Goal: Information Seeking & Learning: Find specific fact

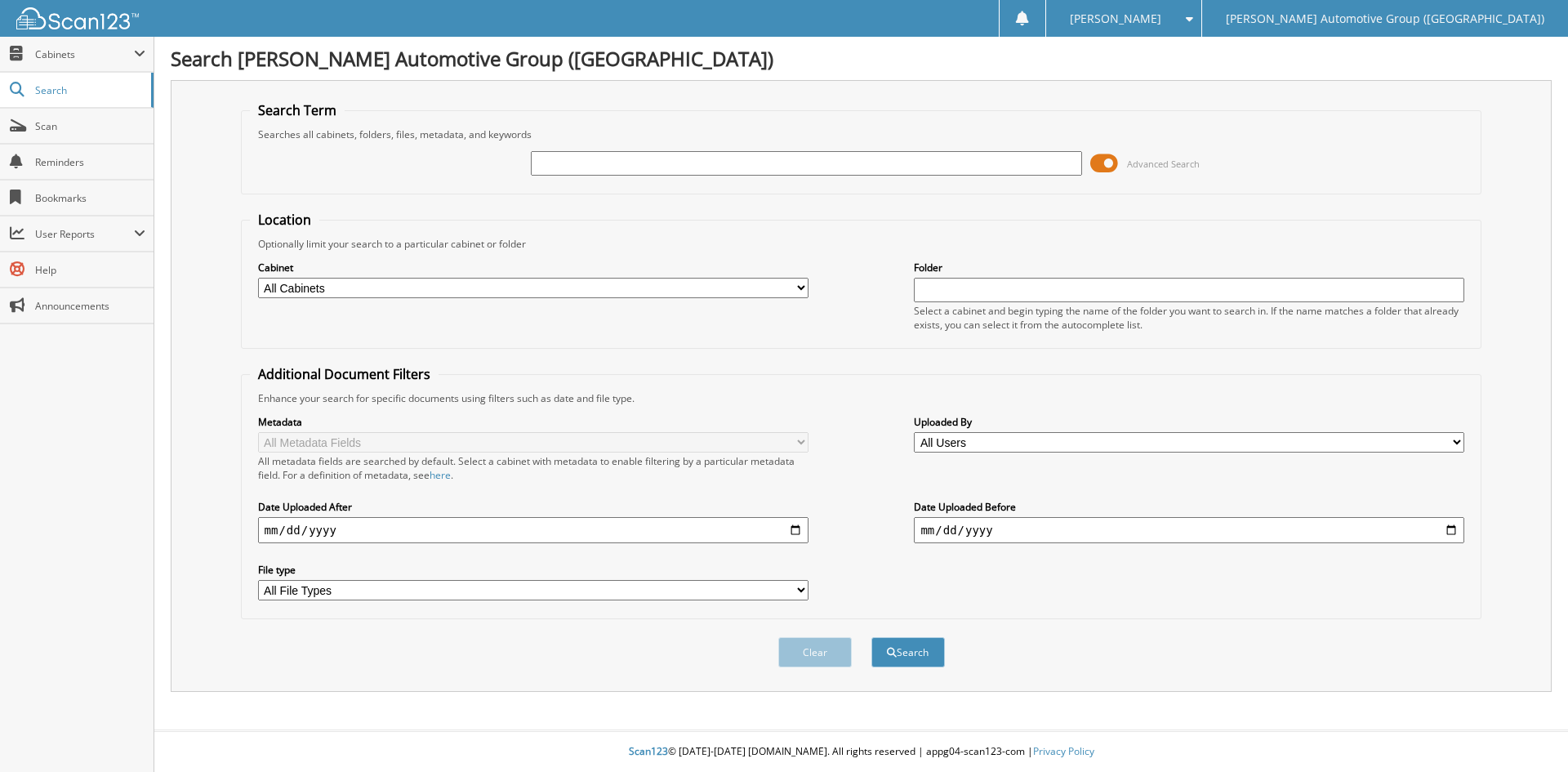
click at [543, 167] on input "text" at bounding box center [806, 163] width 550 height 25
type input "462537"
click at [913, 656] on button "Search" at bounding box center [908, 653] width 74 height 30
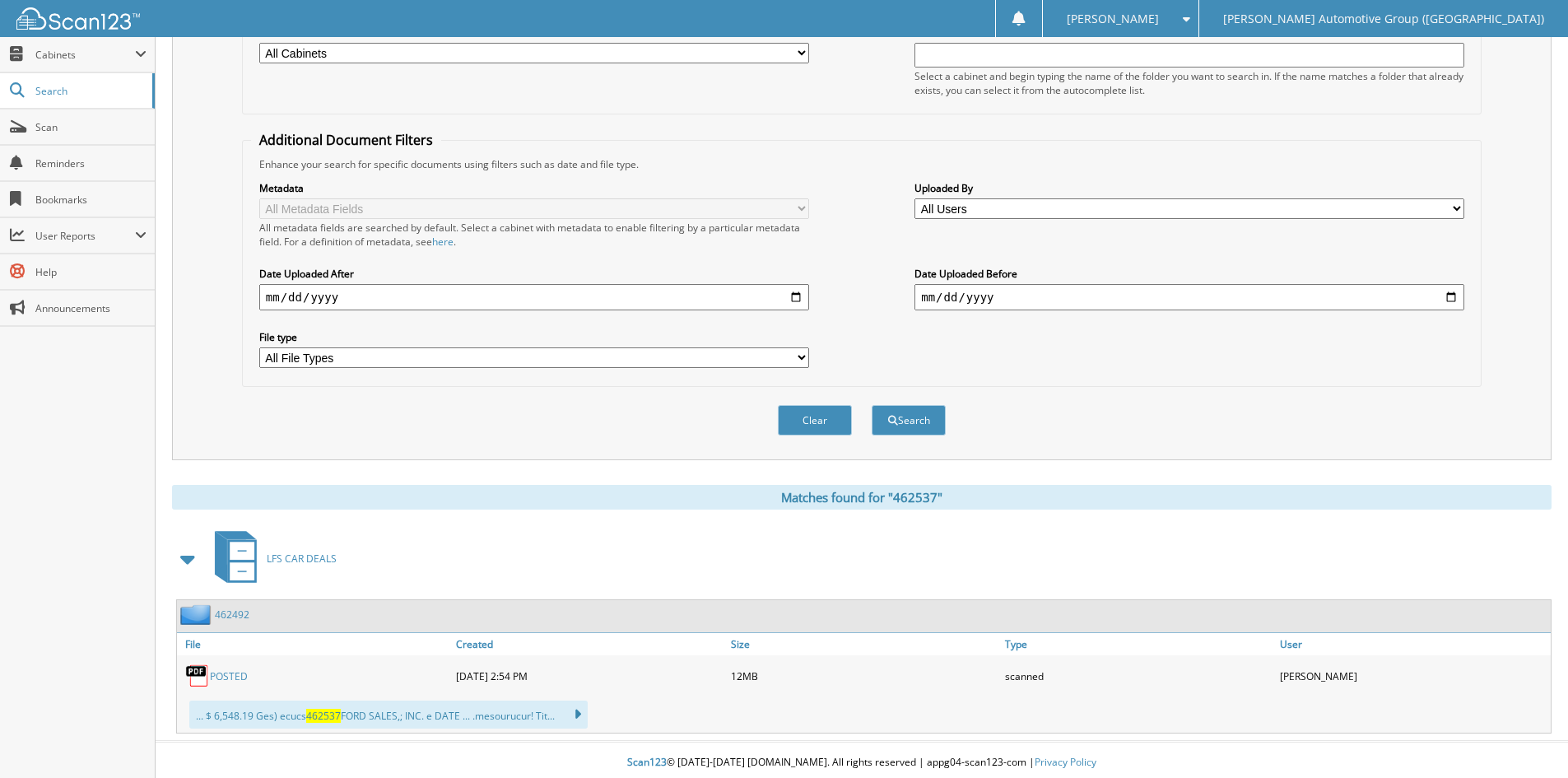
scroll to position [243, 0]
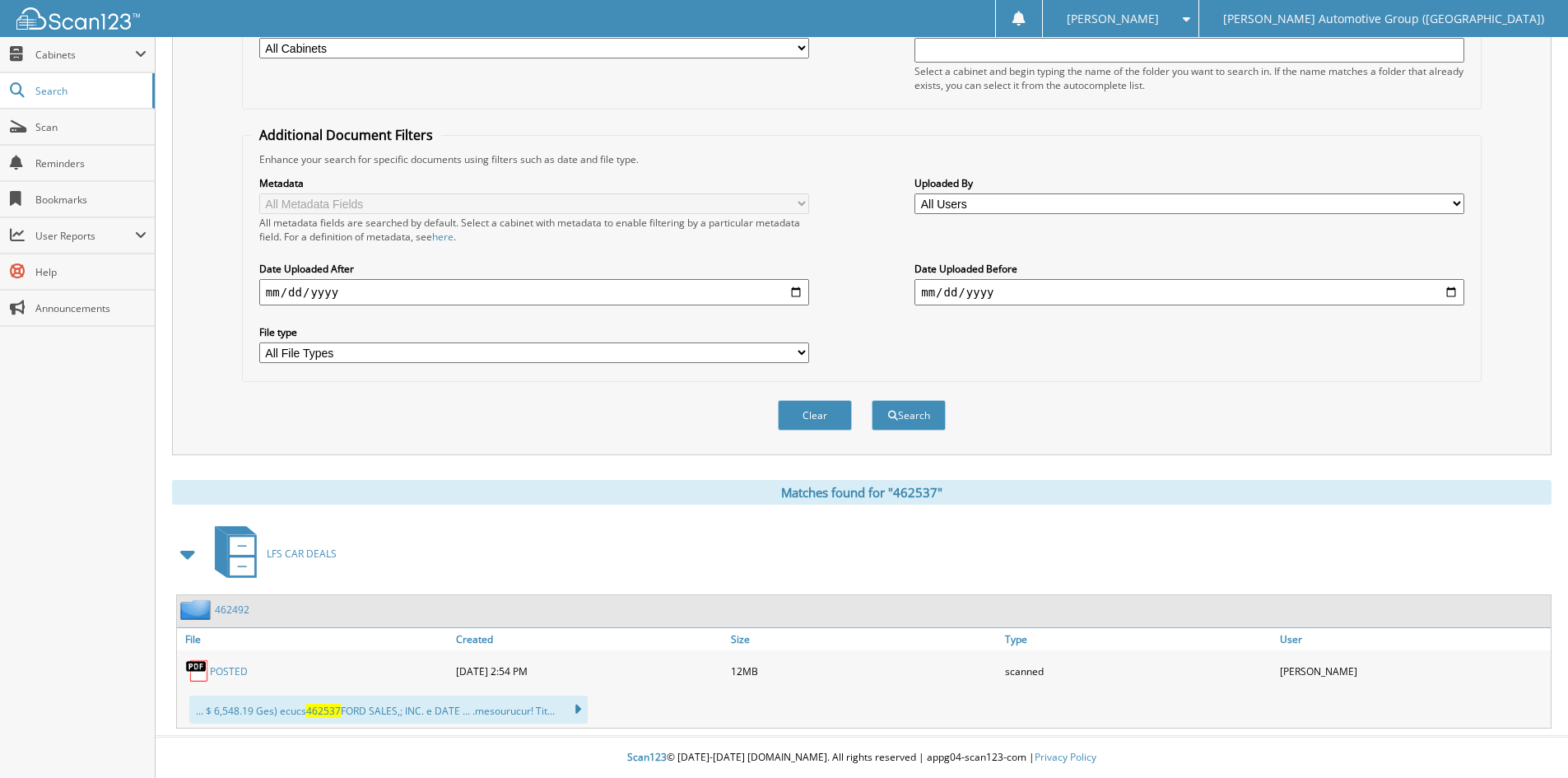
click at [225, 671] on link "POSTED" at bounding box center [228, 671] width 37 height 14
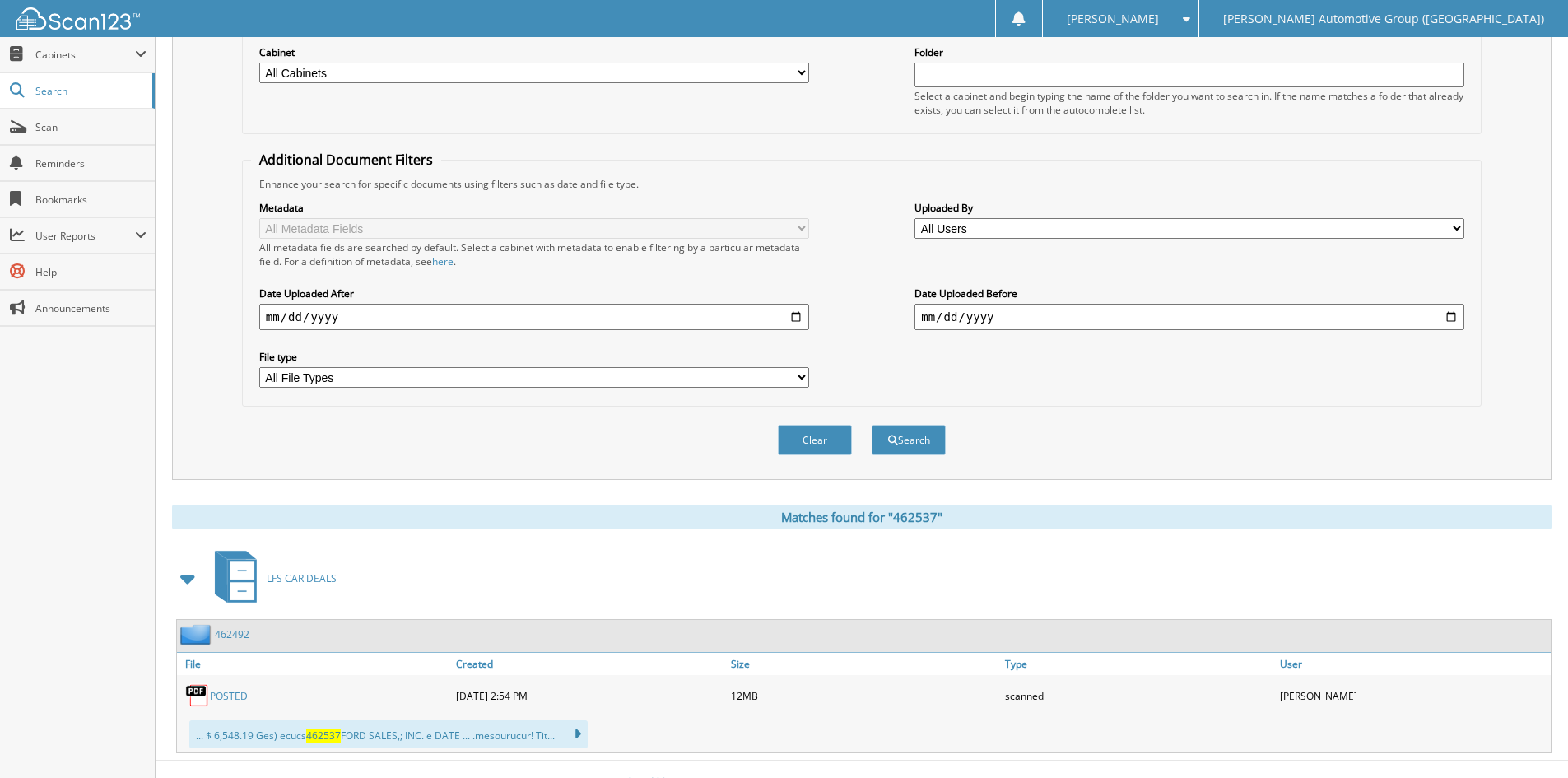
scroll to position [0, 0]
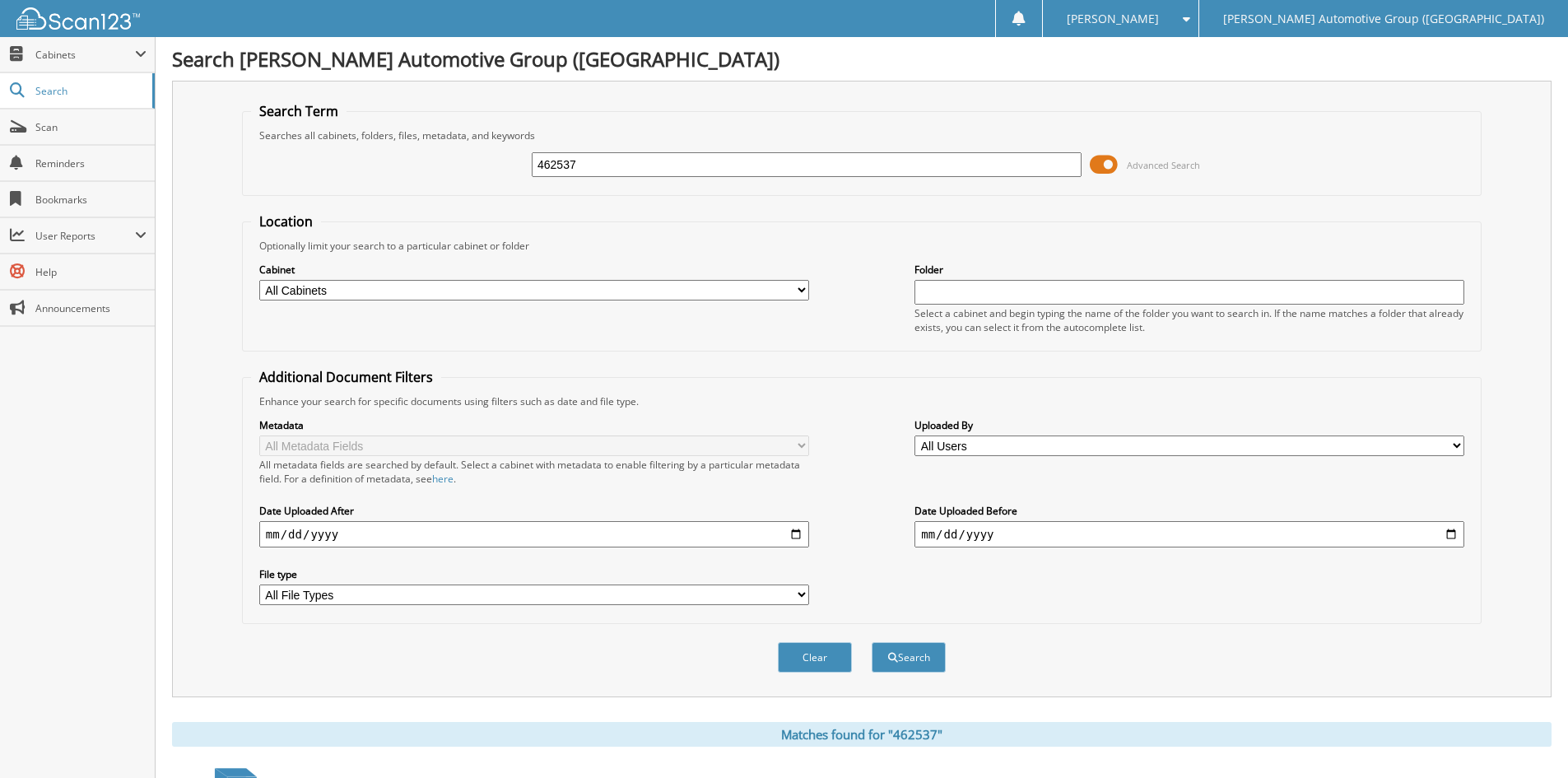
click at [609, 162] on input "462537" at bounding box center [806, 164] width 549 height 25
type input "462677"
click at [919, 658] on button "Search" at bounding box center [908, 658] width 74 height 31
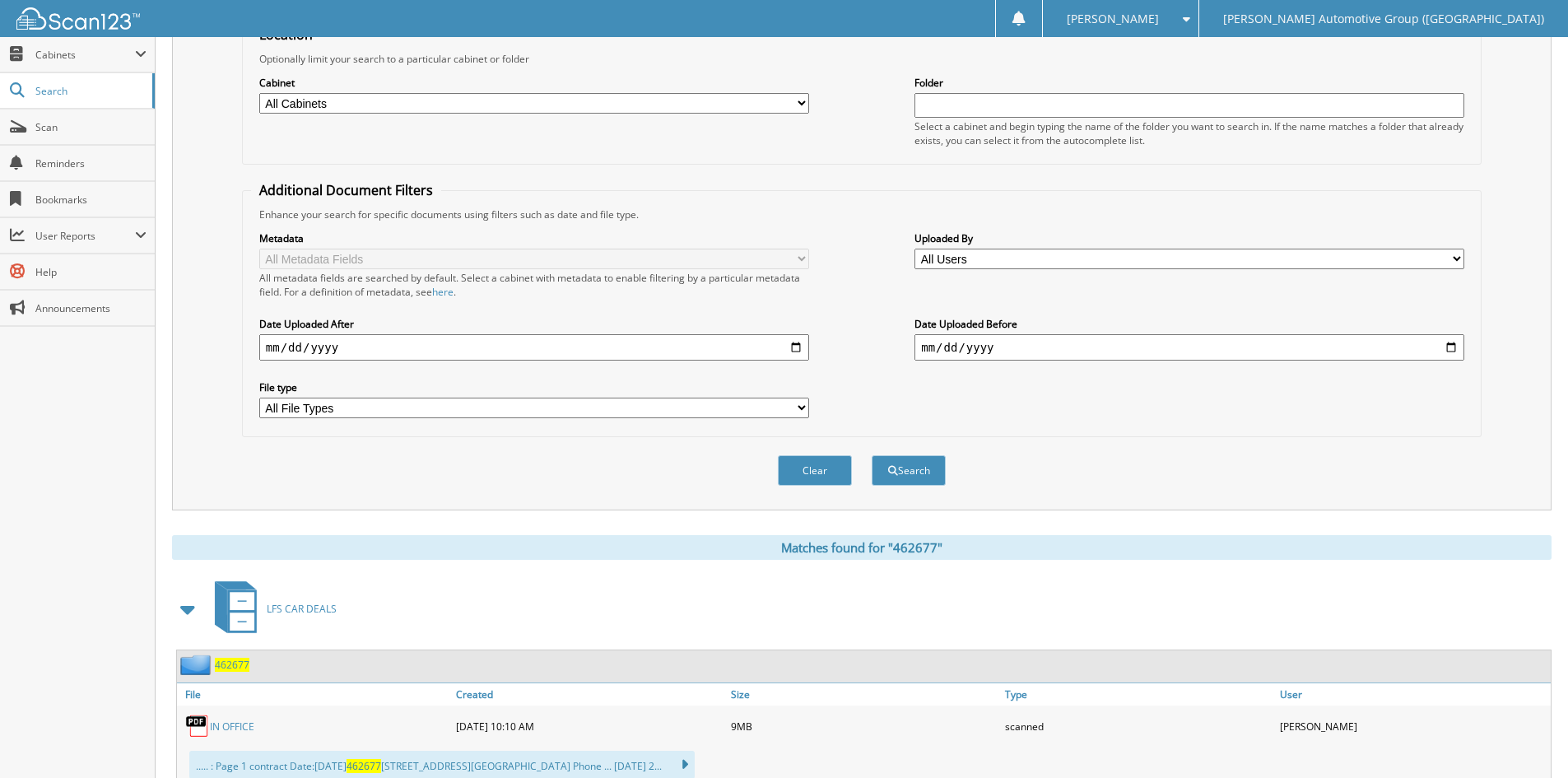
scroll to position [243, 0]
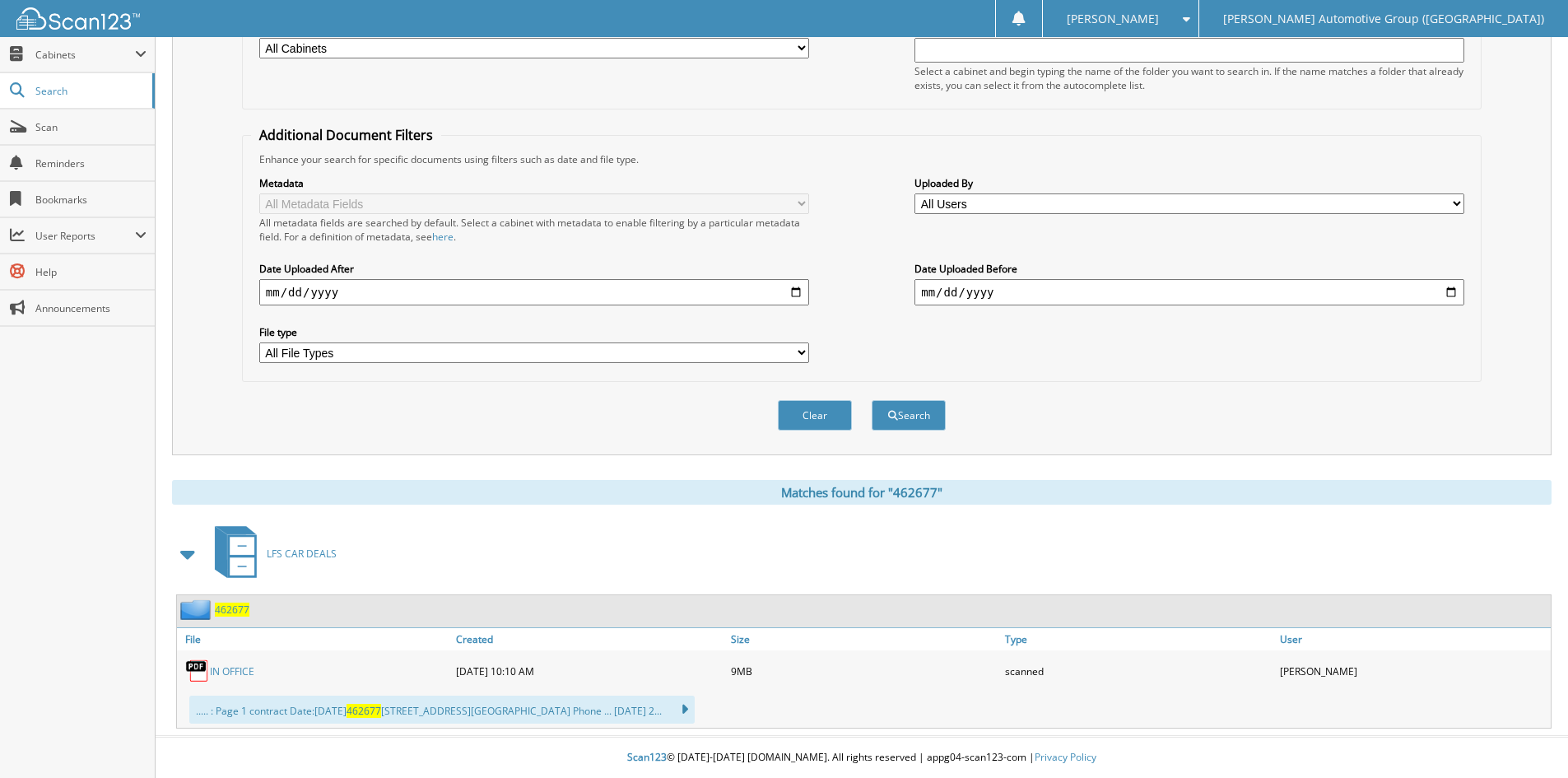
click at [223, 671] on link "IN OFFICE" at bounding box center [232, 671] width 44 height 14
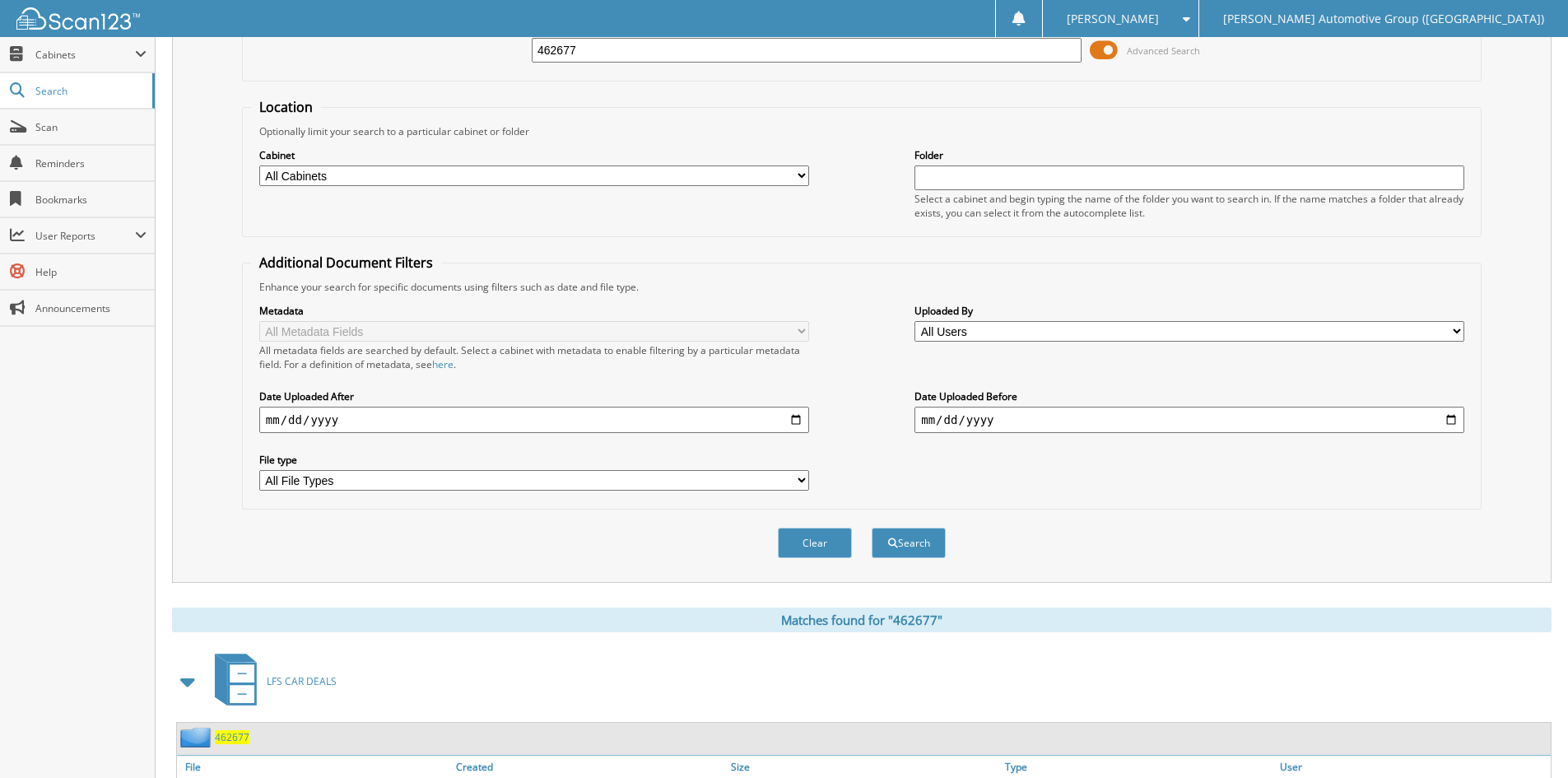
scroll to position [0, 0]
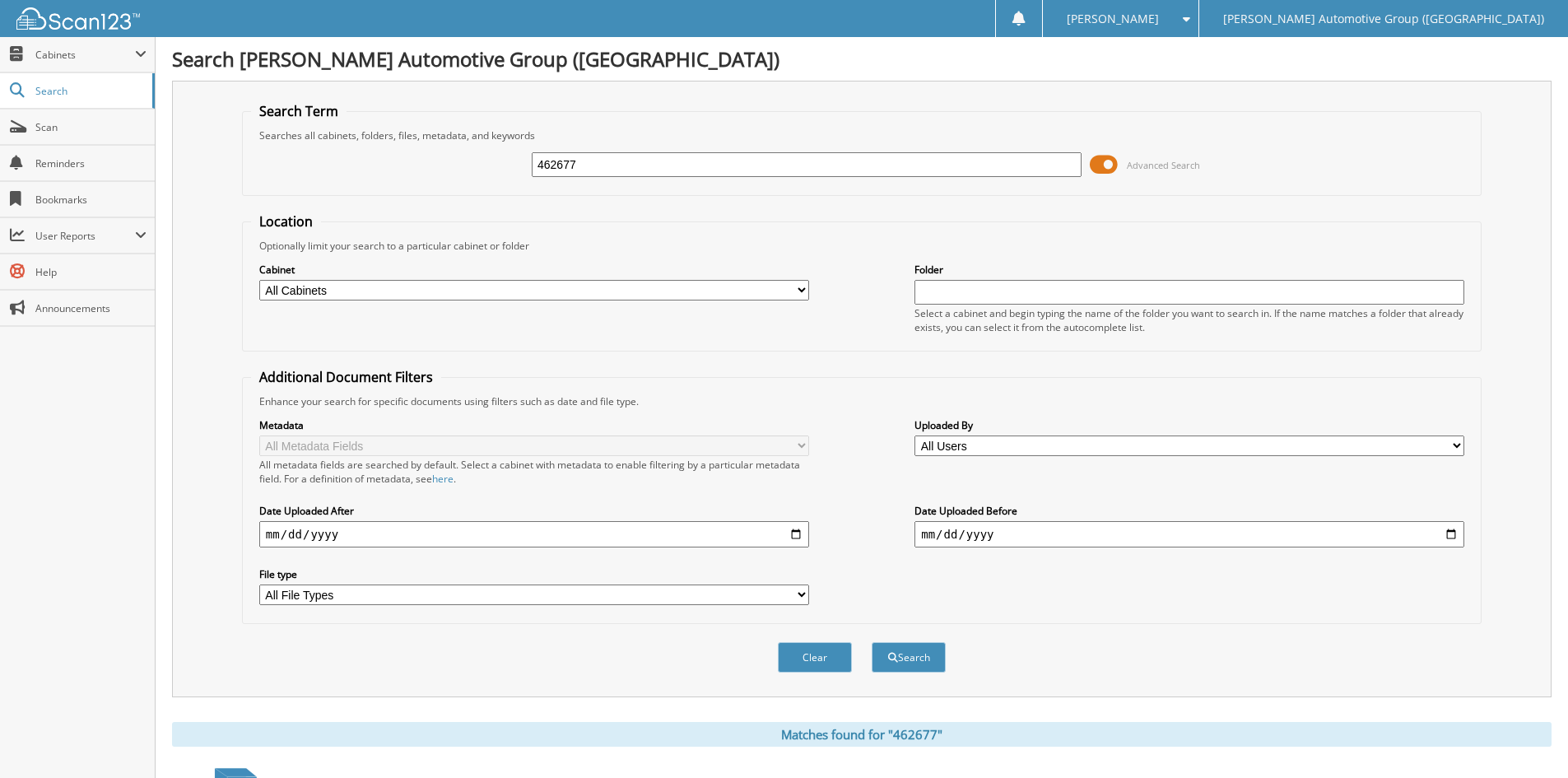
click at [644, 172] on input "462677" at bounding box center [806, 164] width 549 height 25
type input "462678"
click at [871, 643] on button "Search" at bounding box center [908, 658] width 74 height 31
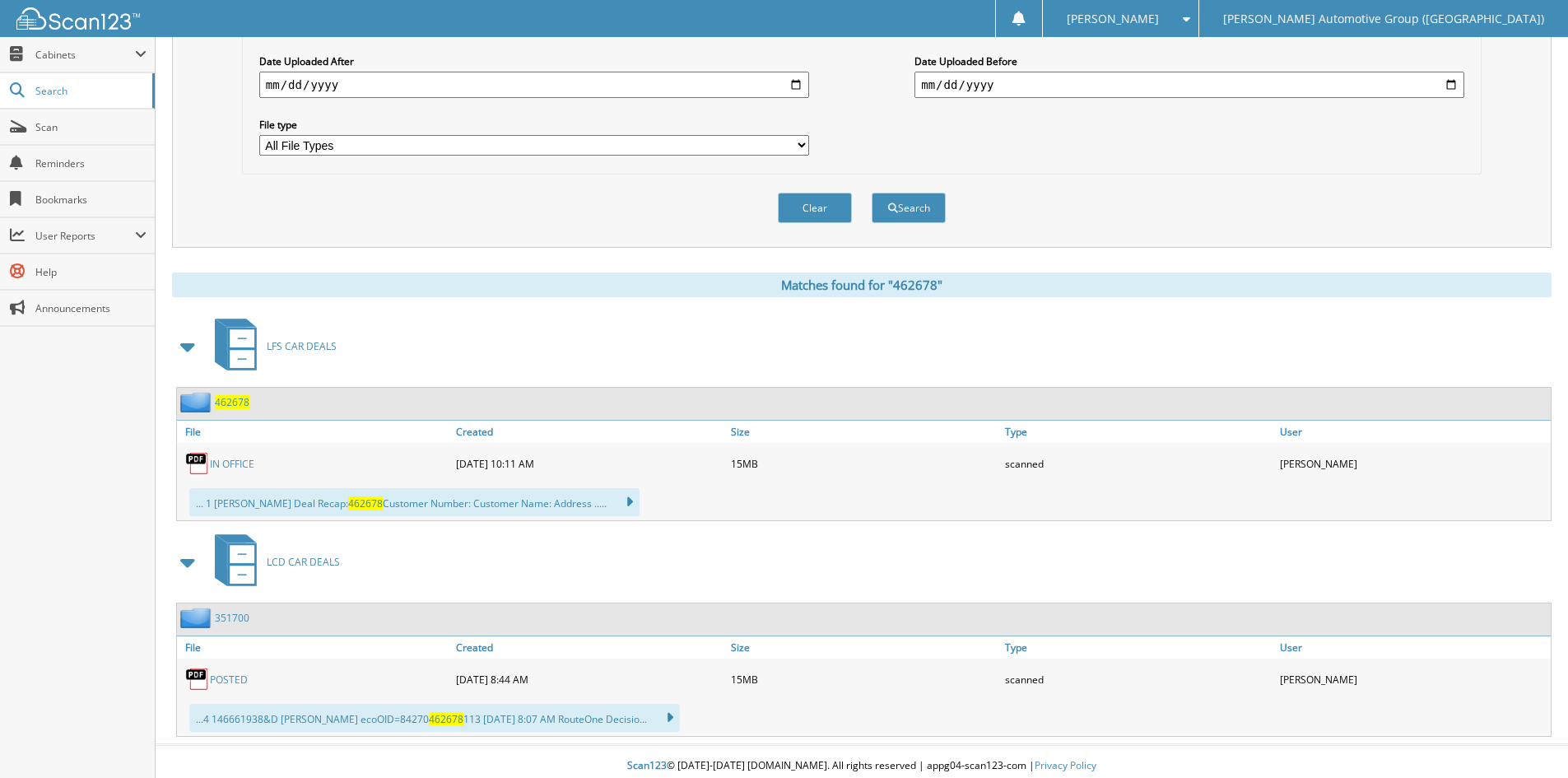
scroll to position [458, 0]
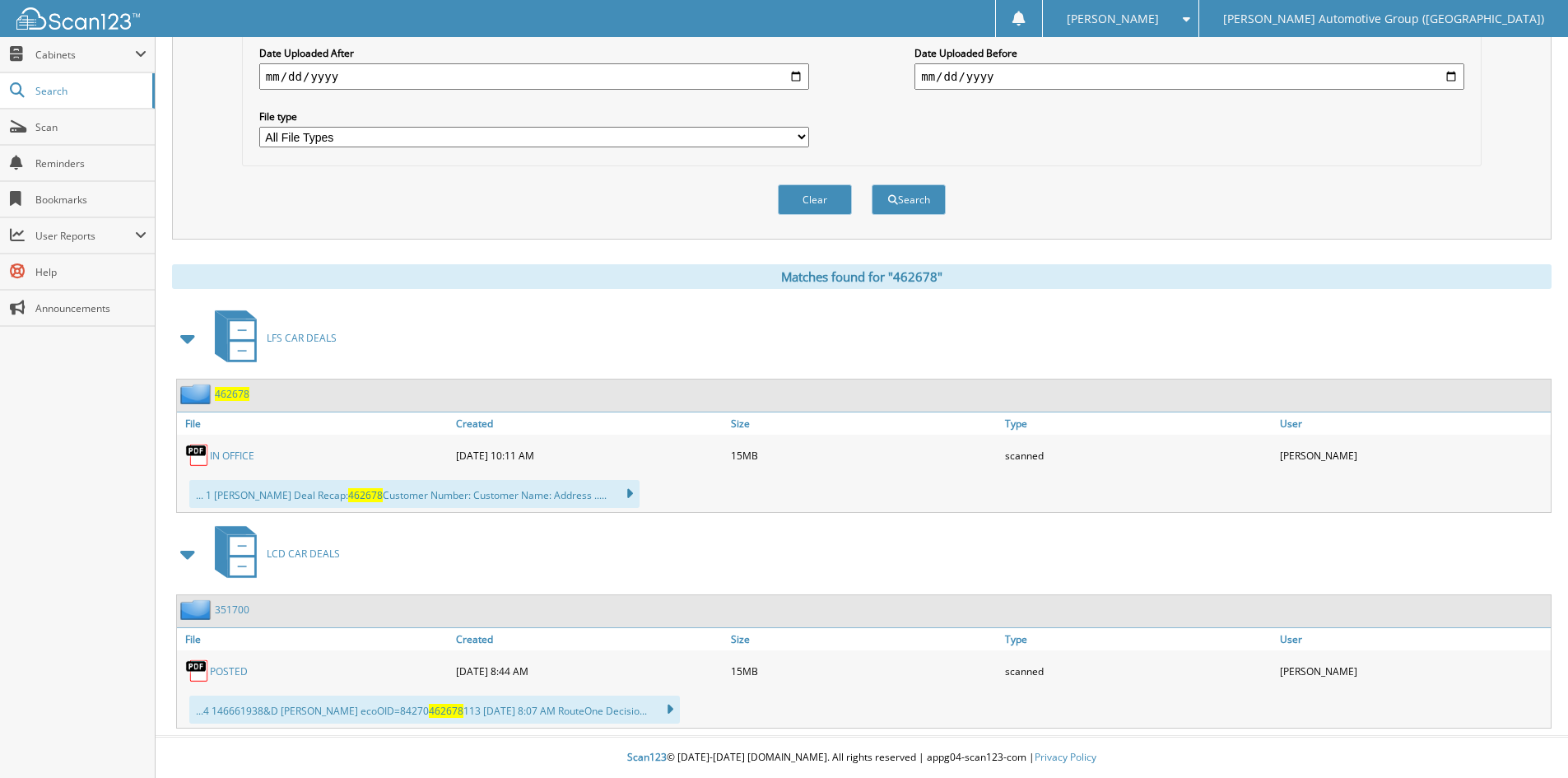
click at [236, 454] on link "IN OFFICE" at bounding box center [232, 456] width 44 height 14
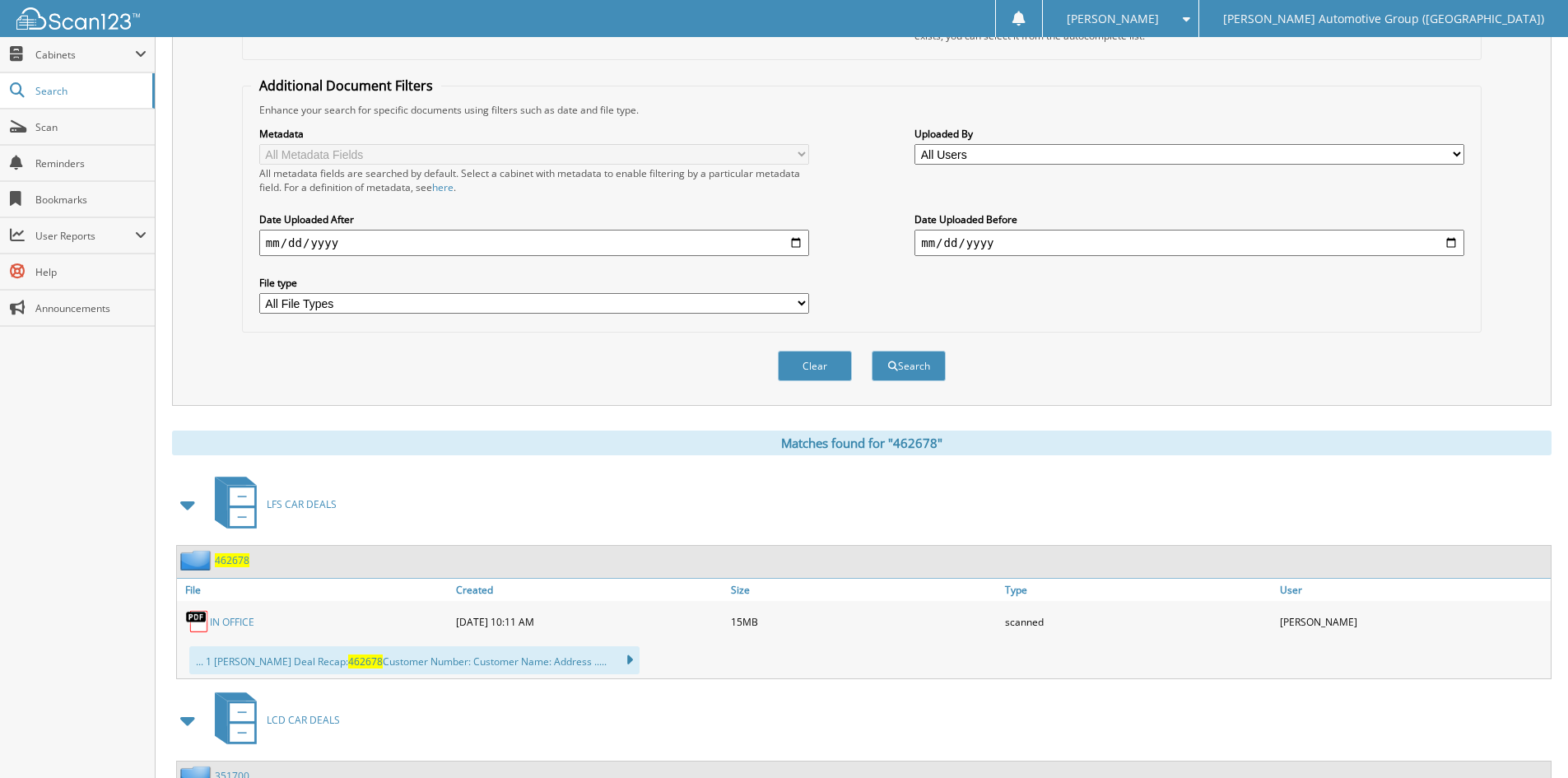
scroll to position [47, 0]
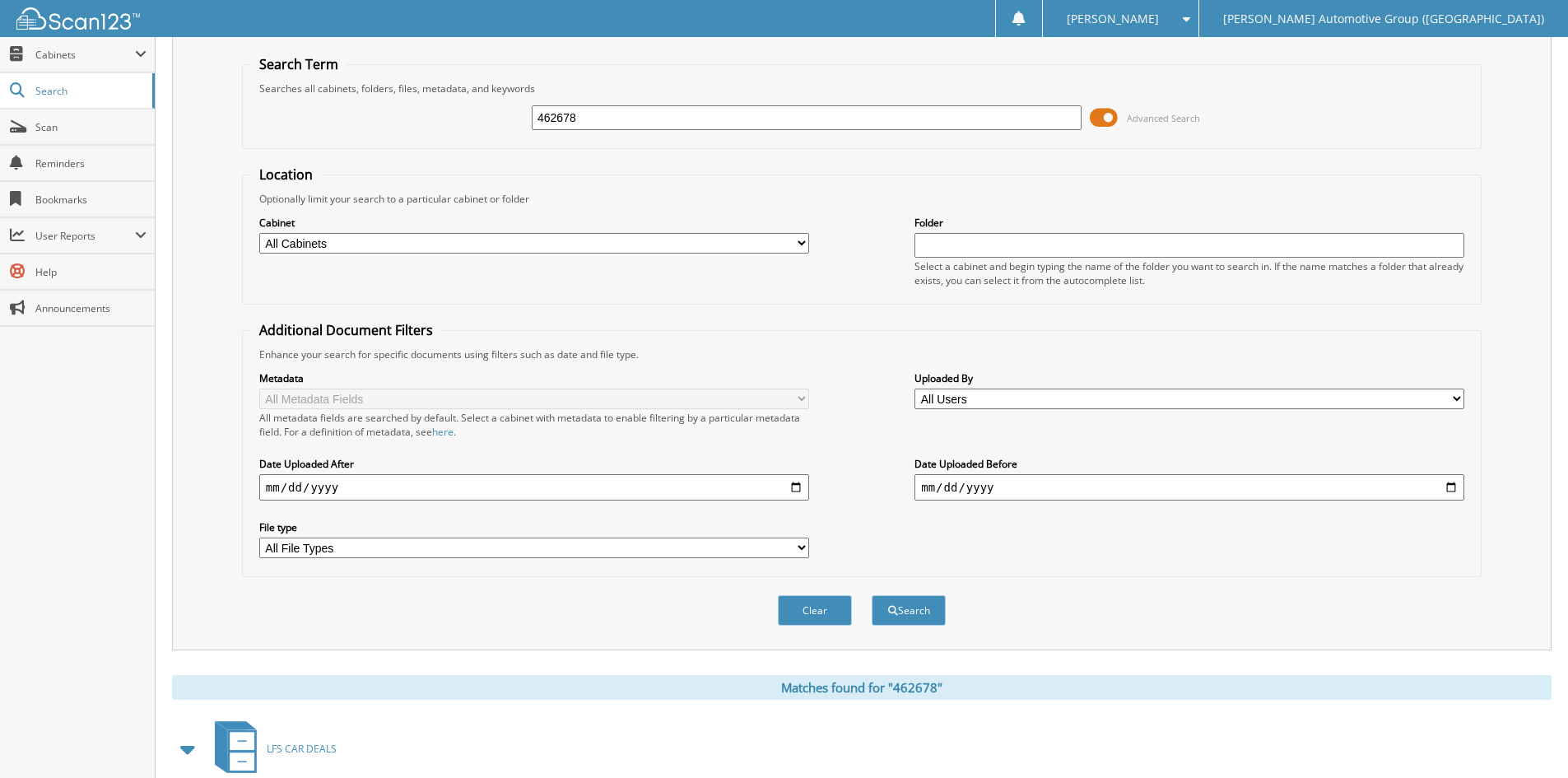
click at [658, 119] on input "462678" at bounding box center [806, 118] width 549 height 25
type input "462684"
click at [905, 620] on button "Search" at bounding box center [908, 611] width 74 height 31
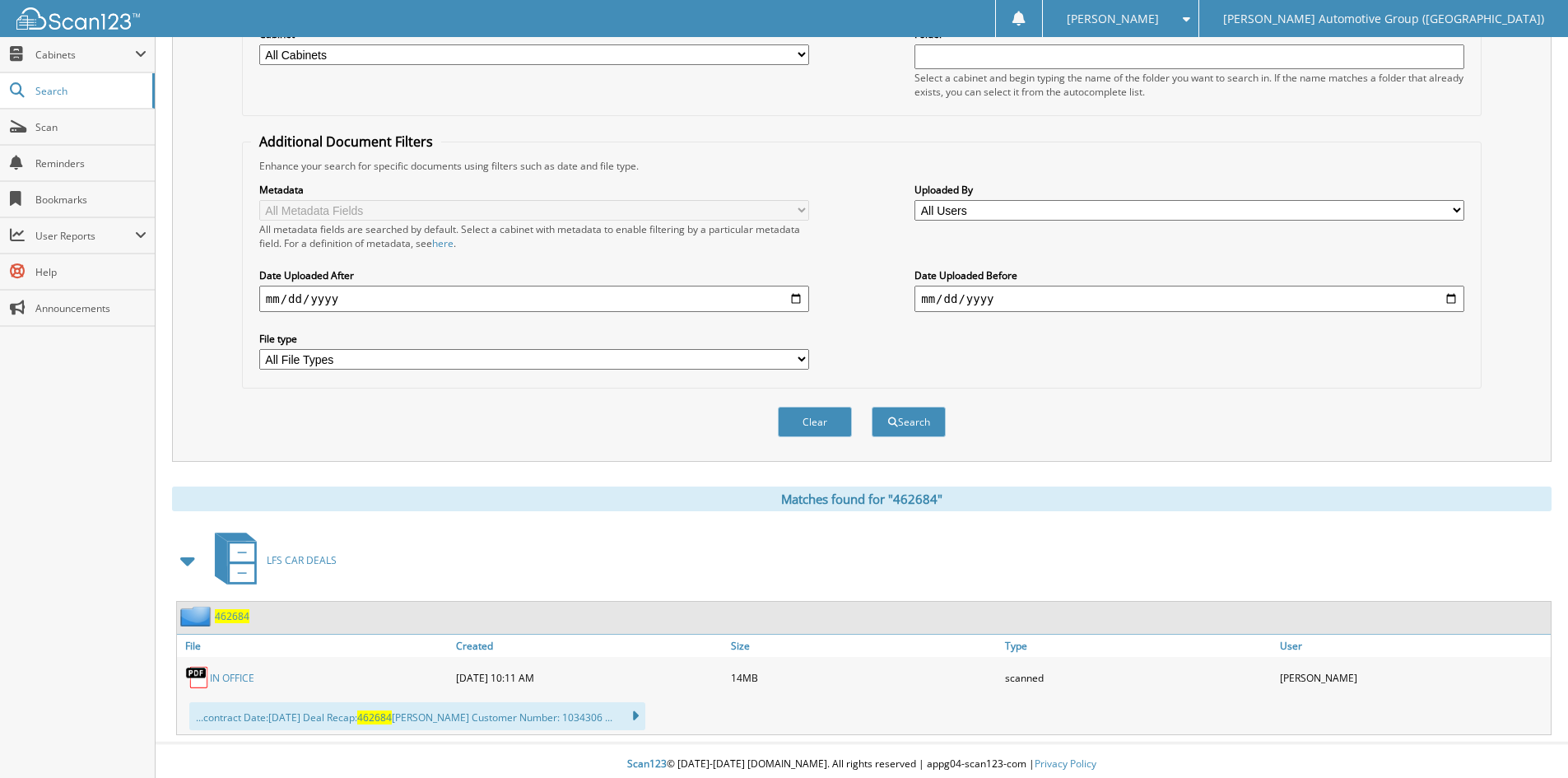
scroll to position [243, 0]
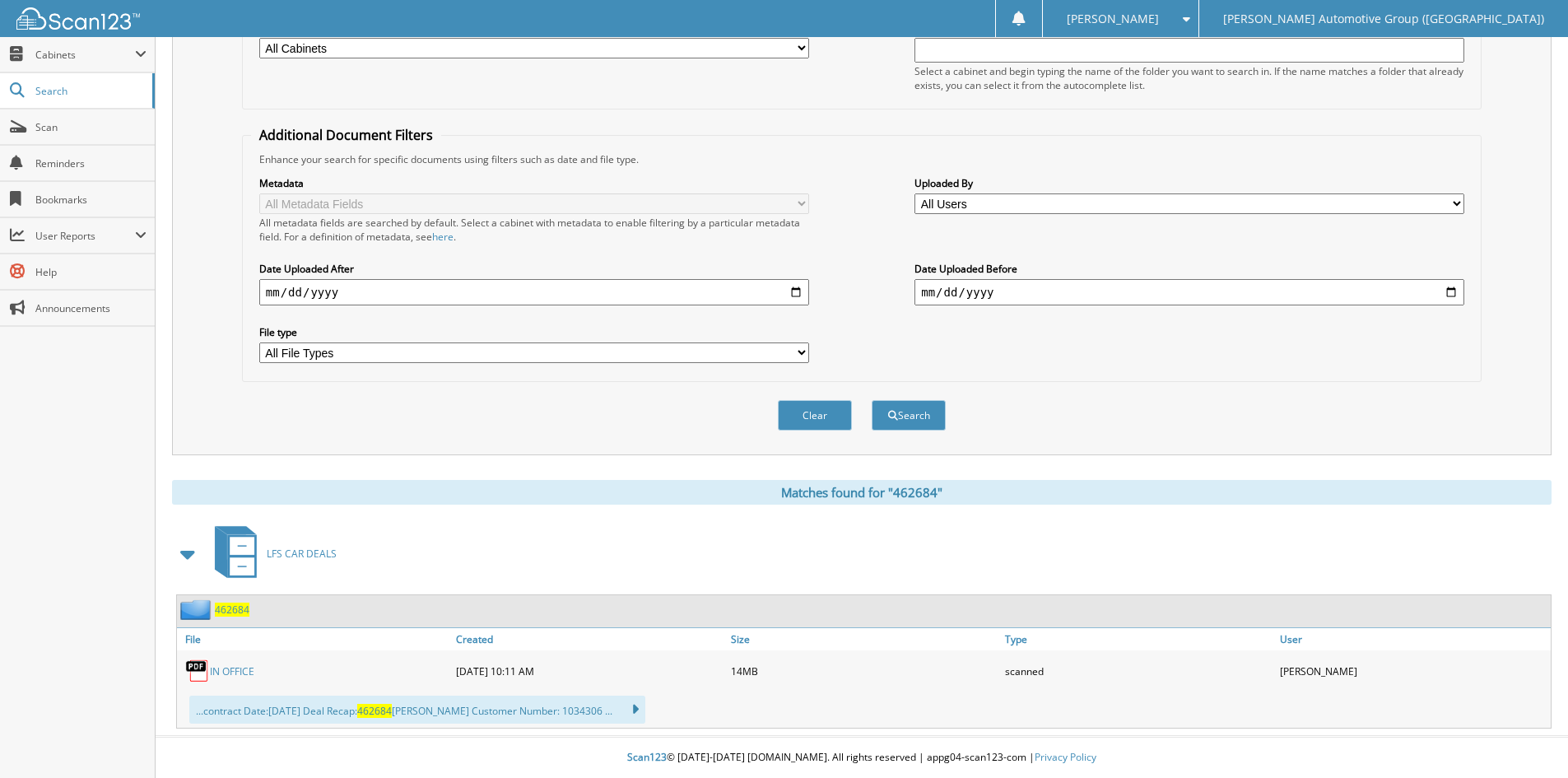
click at [229, 670] on link "IN OFFICE" at bounding box center [232, 671] width 44 height 14
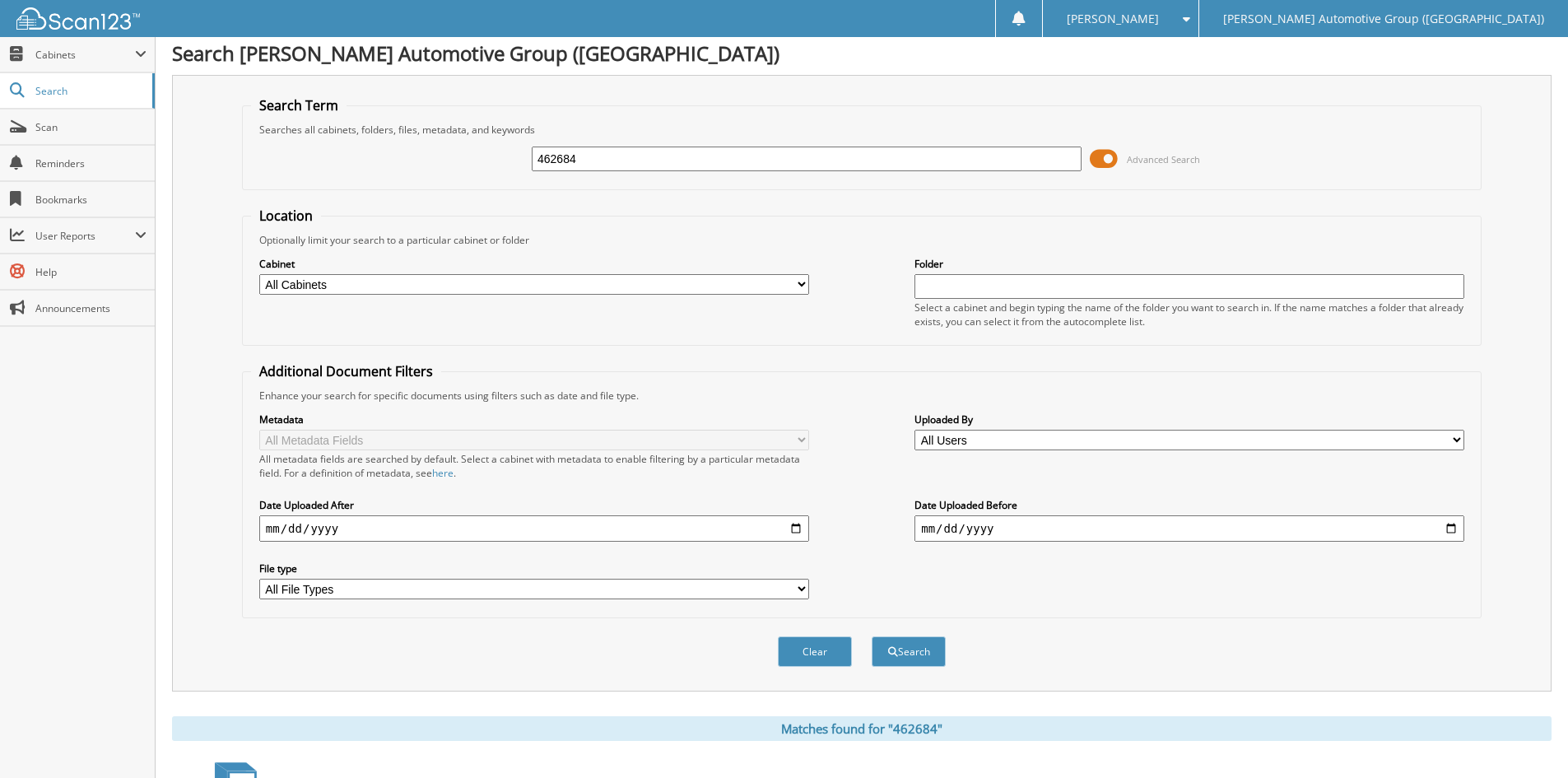
scroll to position [0, 0]
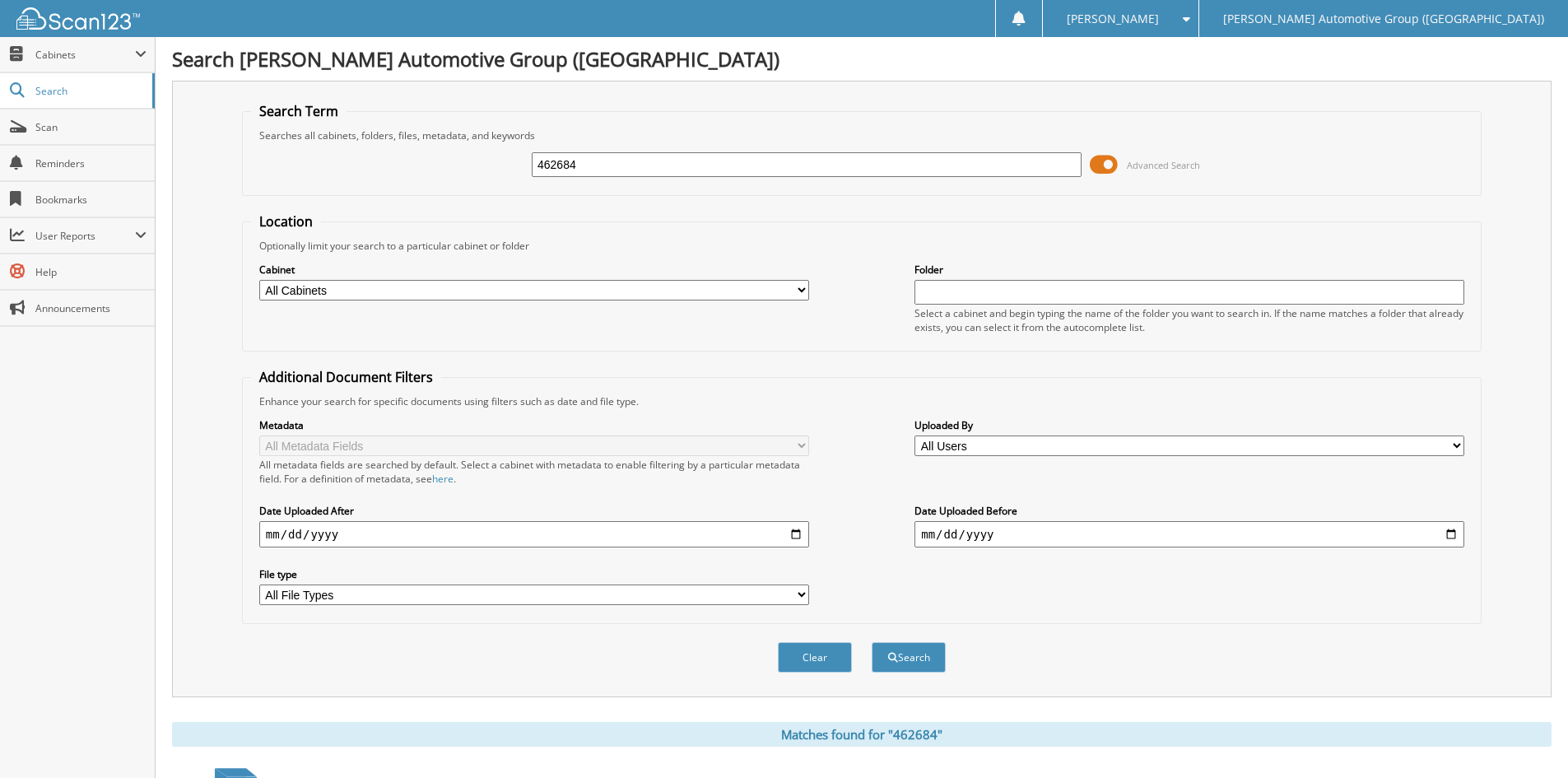
click at [608, 163] on input "462684" at bounding box center [806, 164] width 549 height 25
type input "462675"
click at [906, 657] on button "Search" at bounding box center [908, 658] width 74 height 31
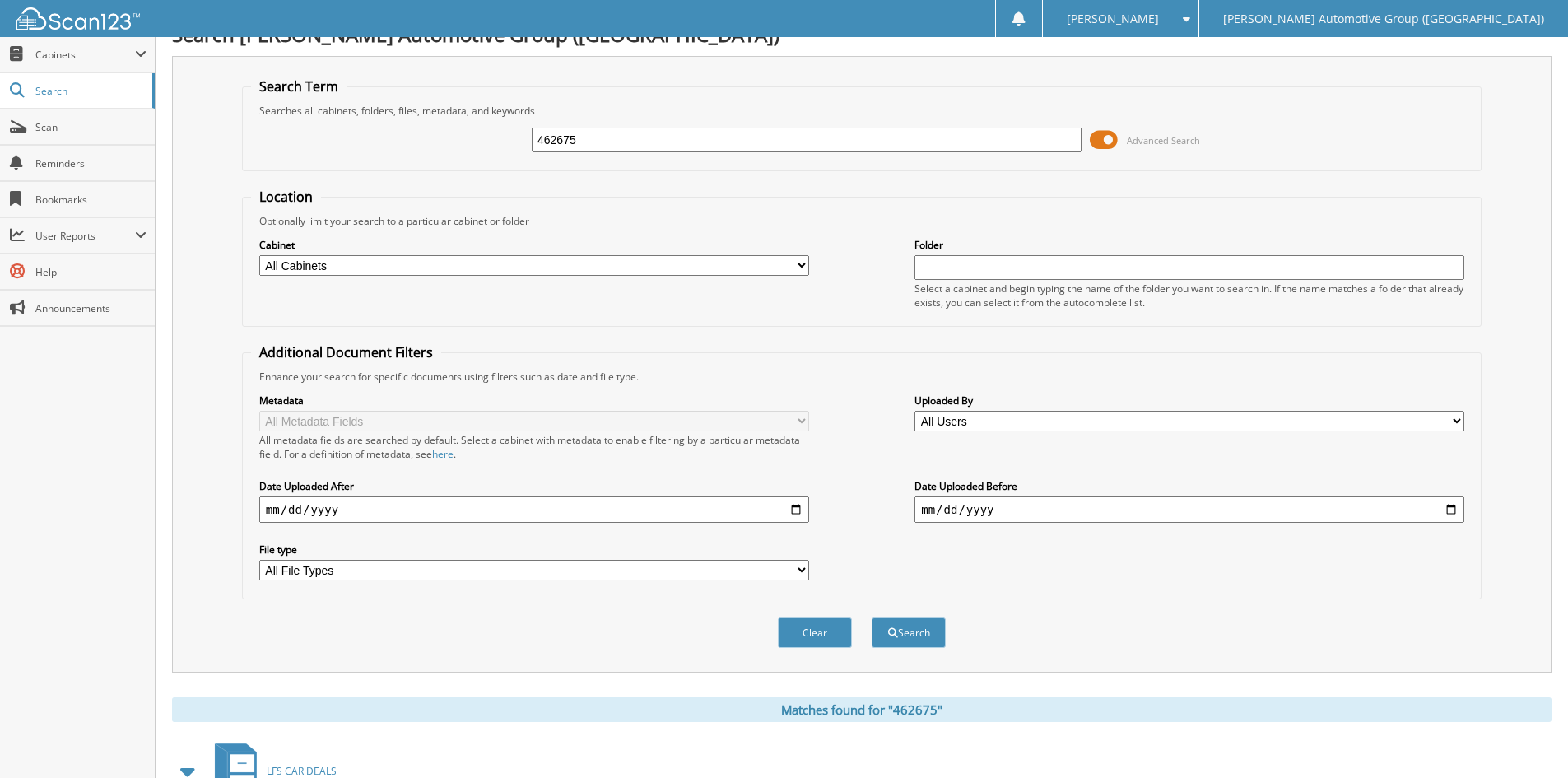
scroll to position [450, 0]
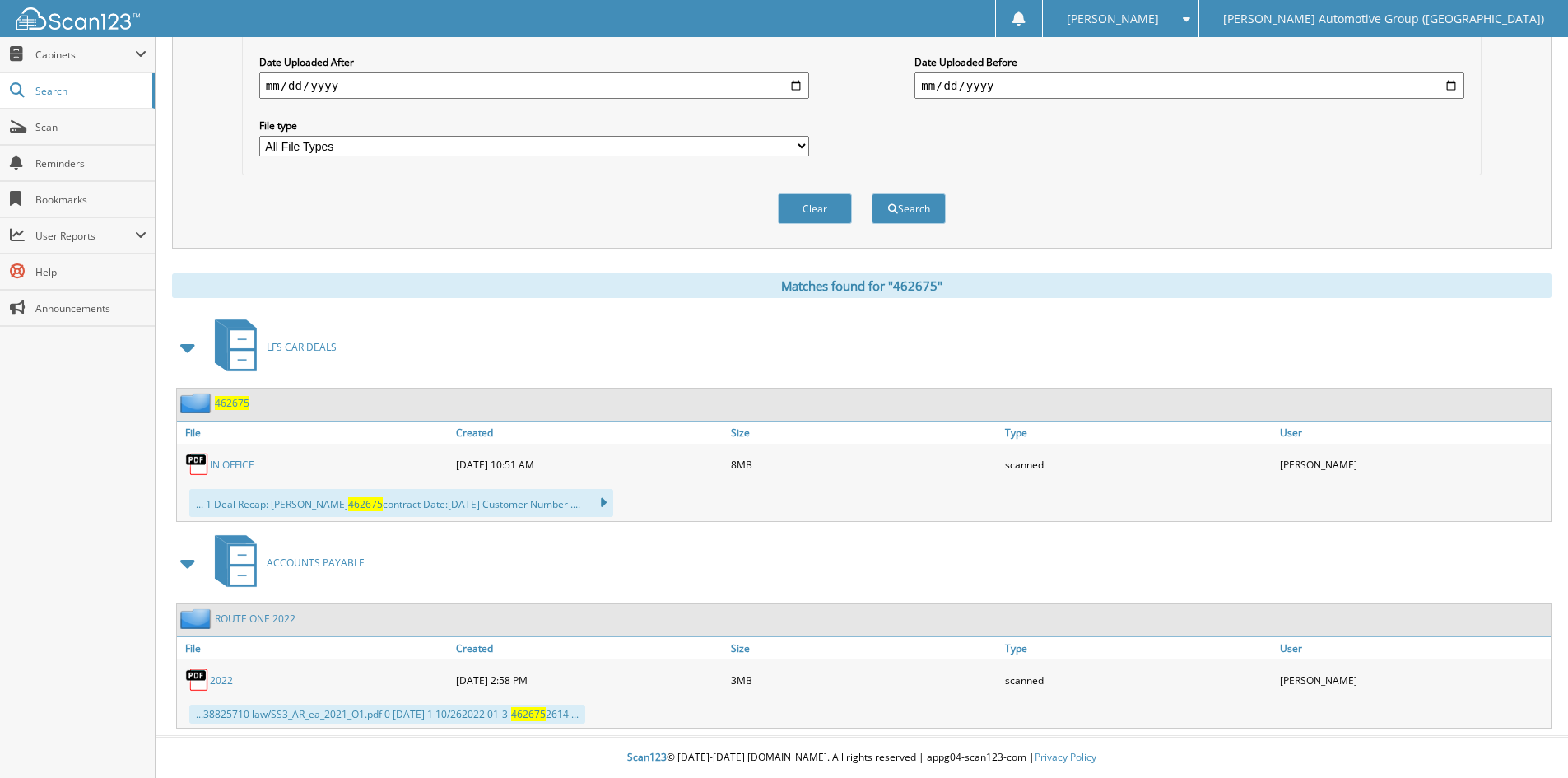
click at [232, 465] on link "IN OFFICE" at bounding box center [232, 464] width 44 height 14
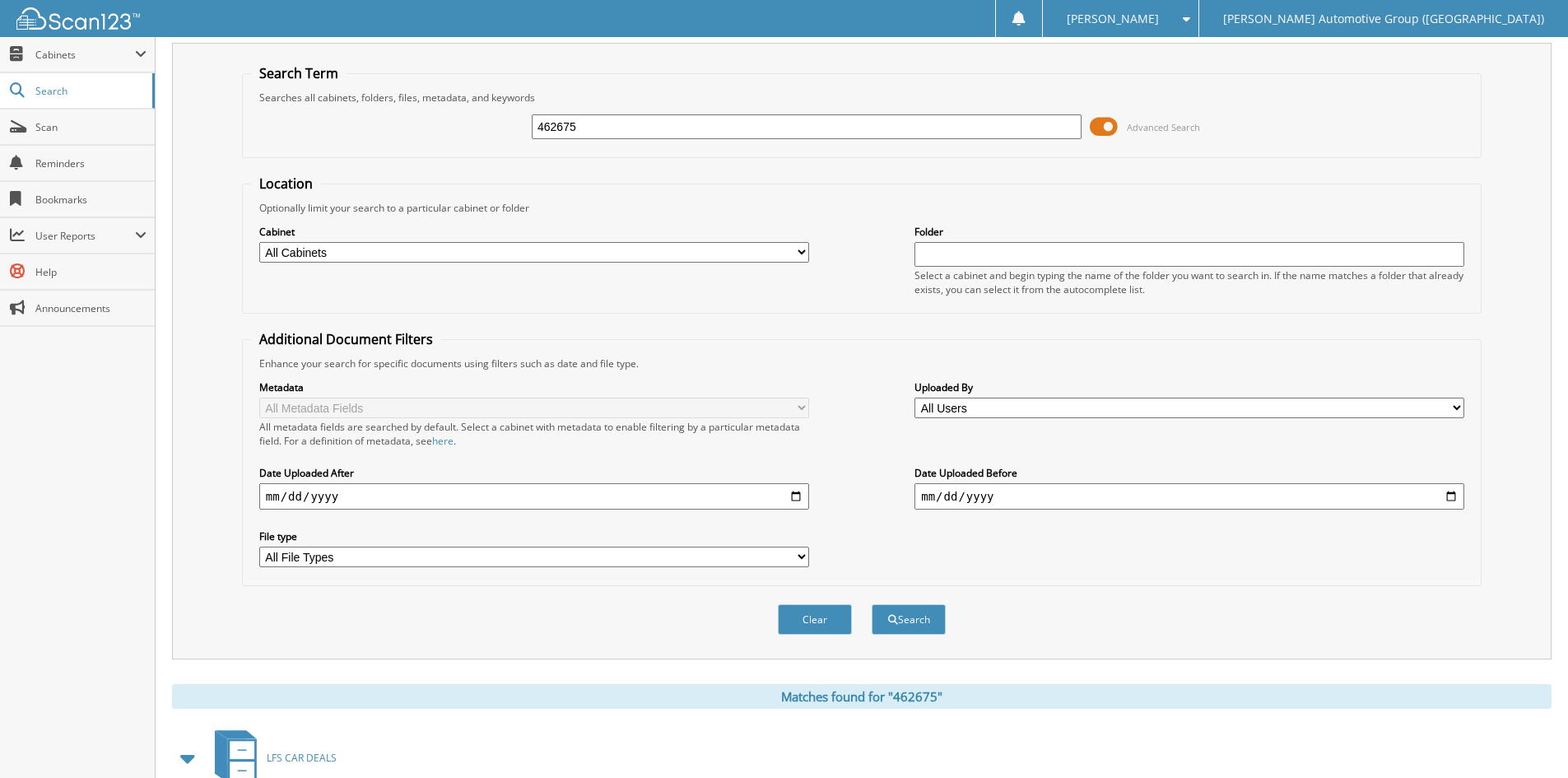
scroll to position [0, 0]
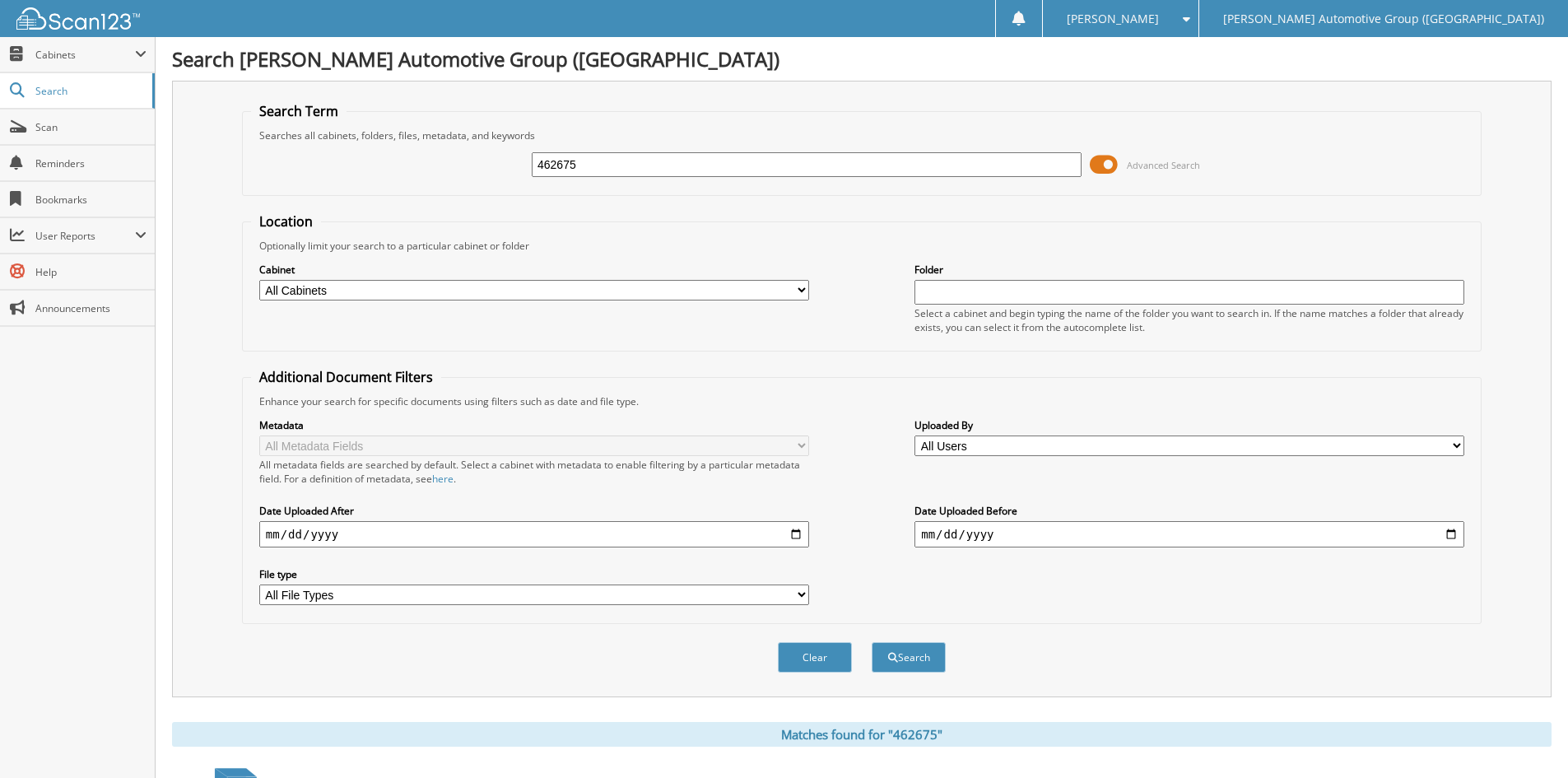
click at [587, 164] on input "462675" at bounding box center [806, 164] width 549 height 25
type input "462702"
click at [897, 658] on button "Search" at bounding box center [908, 658] width 74 height 31
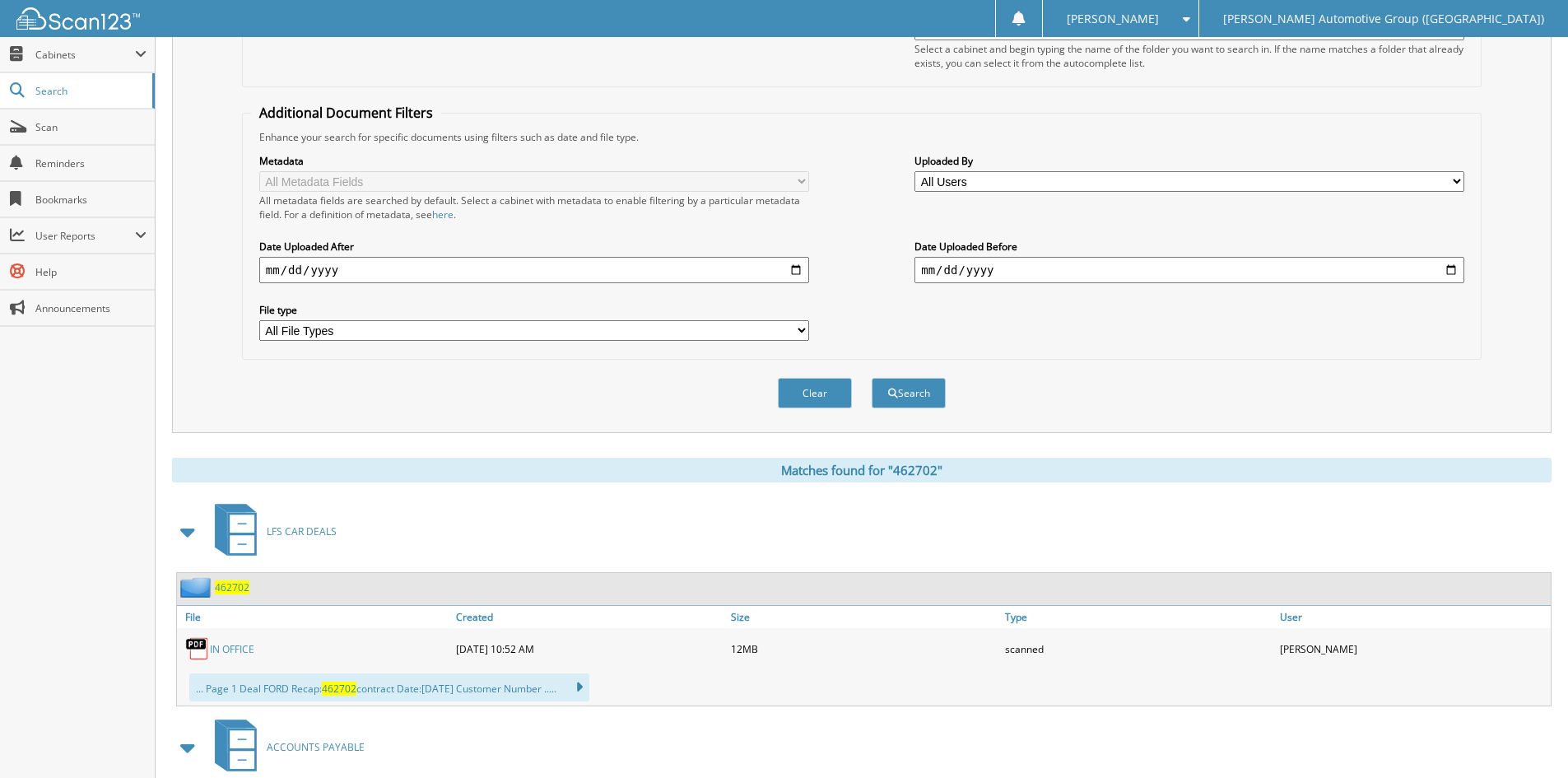
scroll to position [494, 0]
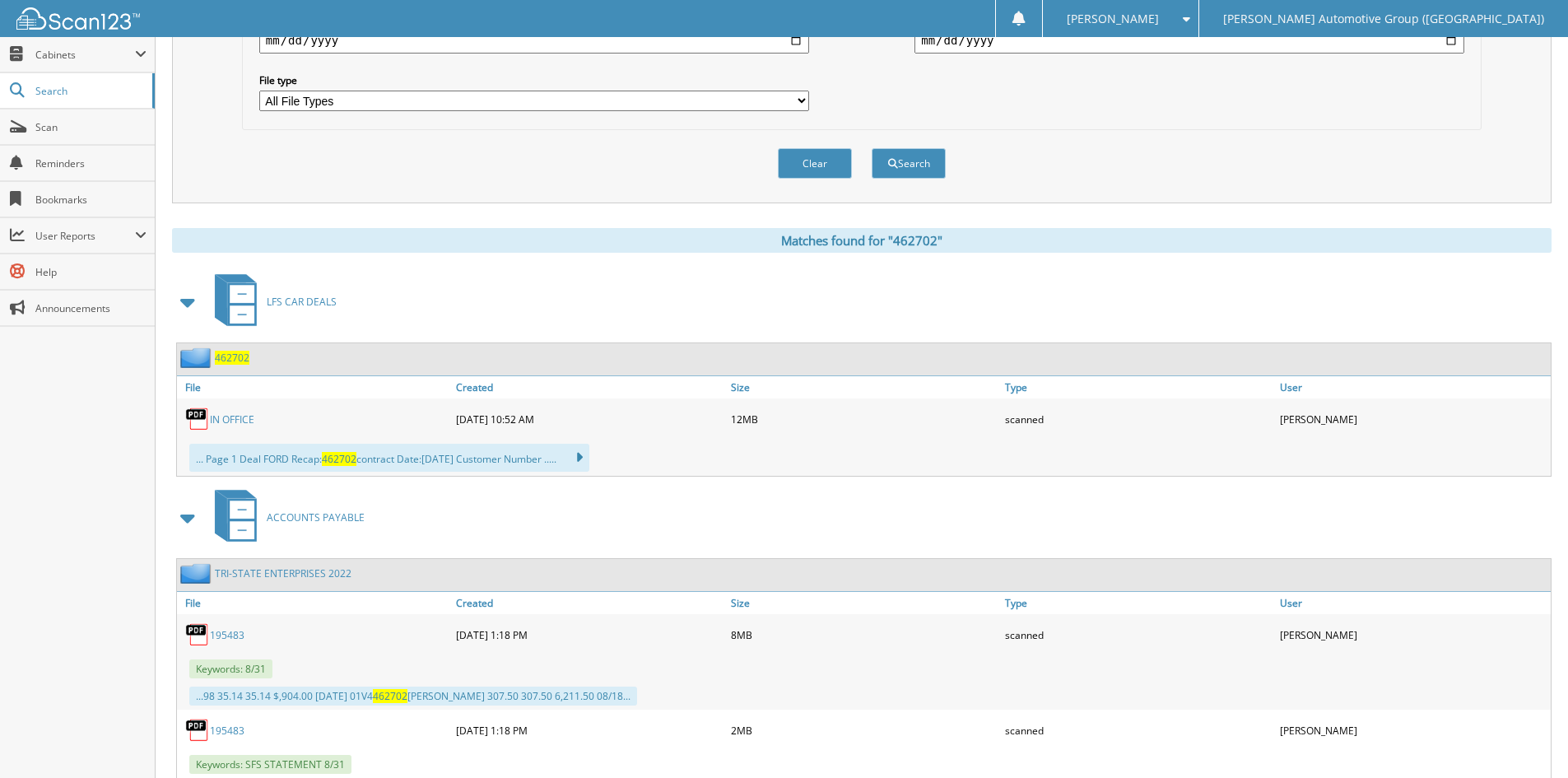
click at [240, 418] on link "IN OFFICE" at bounding box center [232, 419] width 44 height 14
click at [1055, 117] on div "Metadata All Metadata Fields All metadata fields are searched by default. Selec…" at bounding box center [862, 18] width 1221 height 207
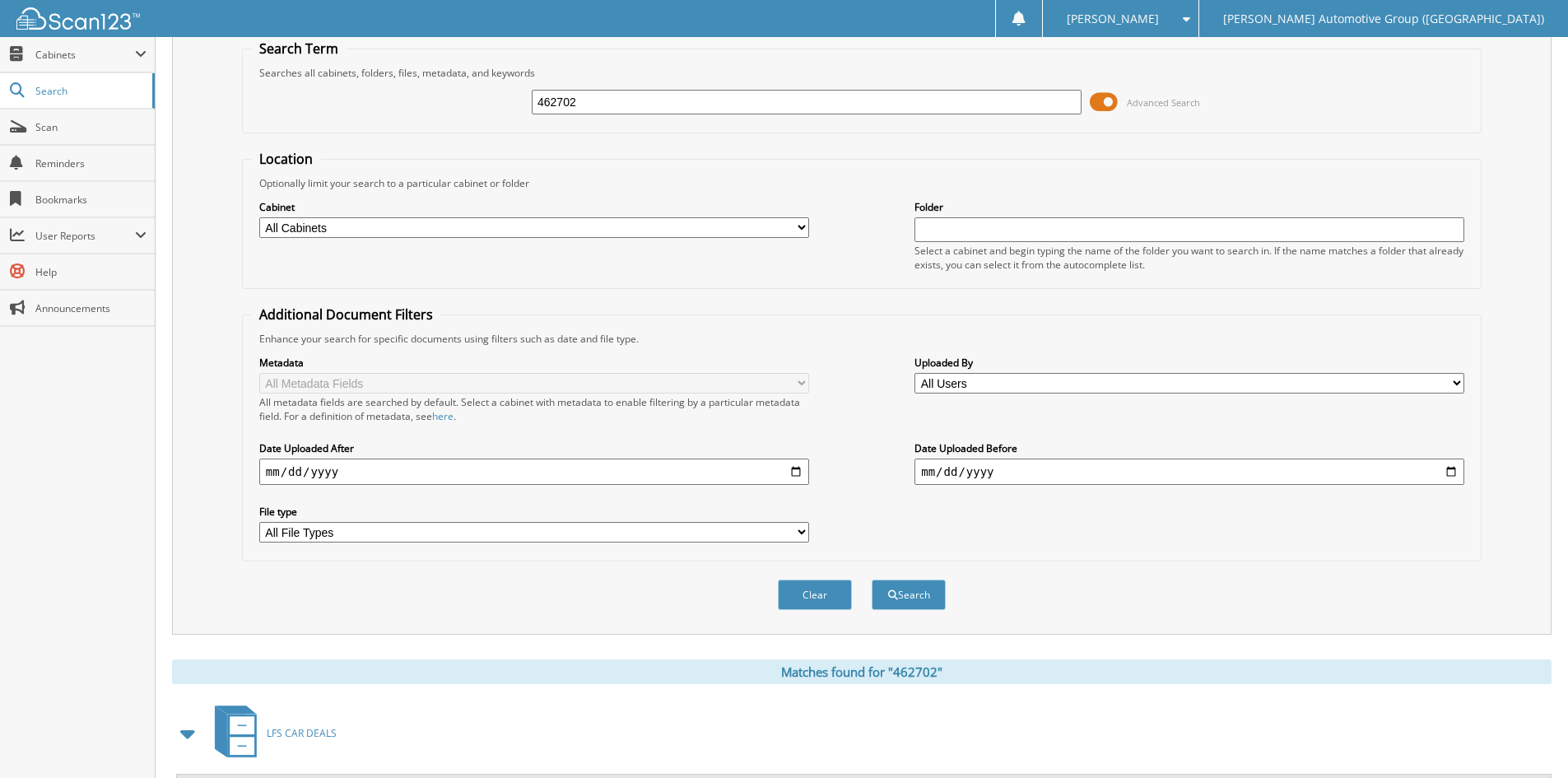
scroll to position [0, 0]
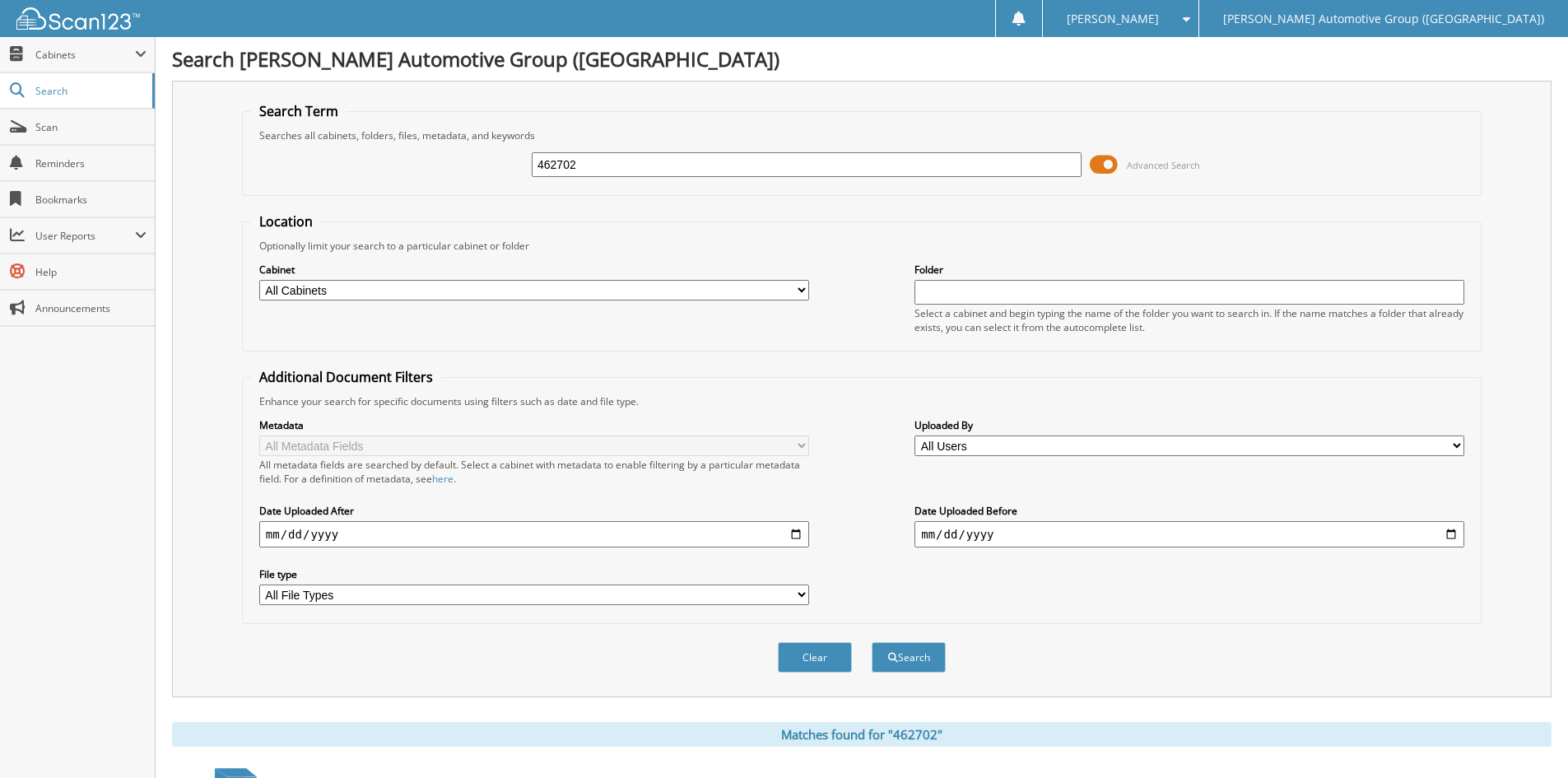
click at [608, 164] on input "462702" at bounding box center [806, 164] width 549 height 25
type input "462699"
click at [910, 655] on button "Search" at bounding box center [908, 658] width 74 height 31
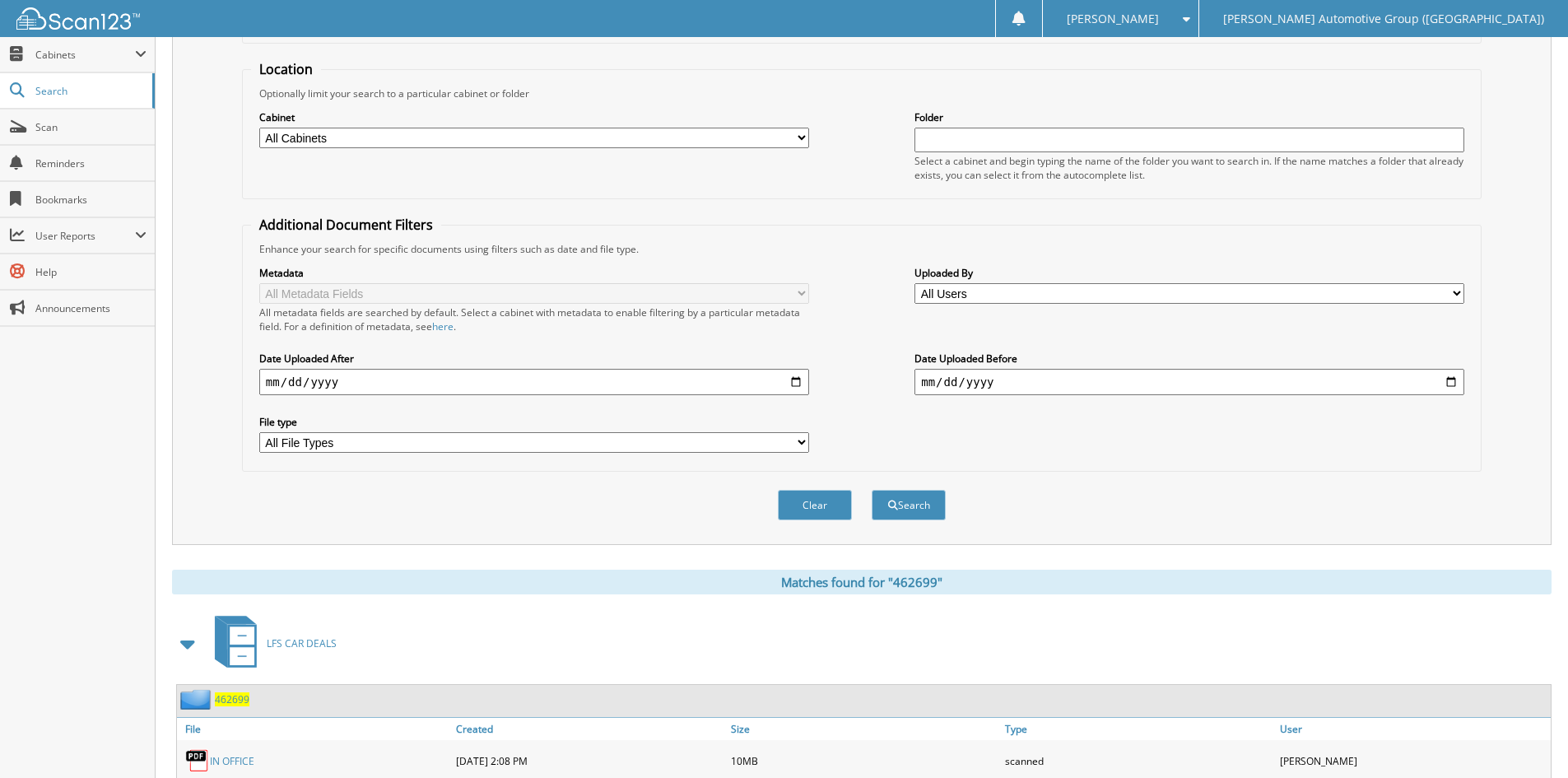
scroll to position [243, 0]
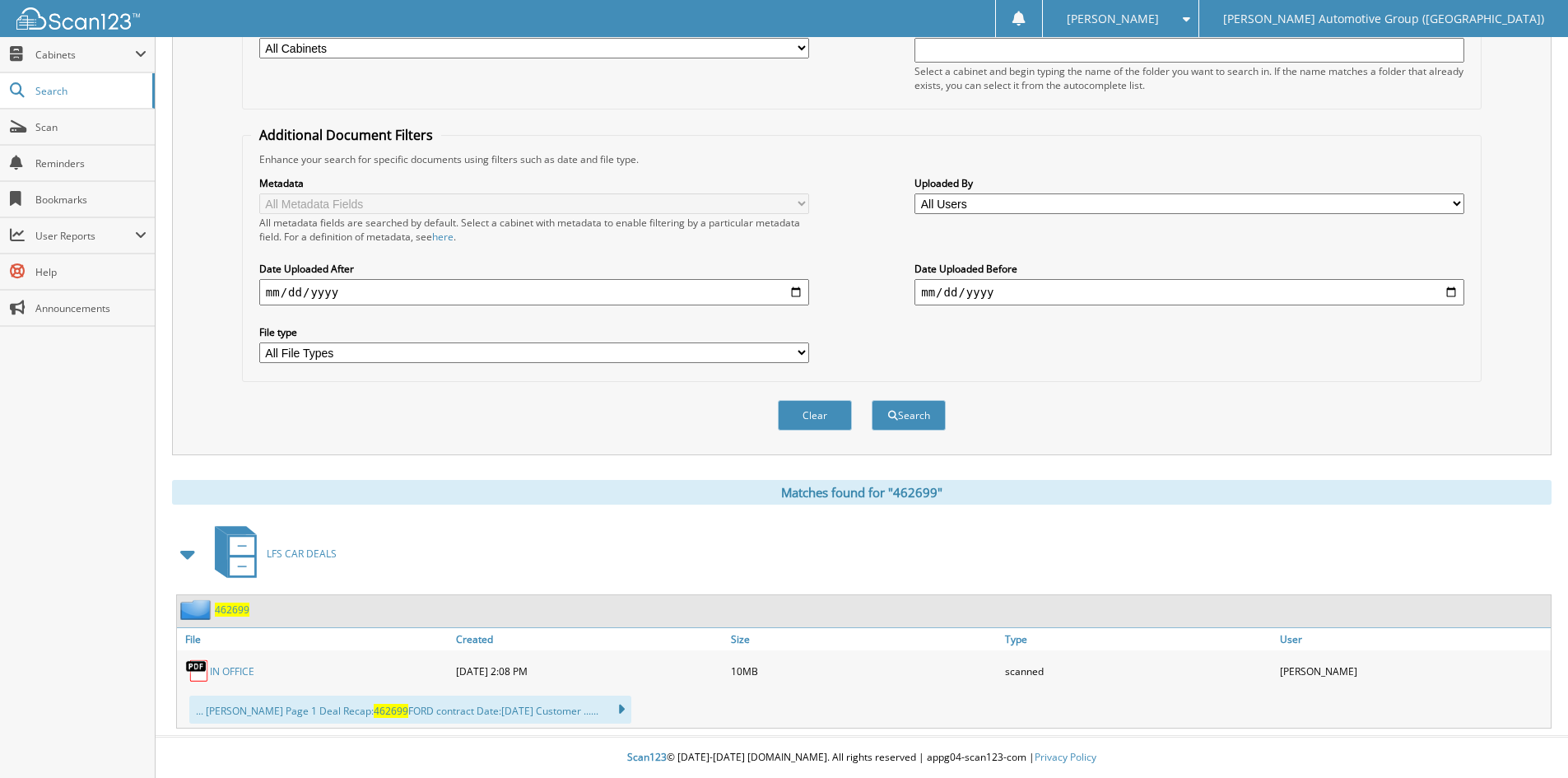
click at [234, 666] on link "IN OFFICE" at bounding box center [232, 671] width 44 height 14
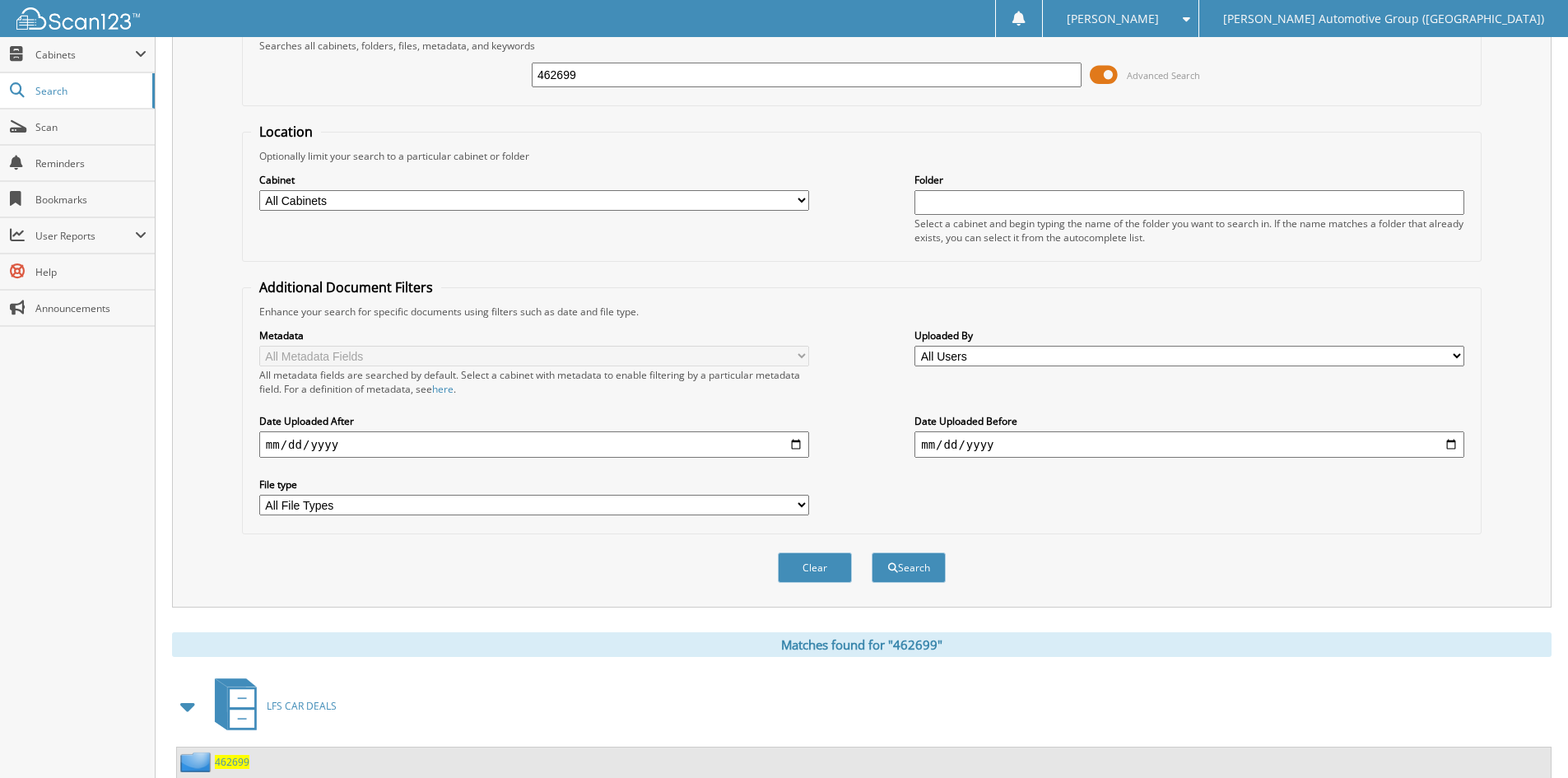
scroll to position [0, 0]
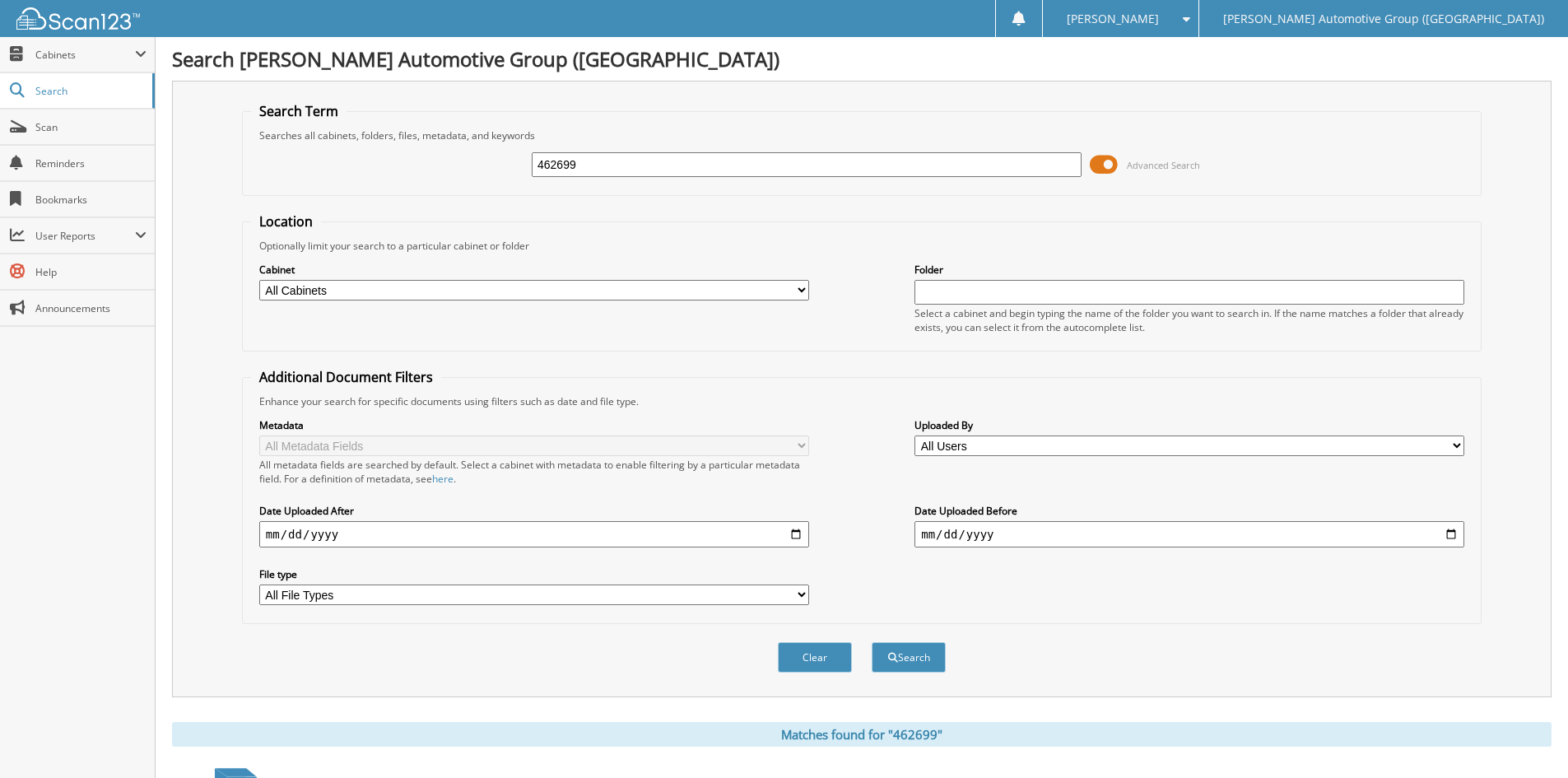
drag, startPoint x: 658, startPoint y: 171, endPoint x: 464, endPoint y: 167, distance: 194.0
click at [466, 167] on div "462699 Advanced Search" at bounding box center [862, 164] width 1221 height 44
type input "351872"
click at [915, 658] on button "Search" at bounding box center [908, 658] width 74 height 31
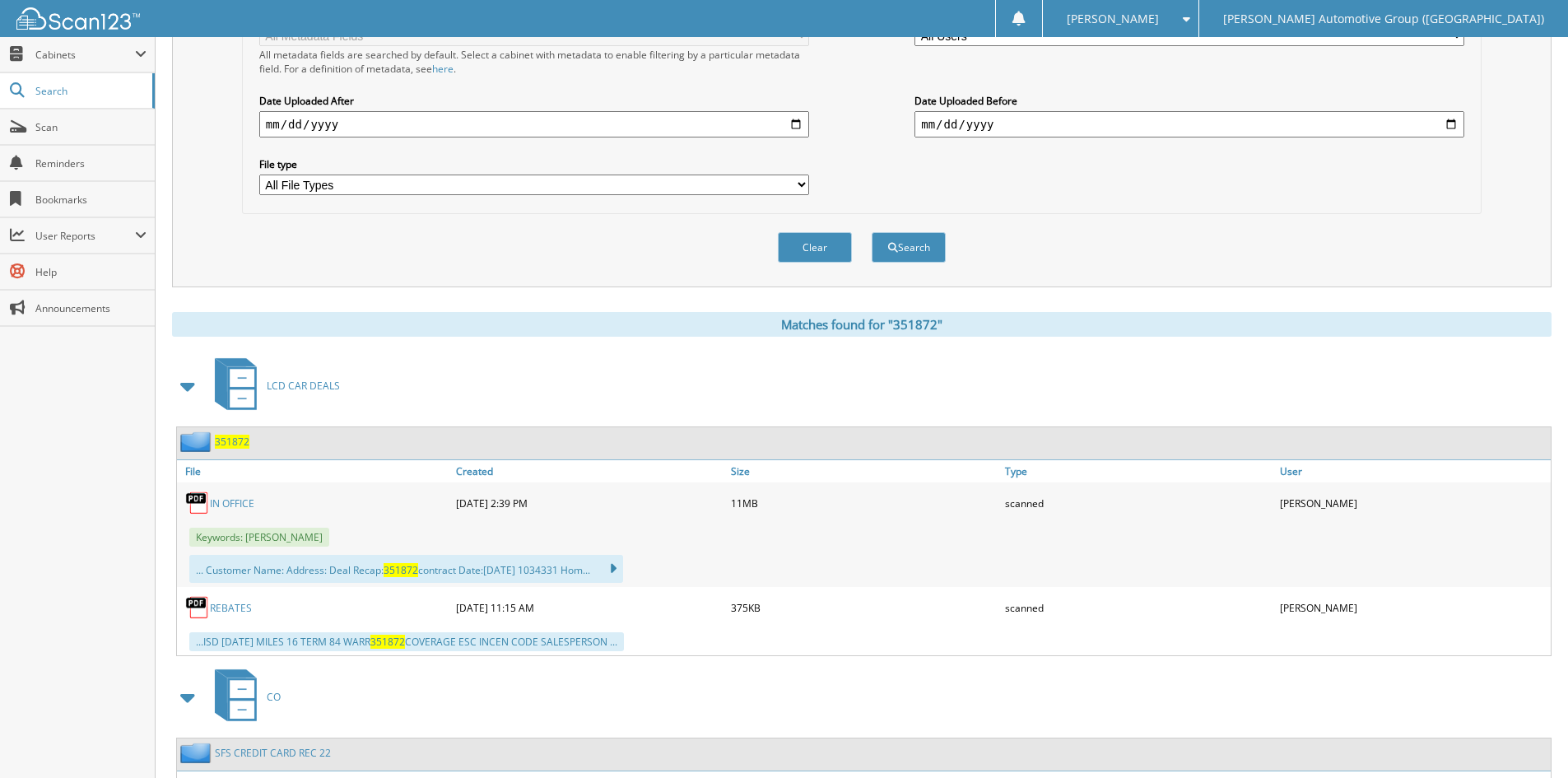
scroll to position [412, 0]
click at [232, 499] on link "IN OFFICE" at bounding box center [232, 502] width 44 height 14
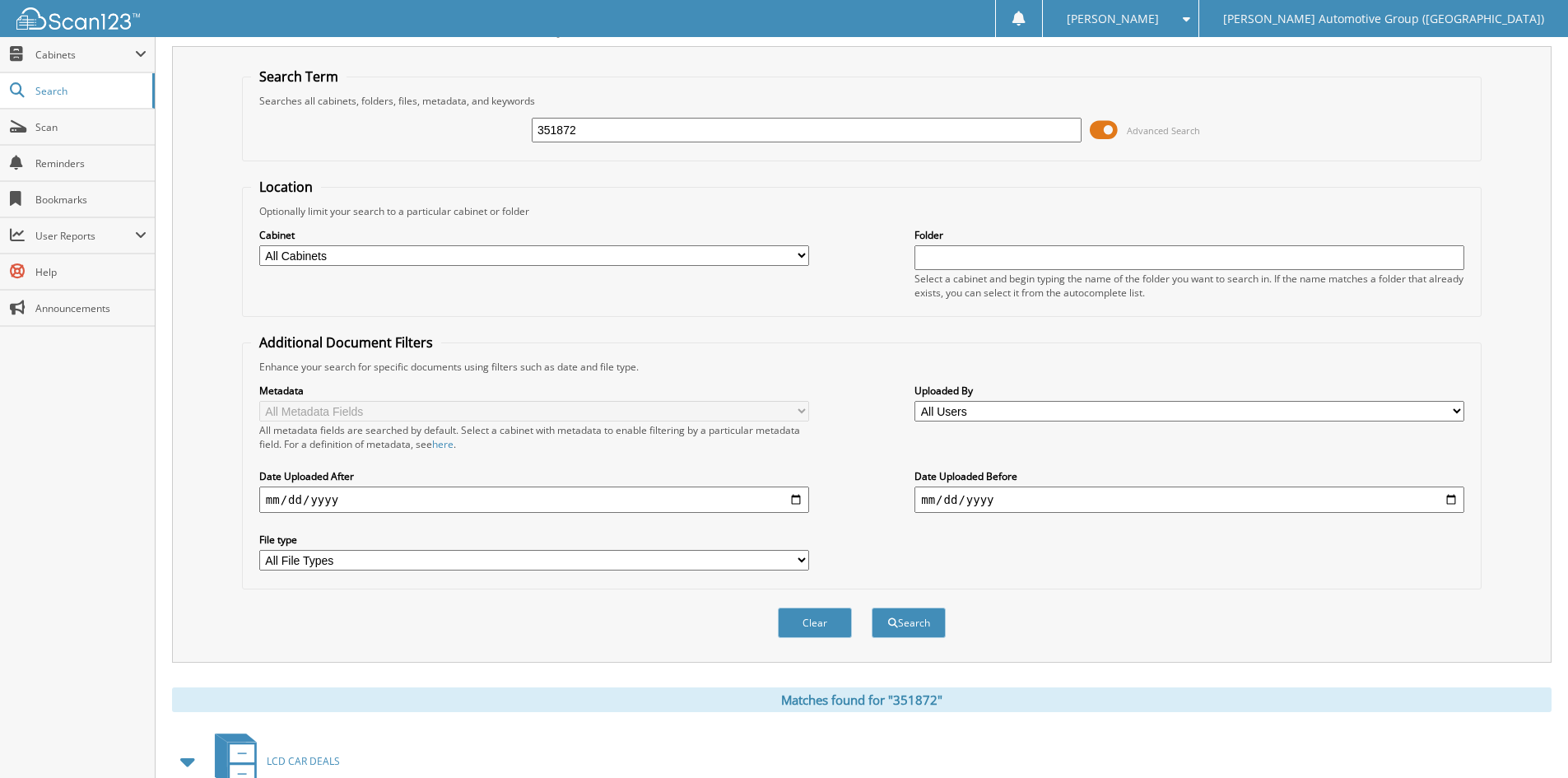
scroll to position [0, 0]
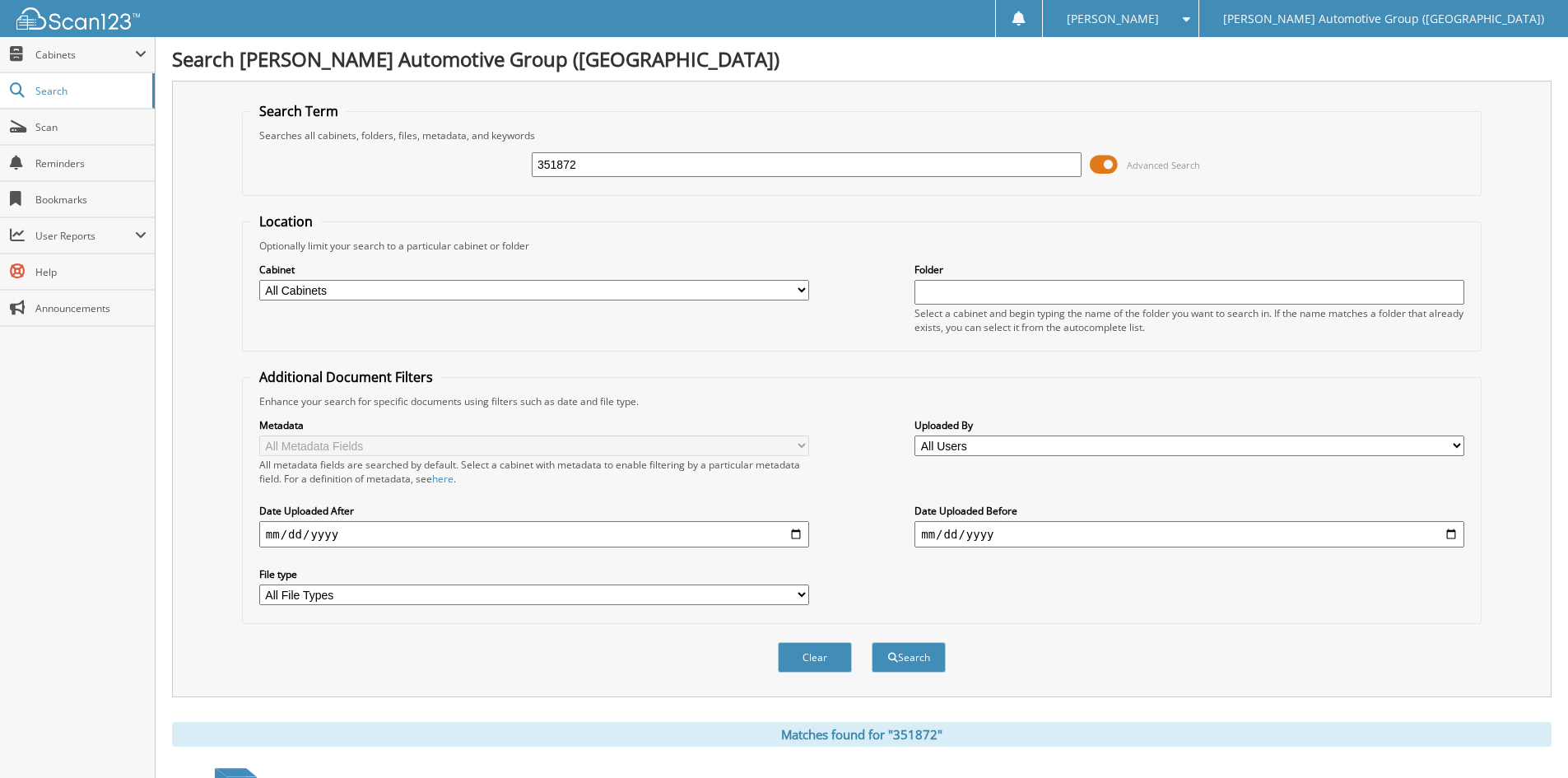
click at [619, 169] on input "351872" at bounding box center [806, 164] width 549 height 25
type input "351870"
click at [909, 664] on button "Search" at bounding box center [908, 658] width 74 height 31
click at [584, 173] on input "351870" at bounding box center [806, 164] width 549 height 25
click at [689, 170] on input "351872" at bounding box center [806, 164] width 549 height 25
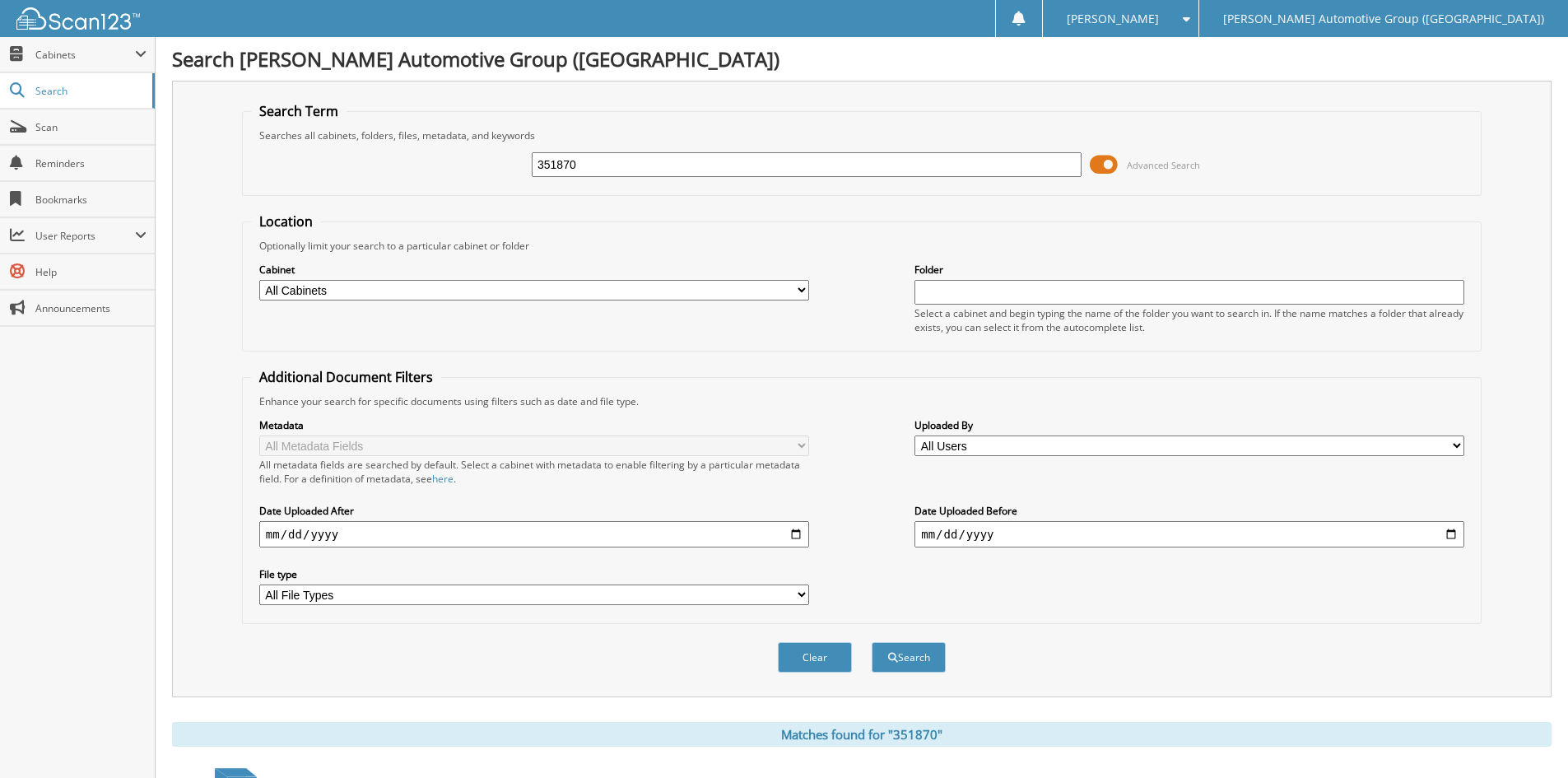
type input "351870"
click at [871, 643] on button "Search" at bounding box center [908, 658] width 74 height 31
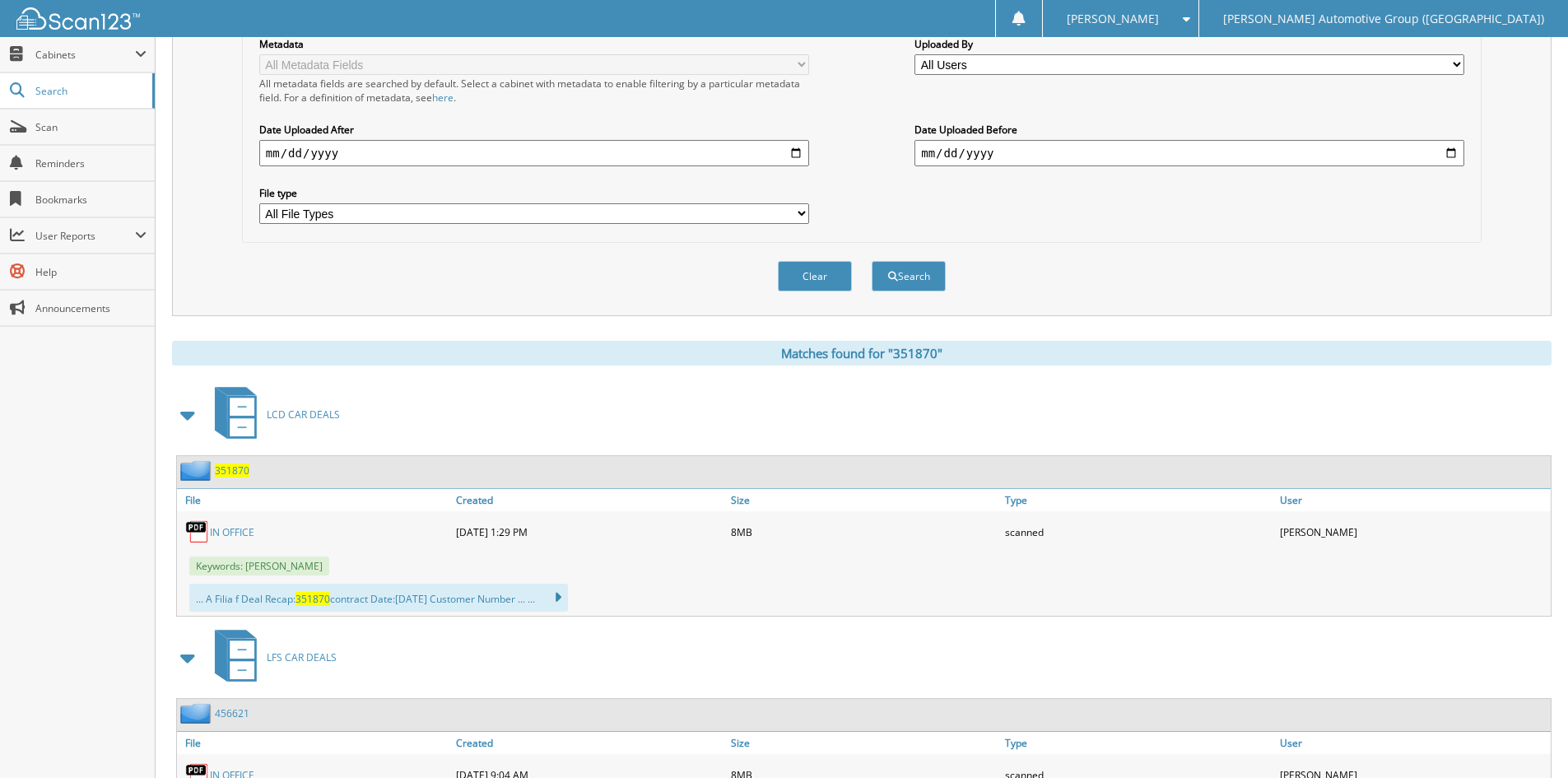
scroll to position [412, 0]
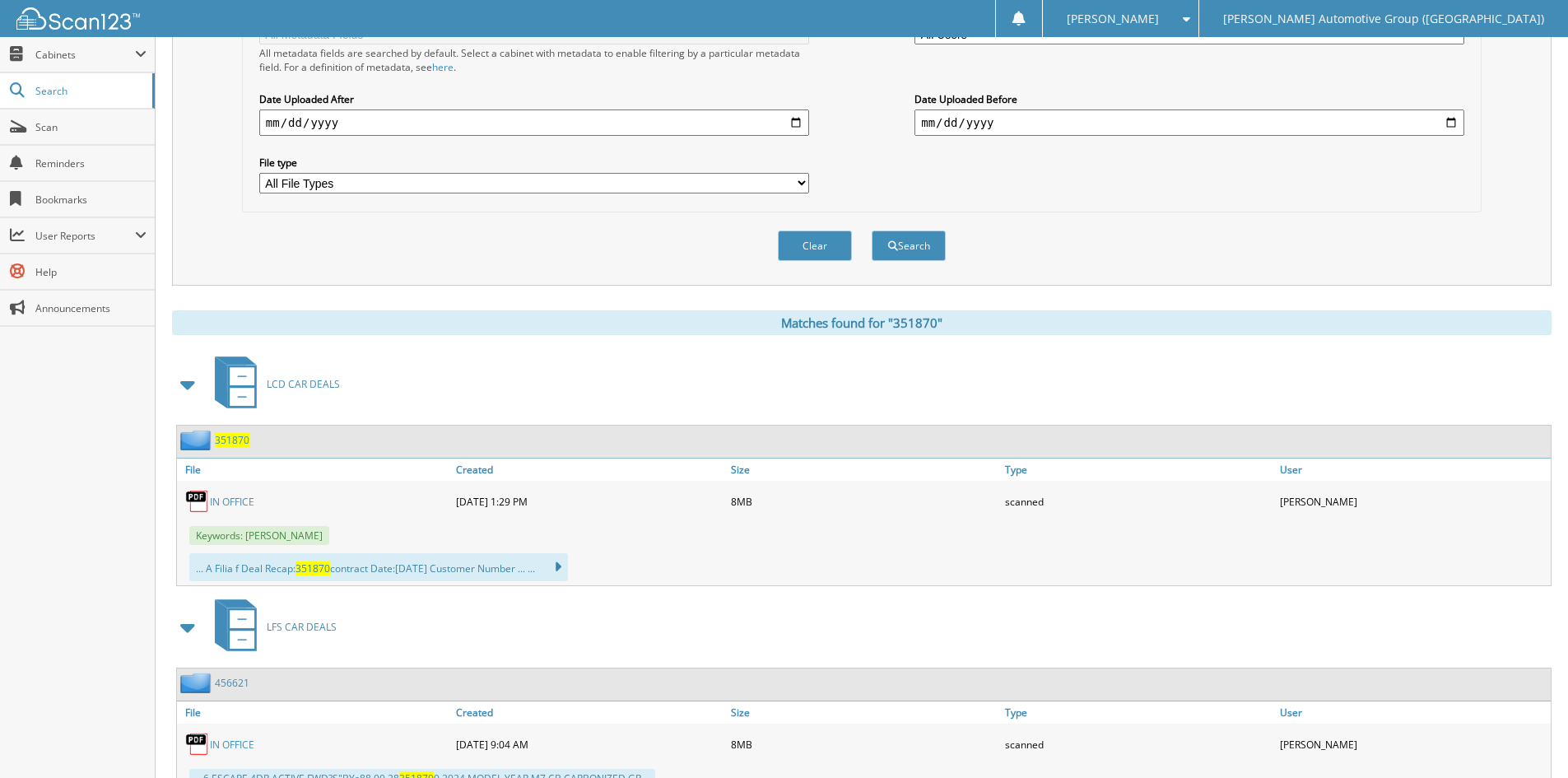
click at [240, 497] on link "IN OFFICE" at bounding box center [232, 502] width 44 height 14
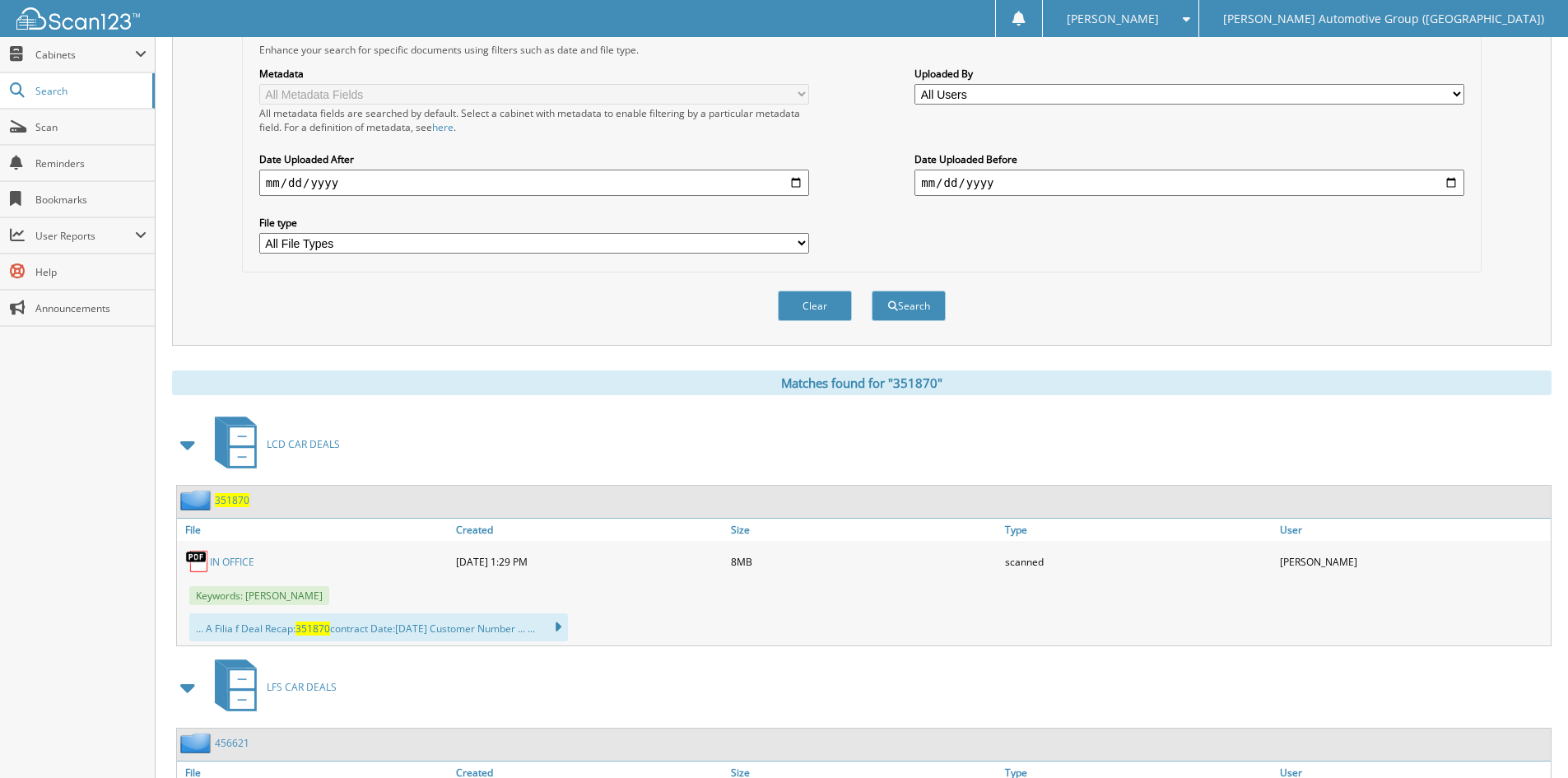
scroll to position [0, 0]
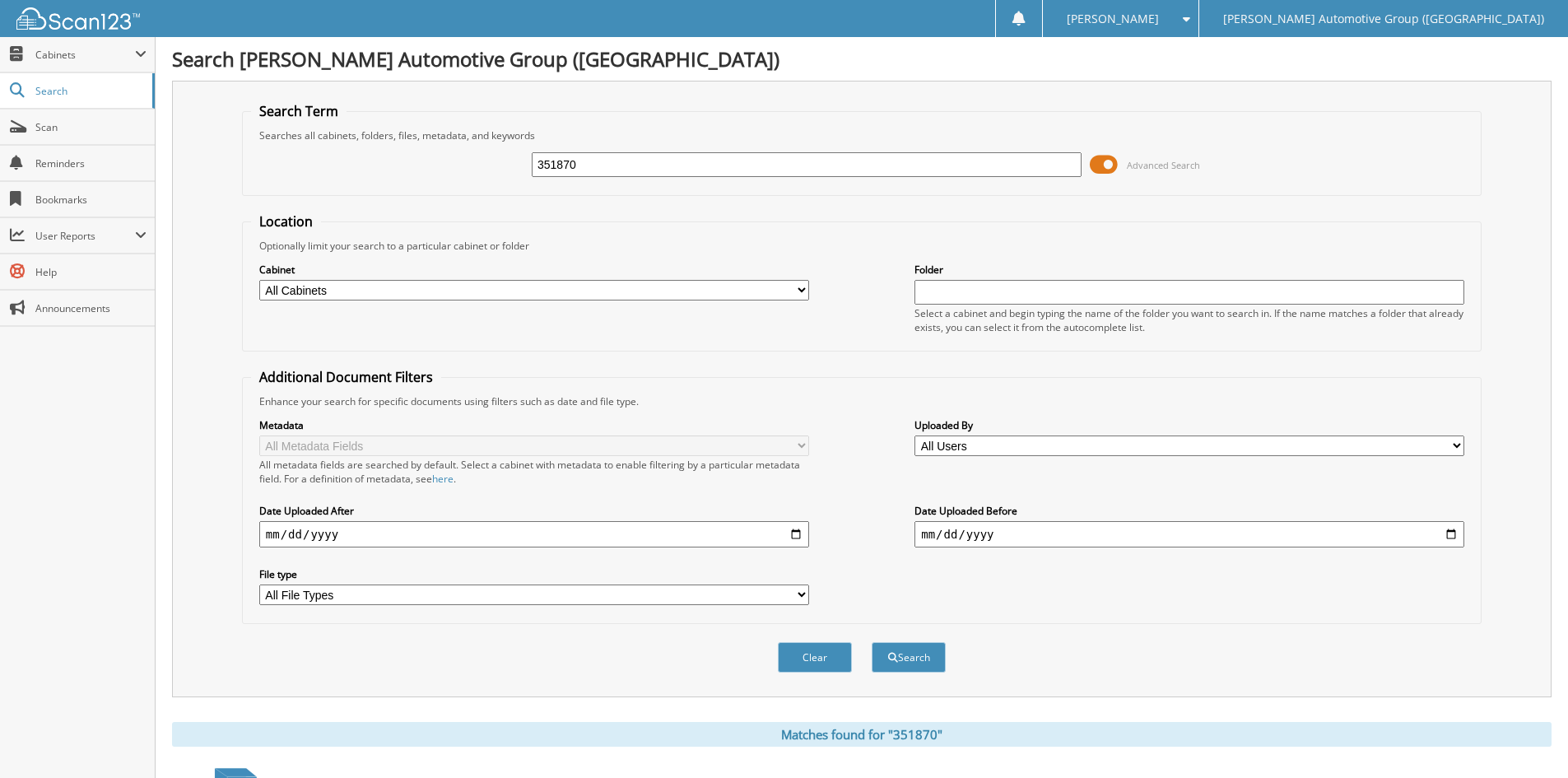
click at [628, 170] on input "351870" at bounding box center [806, 164] width 549 height 25
type input "351871"
click at [906, 666] on button "Search" at bounding box center [908, 658] width 74 height 31
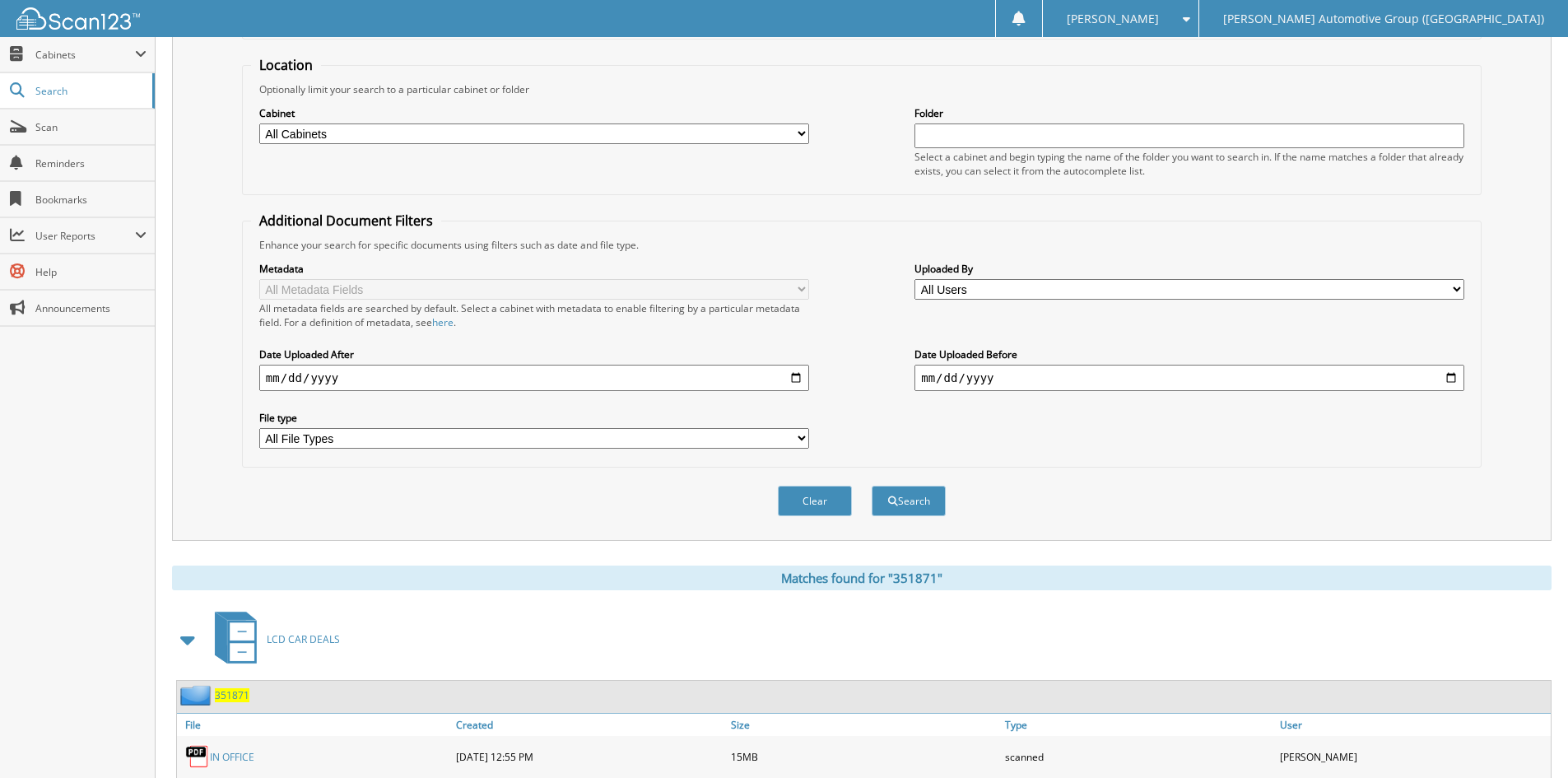
scroll to position [270, 0]
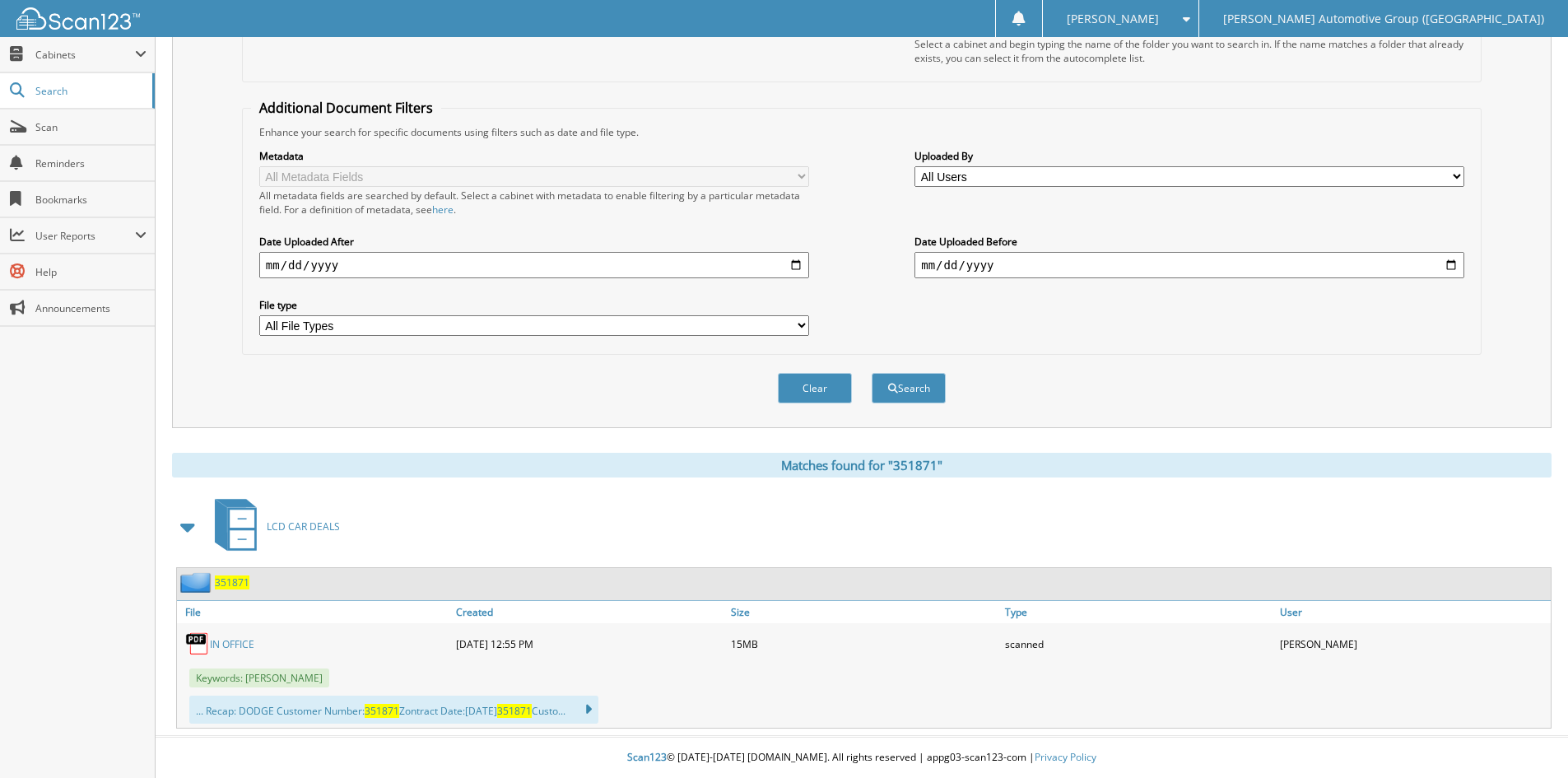
click at [235, 645] on link "IN OFFICE" at bounding box center [232, 644] width 44 height 14
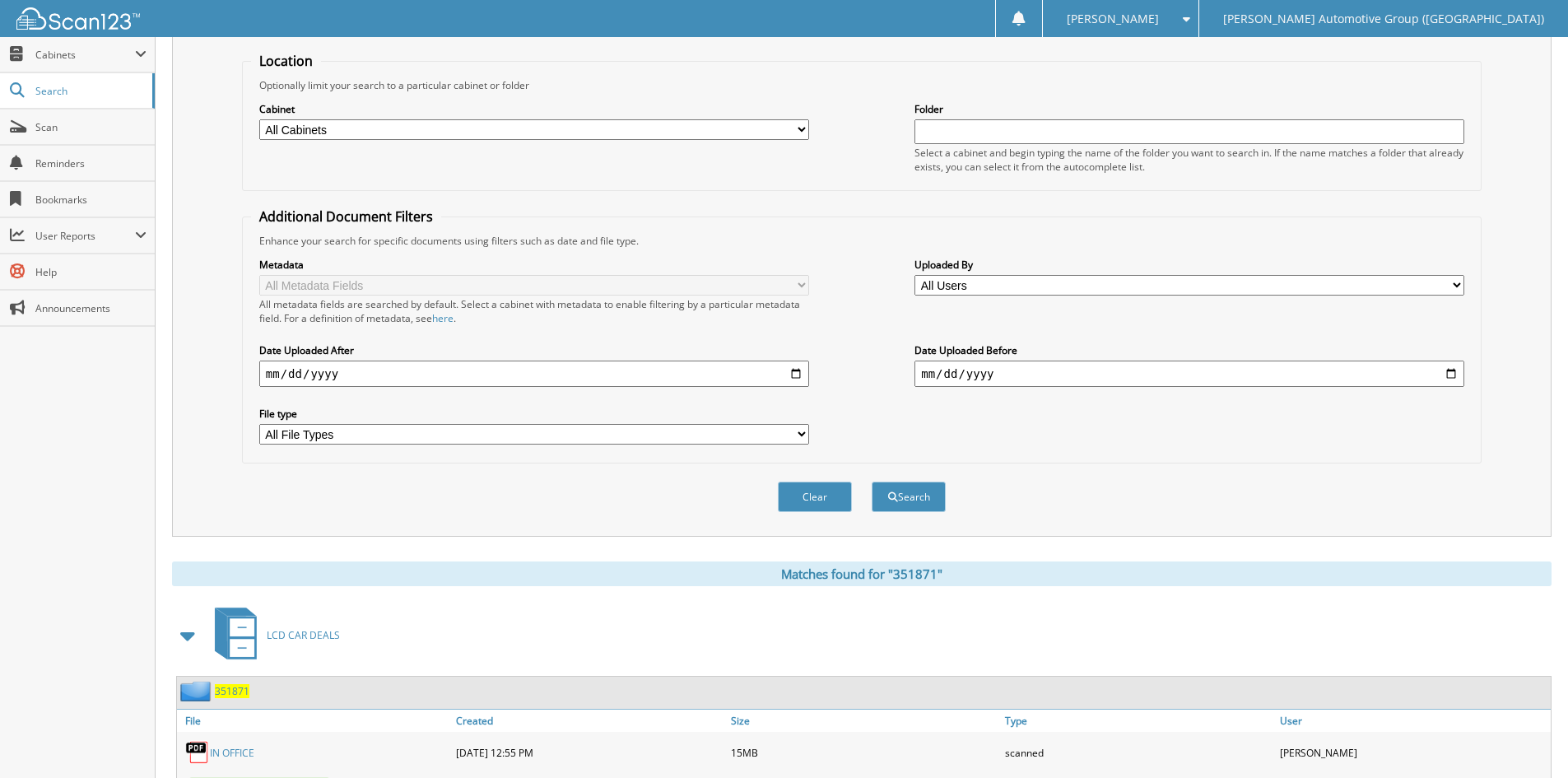
scroll to position [0, 0]
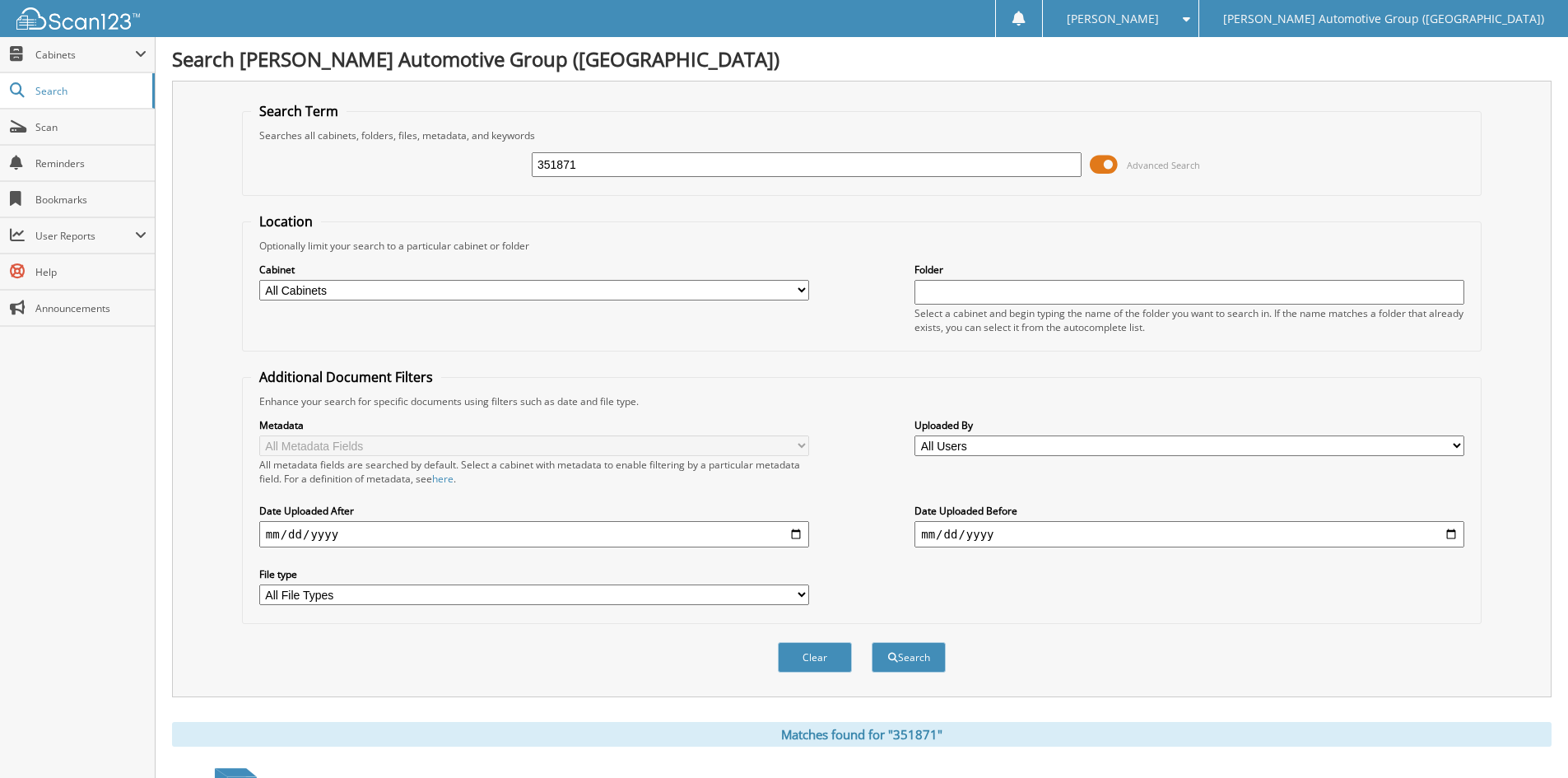
click at [629, 166] on input "351871" at bounding box center [806, 164] width 549 height 25
type input "351877"
click at [922, 658] on button "Search" at bounding box center [908, 658] width 74 height 31
click at [600, 171] on input "351877" at bounding box center [806, 164] width 549 height 25
type input "351871"
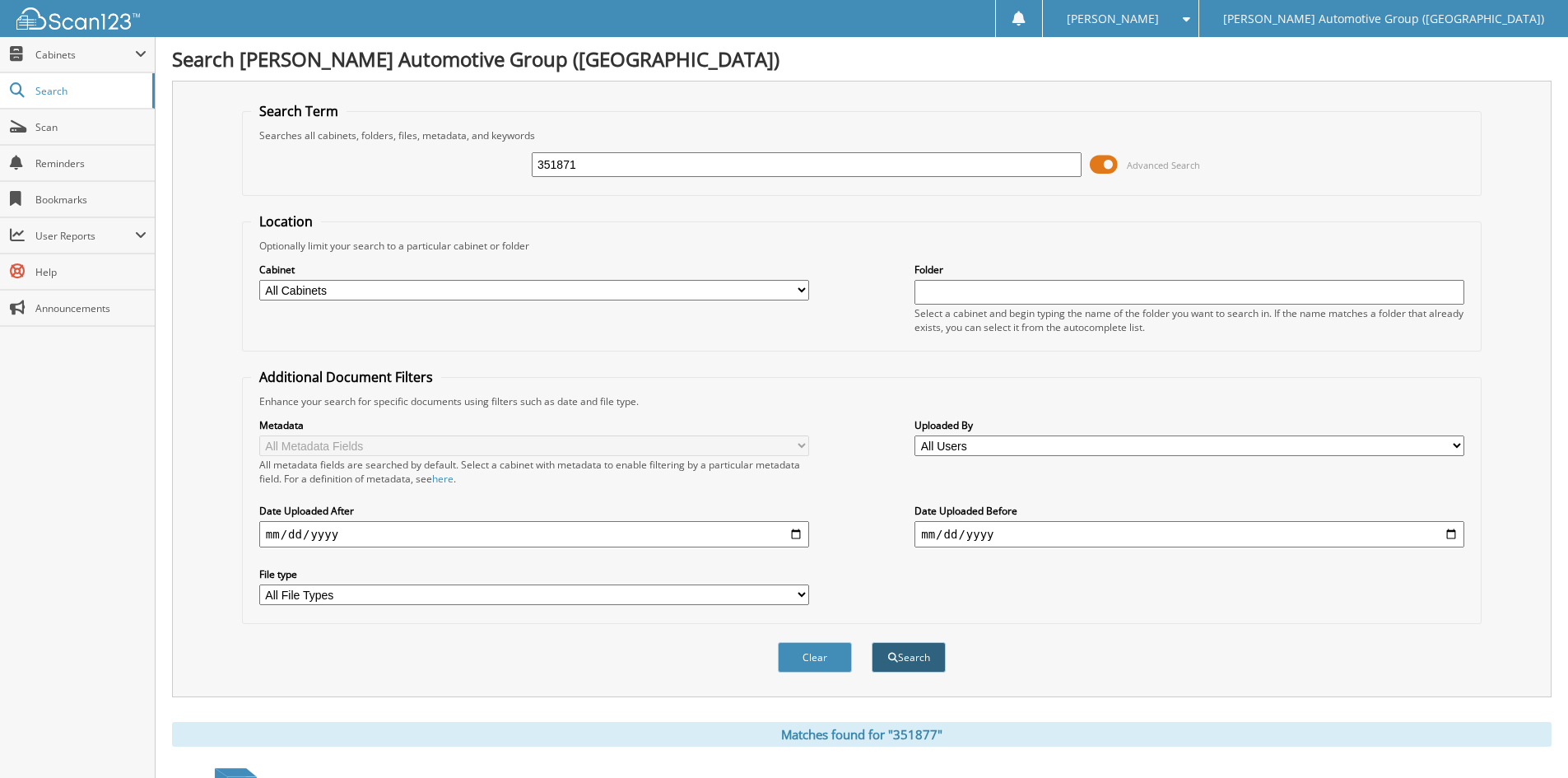
click at [913, 658] on button "Search" at bounding box center [908, 658] width 74 height 31
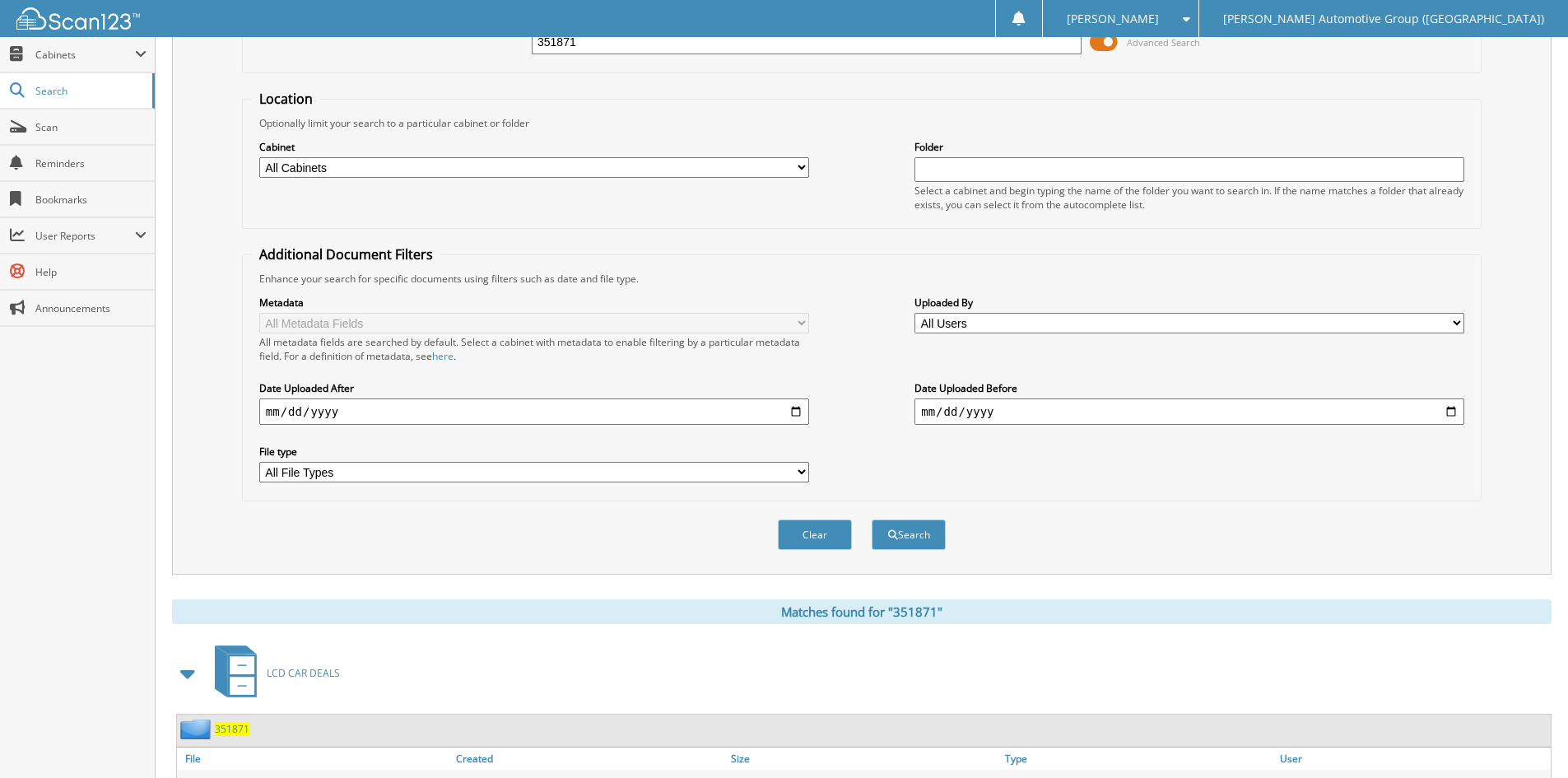
scroll to position [270, 0]
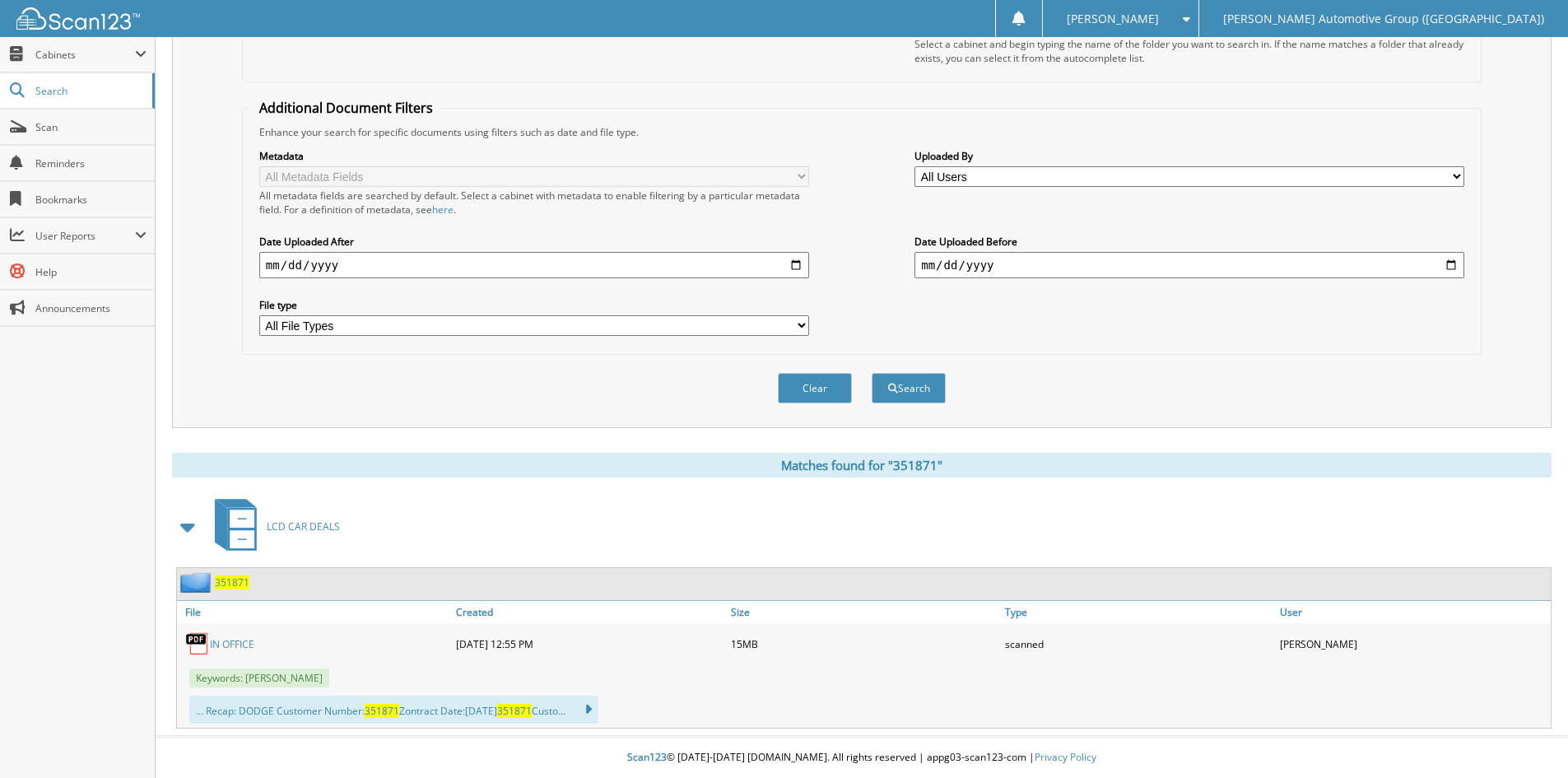
click at [232, 644] on link "IN OFFICE" at bounding box center [232, 644] width 44 height 14
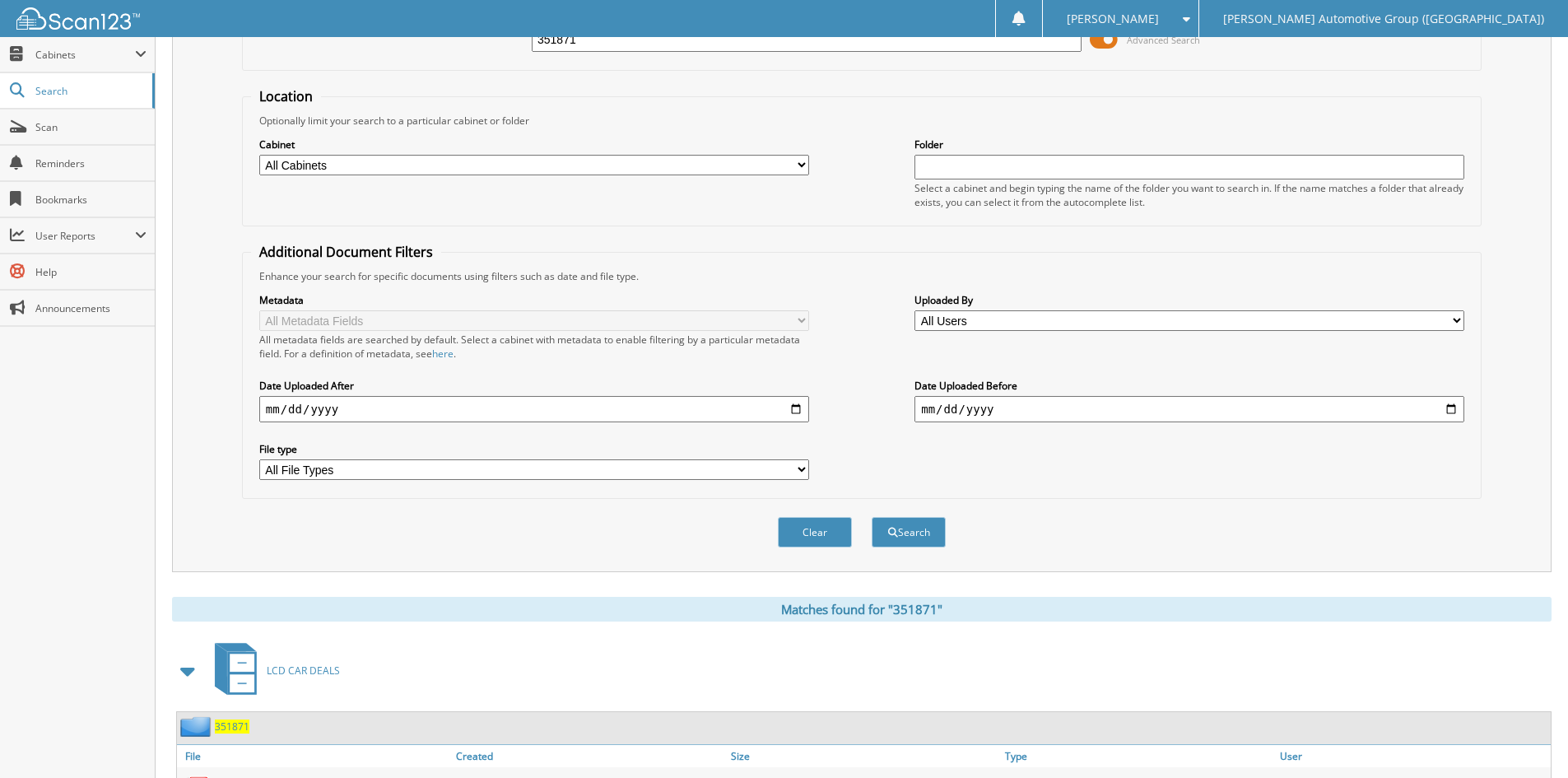
scroll to position [0, 0]
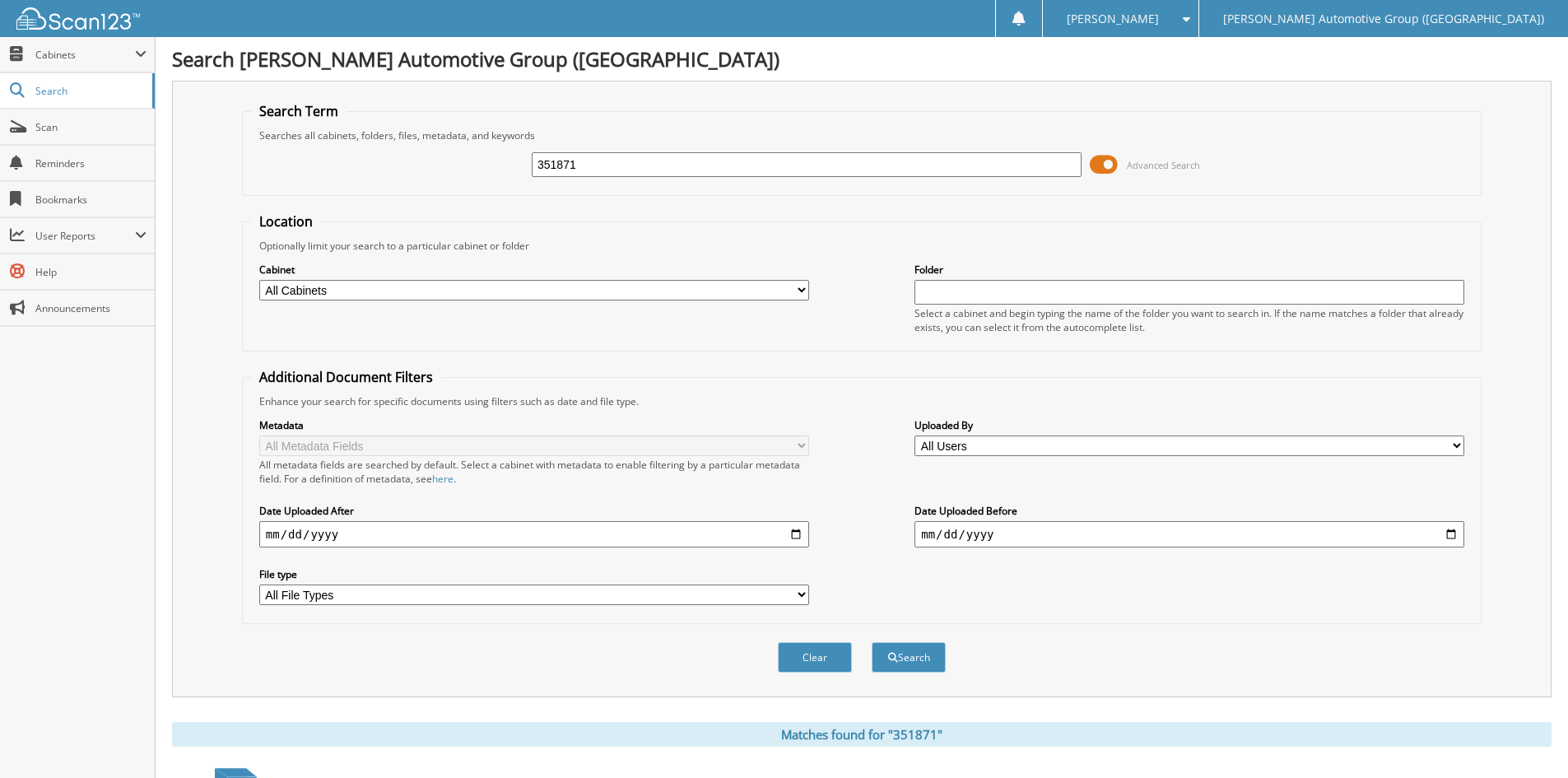
click at [616, 154] on input "351871" at bounding box center [806, 164] width 549 height 25
type input "351764"
click at [921, 657] on button "Search" at bounding box center [908, 658] width 74 height 31
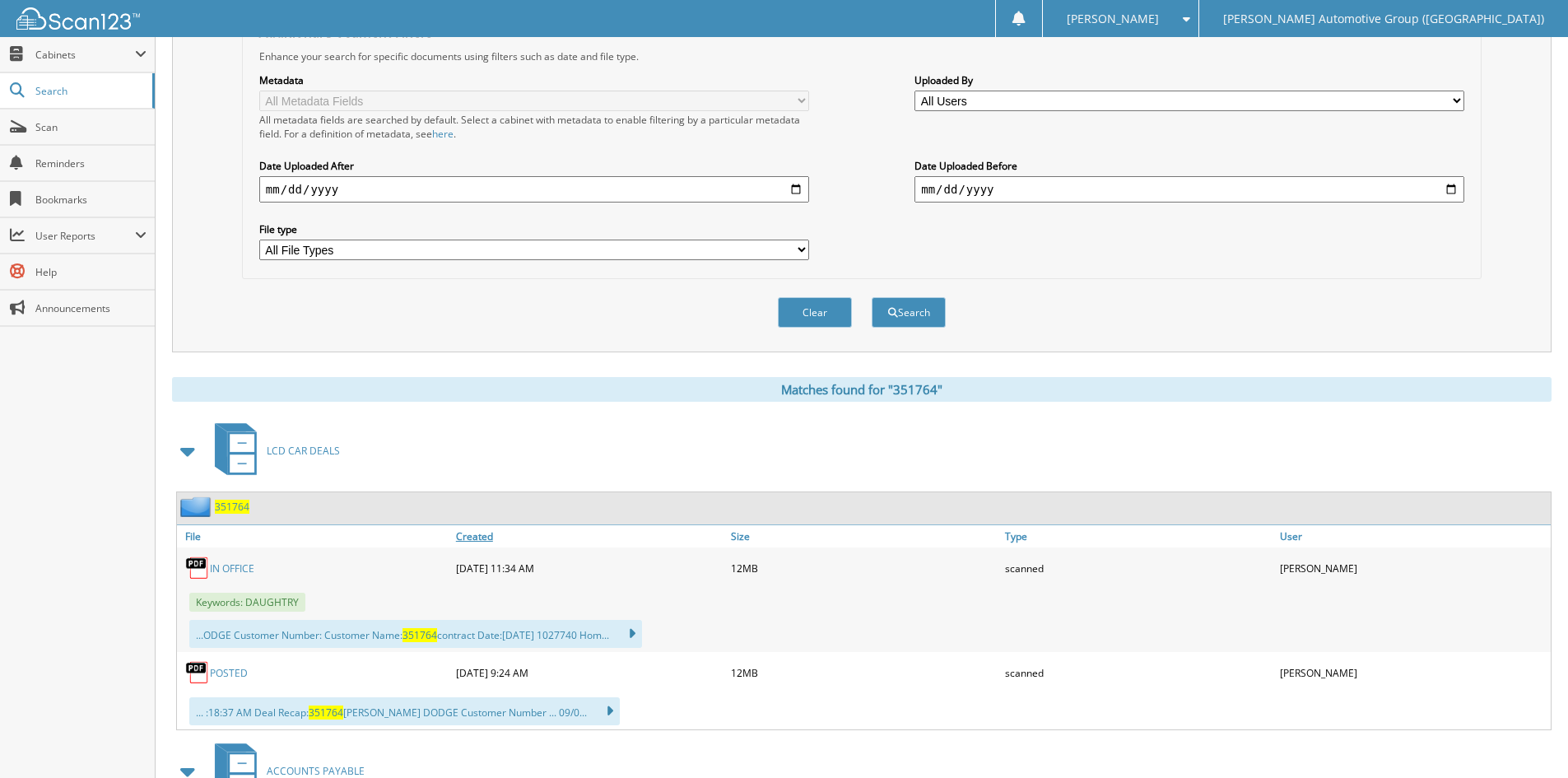
scroll to position [494, 0]
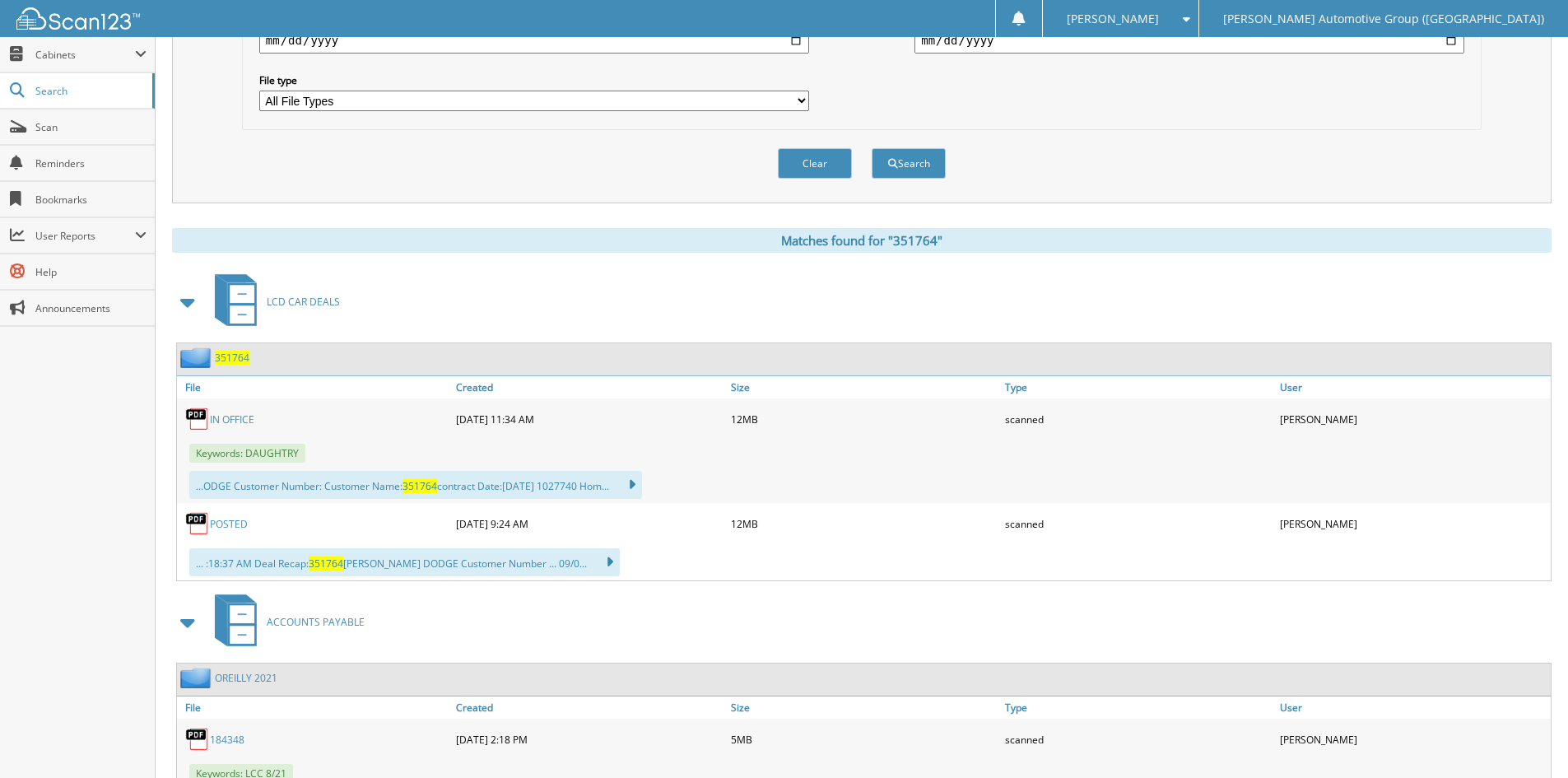
click at [239, 416] on link "IN OFFICE" at bounding box center [232, 419] width 44 height 14
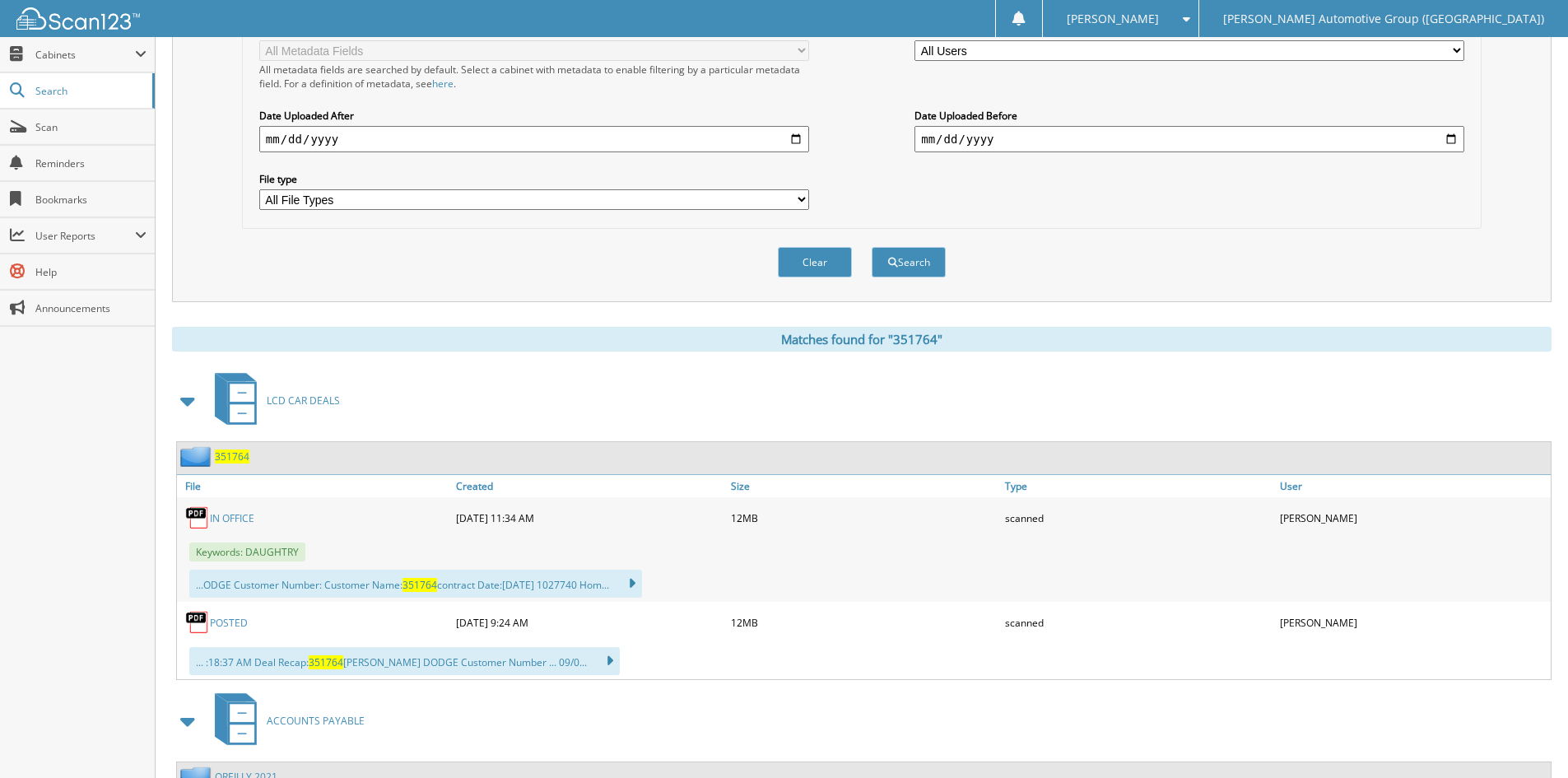
scroll to position [0, 0]
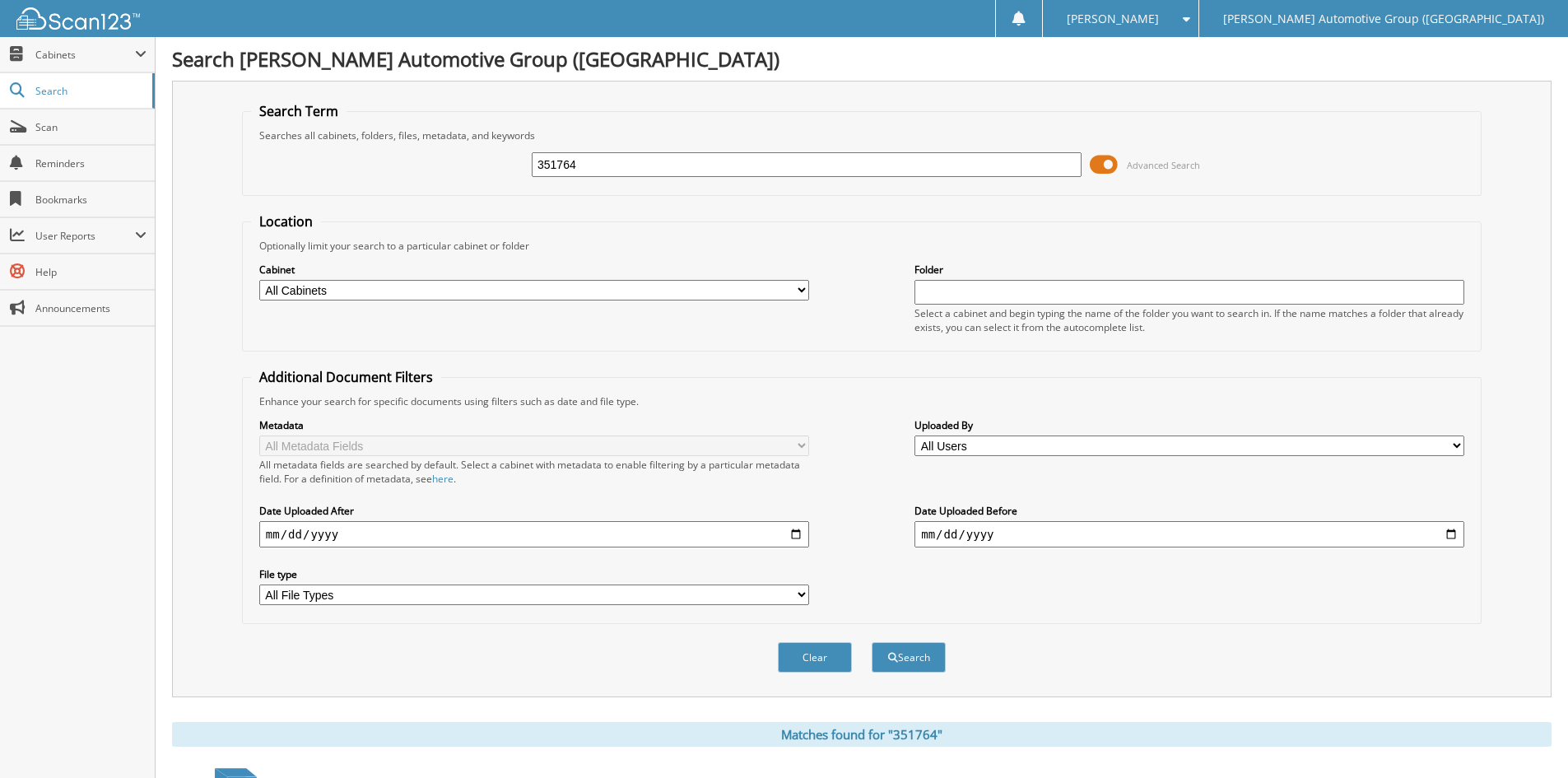
click at [599, 167] on input "351764" at bounding box center [806, 164] width 549 height 25
type input "351877"
click at [912, 660] on button "Search" at bounding box center [908, 658] width 74 height 31
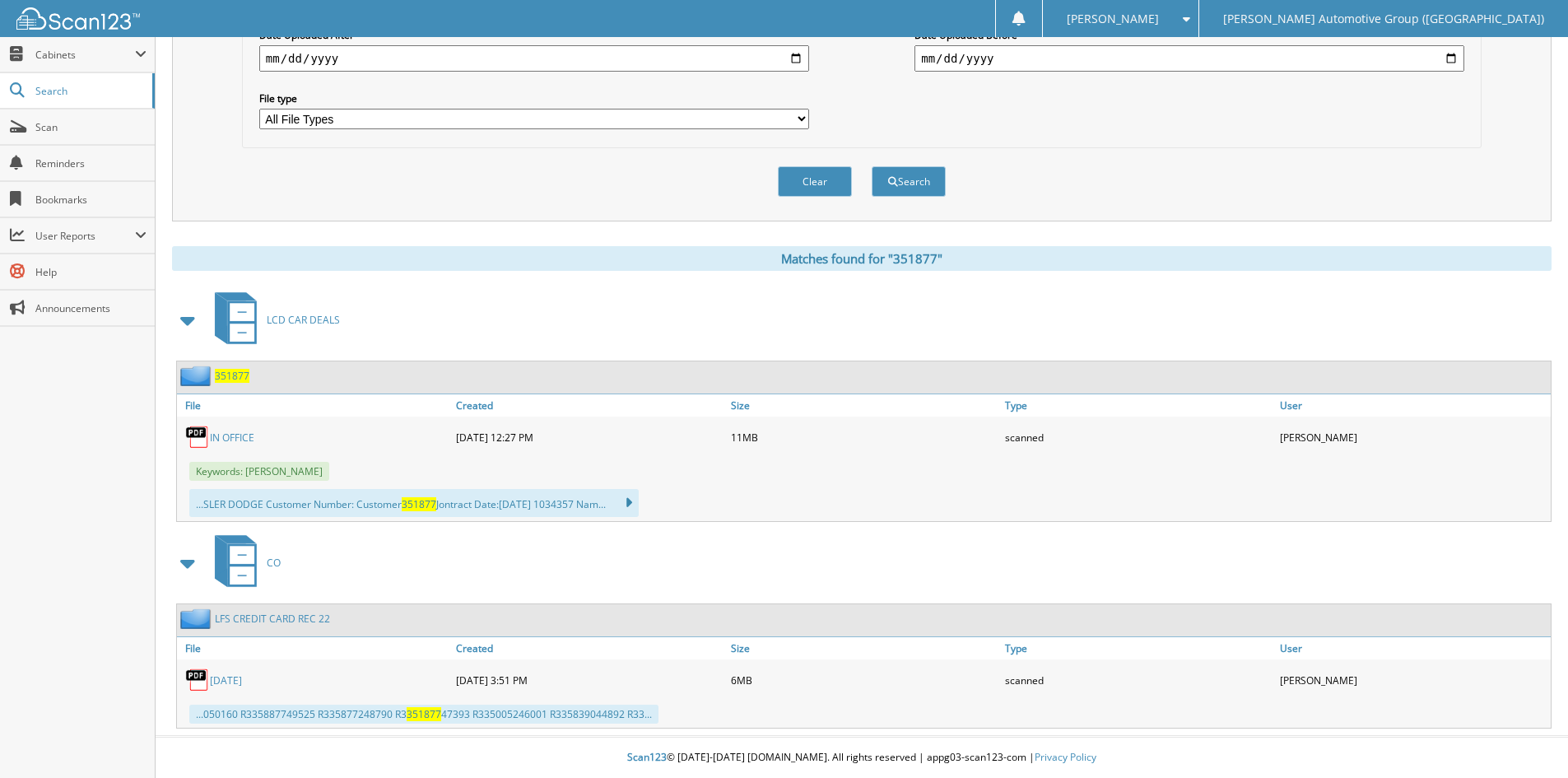
click at [236, 440] on link "IN OFFICE" at bounding box center [232, 437] width 44 height 14
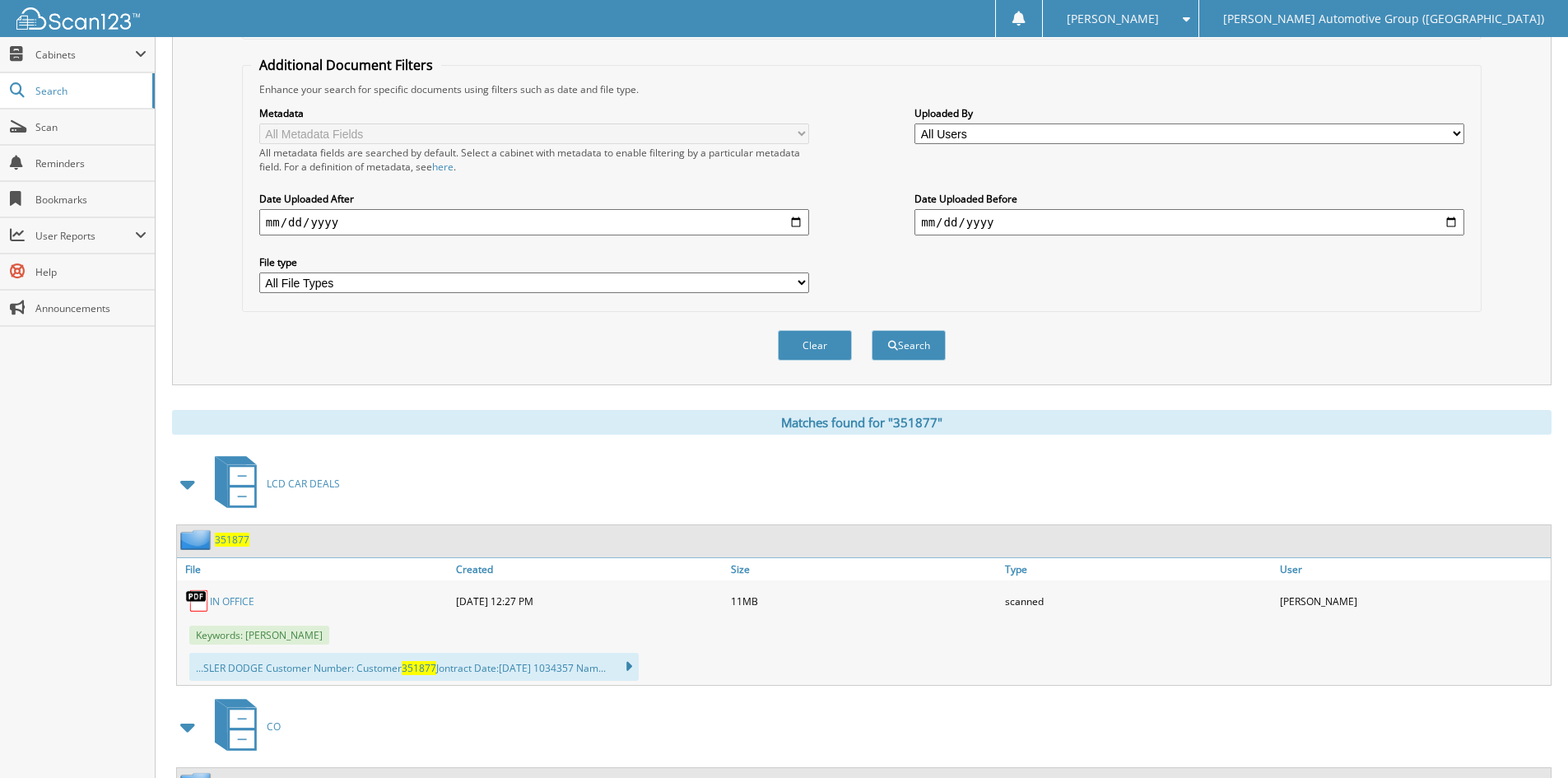
scroll to position [0, 0]
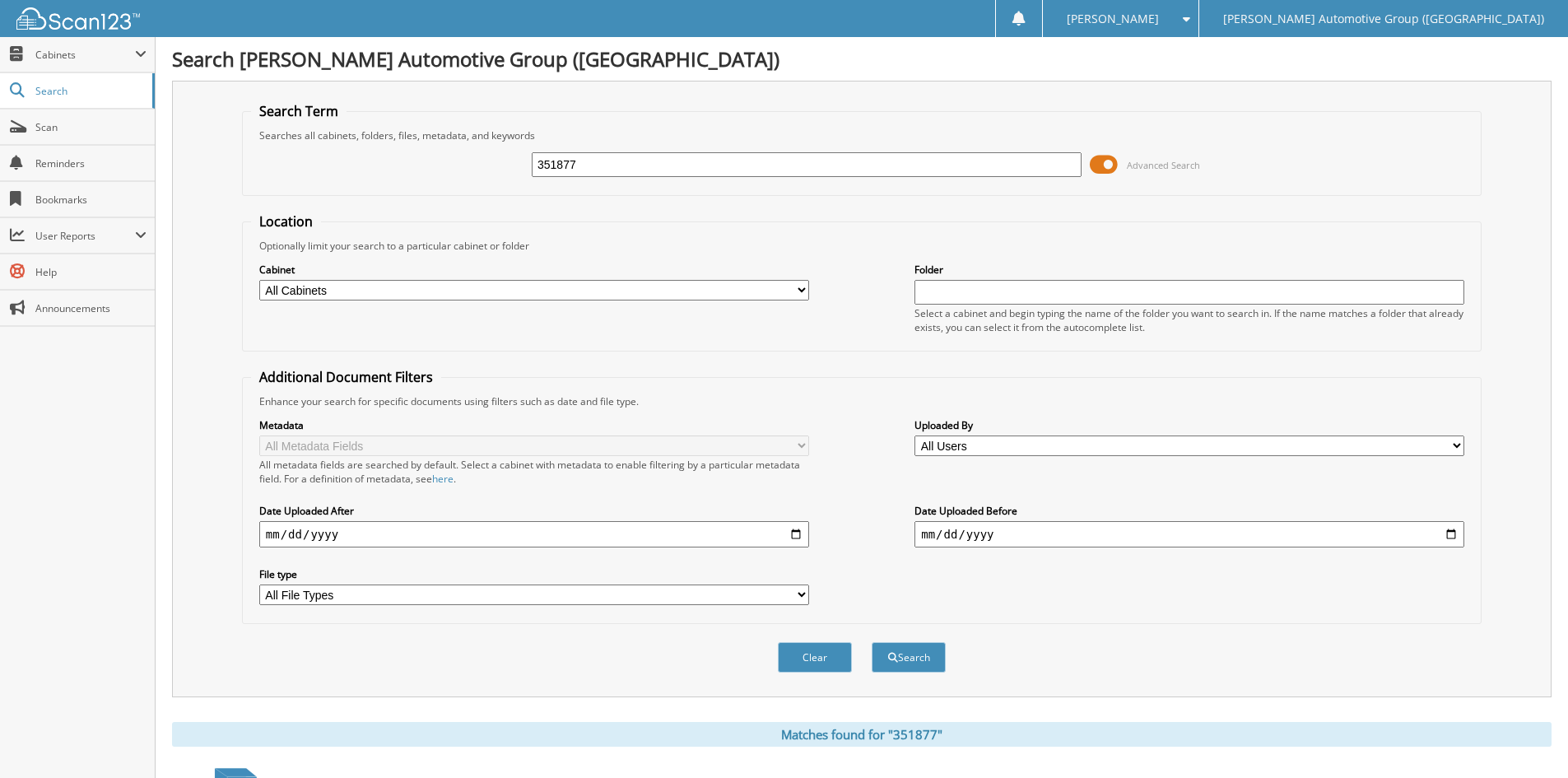
click at [586, 167] on input "351877" at bounding box center [806, 164] width 549 height 25
type input "351878"
click at [909, 647] on button "Search" at bounding box center [908, 658] width 74 height 31
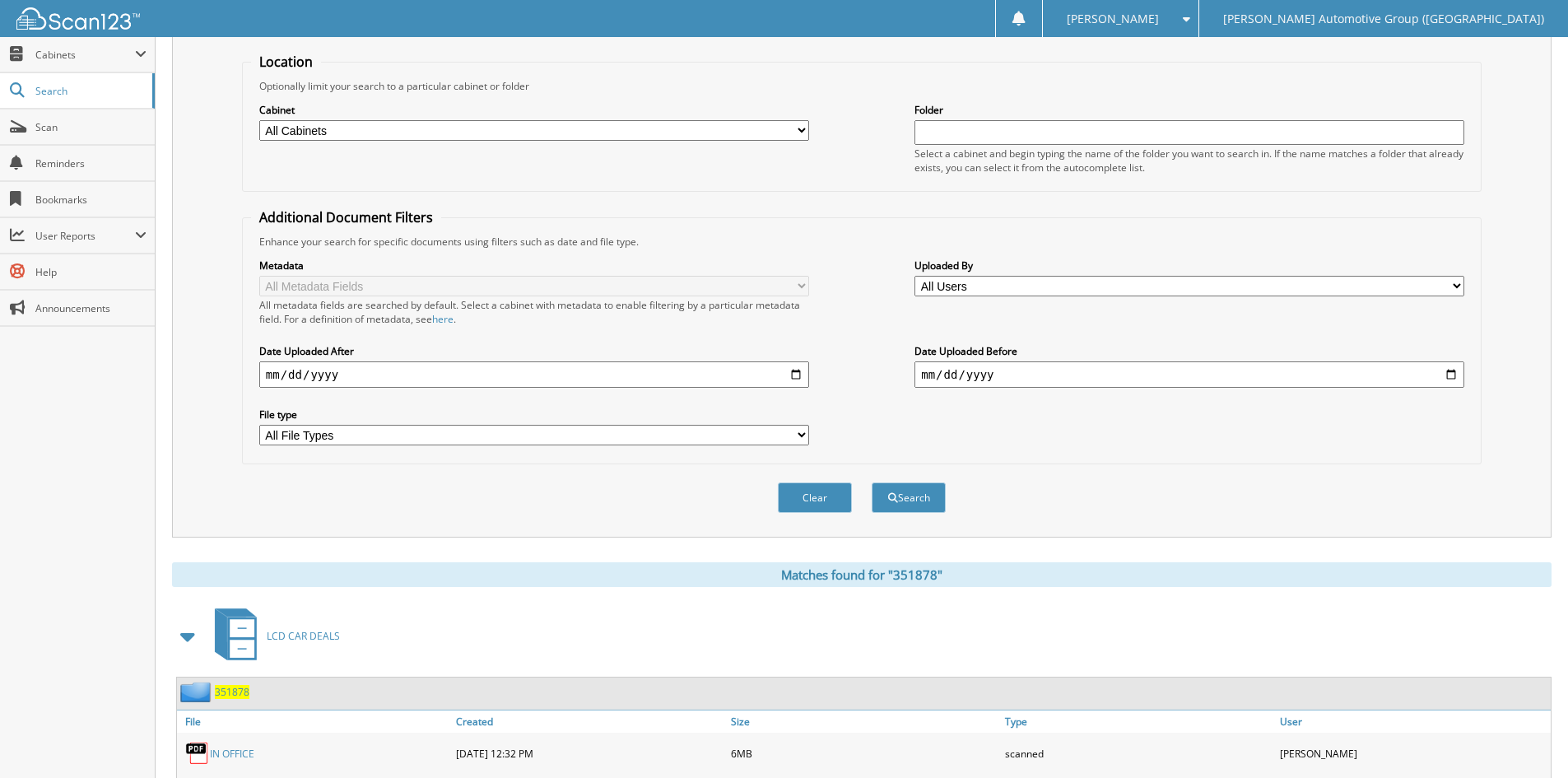
scroll to position [412, 0]
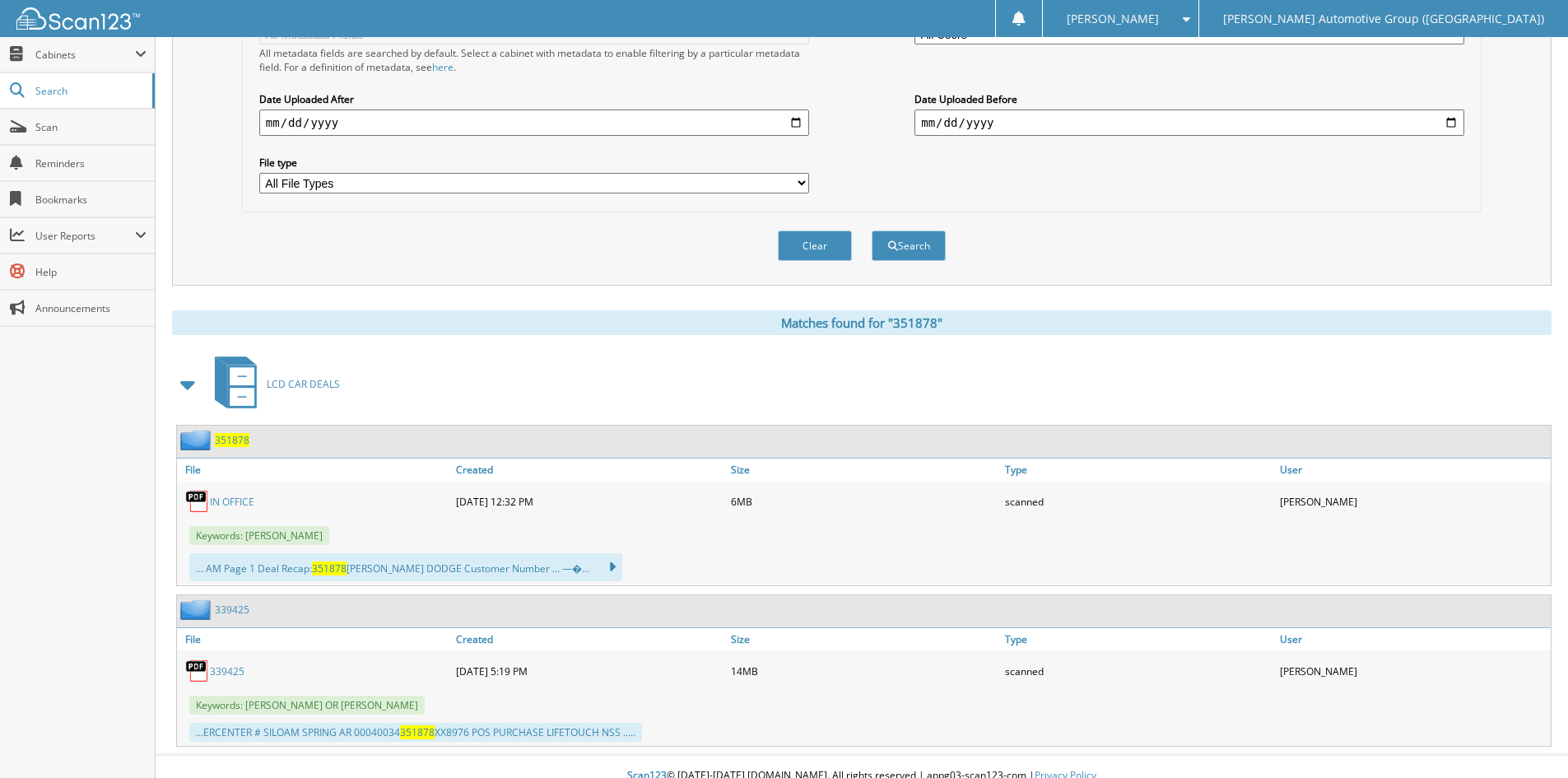
click at [229, 500] on link "IN OFFICE" at bounding box center [232, 502] width 44 height 14
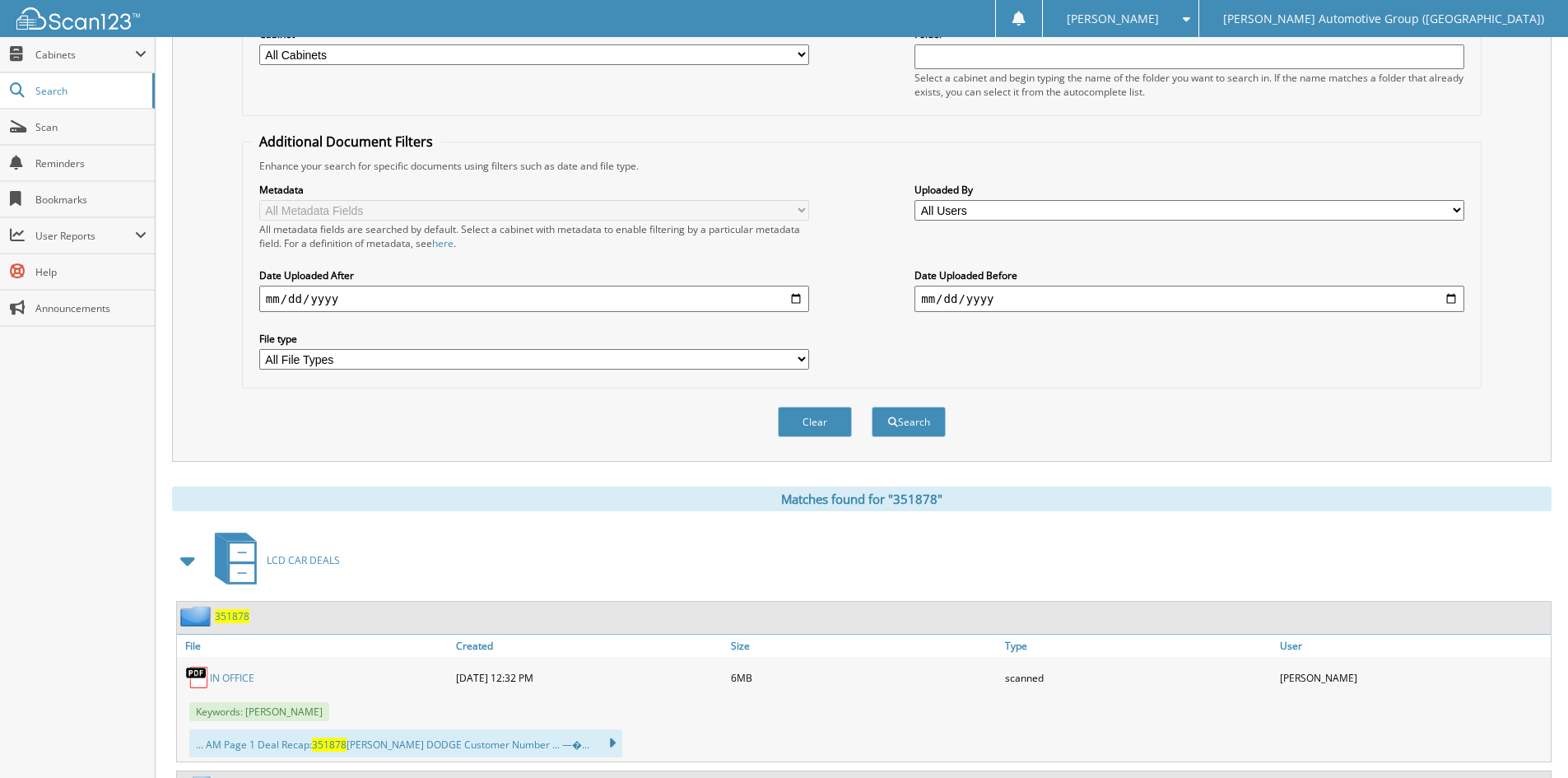
scroll to position [0, 0]
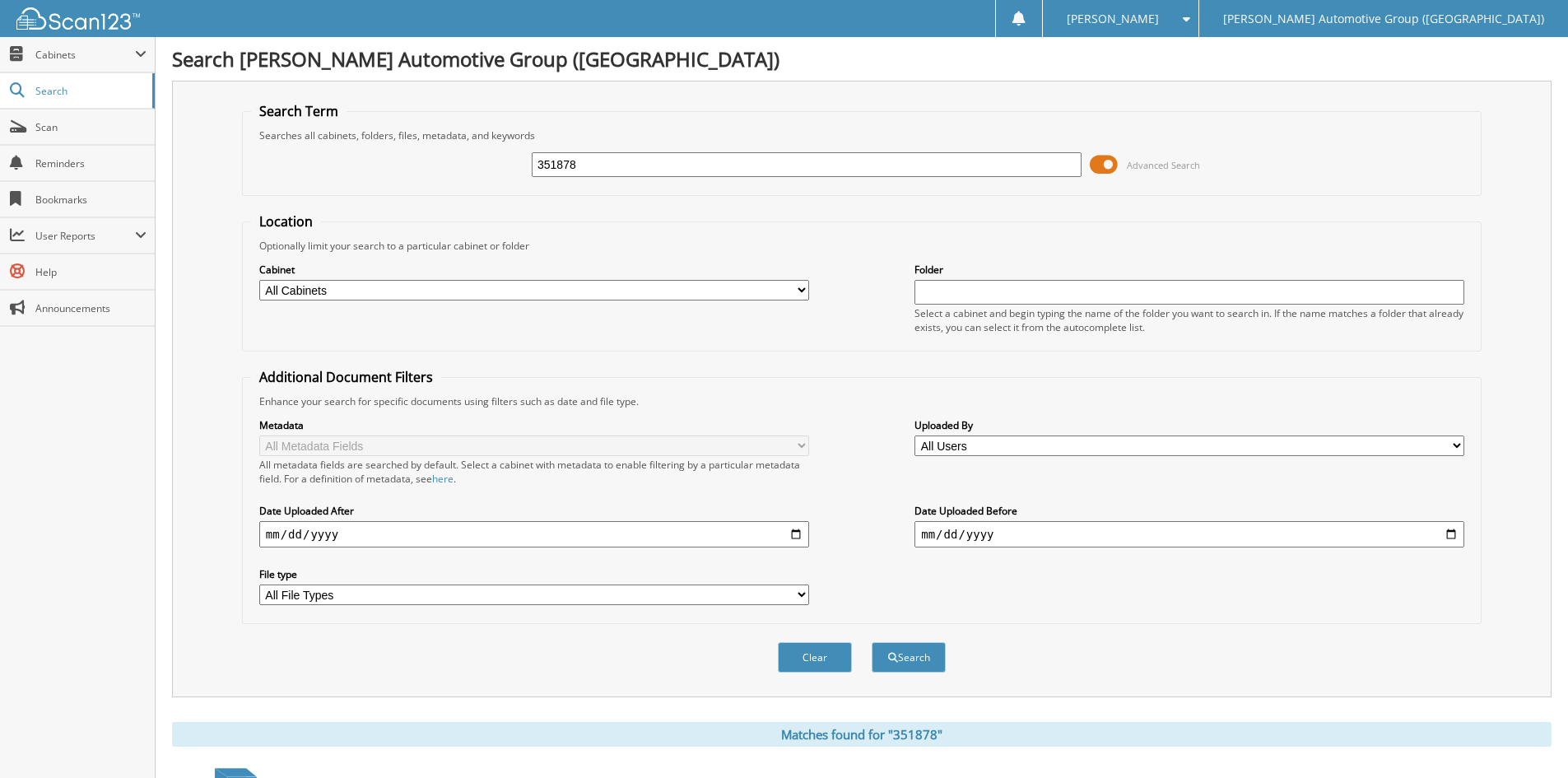
click at [589, 163] on input "351878" at bounding box center [806, 164] width 549 height 25
type input "351875"
click at [910, 654] on button "Search" at bounding box center [908, 658] width 74 height 31
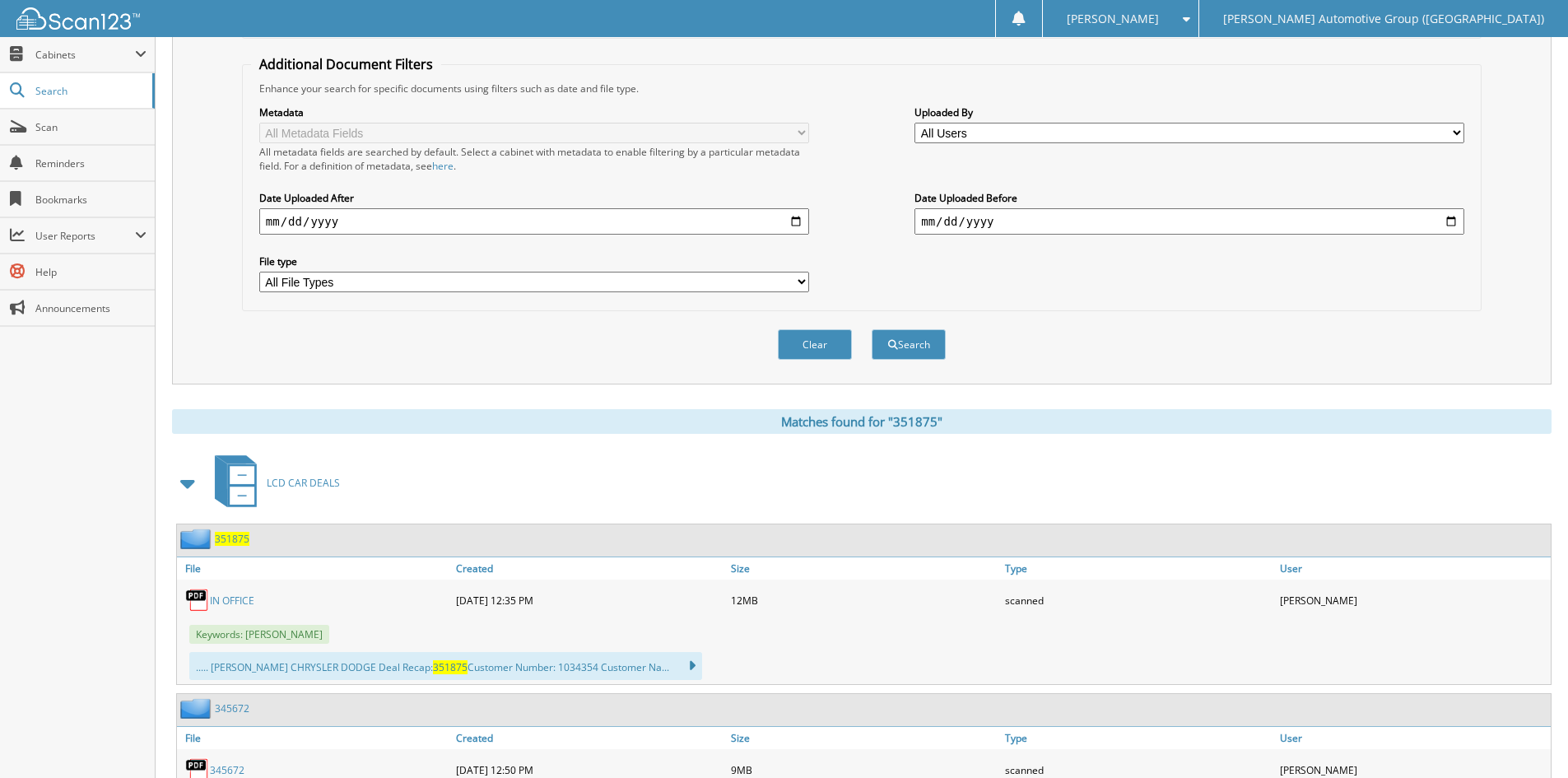
scroll to position [576, 0]
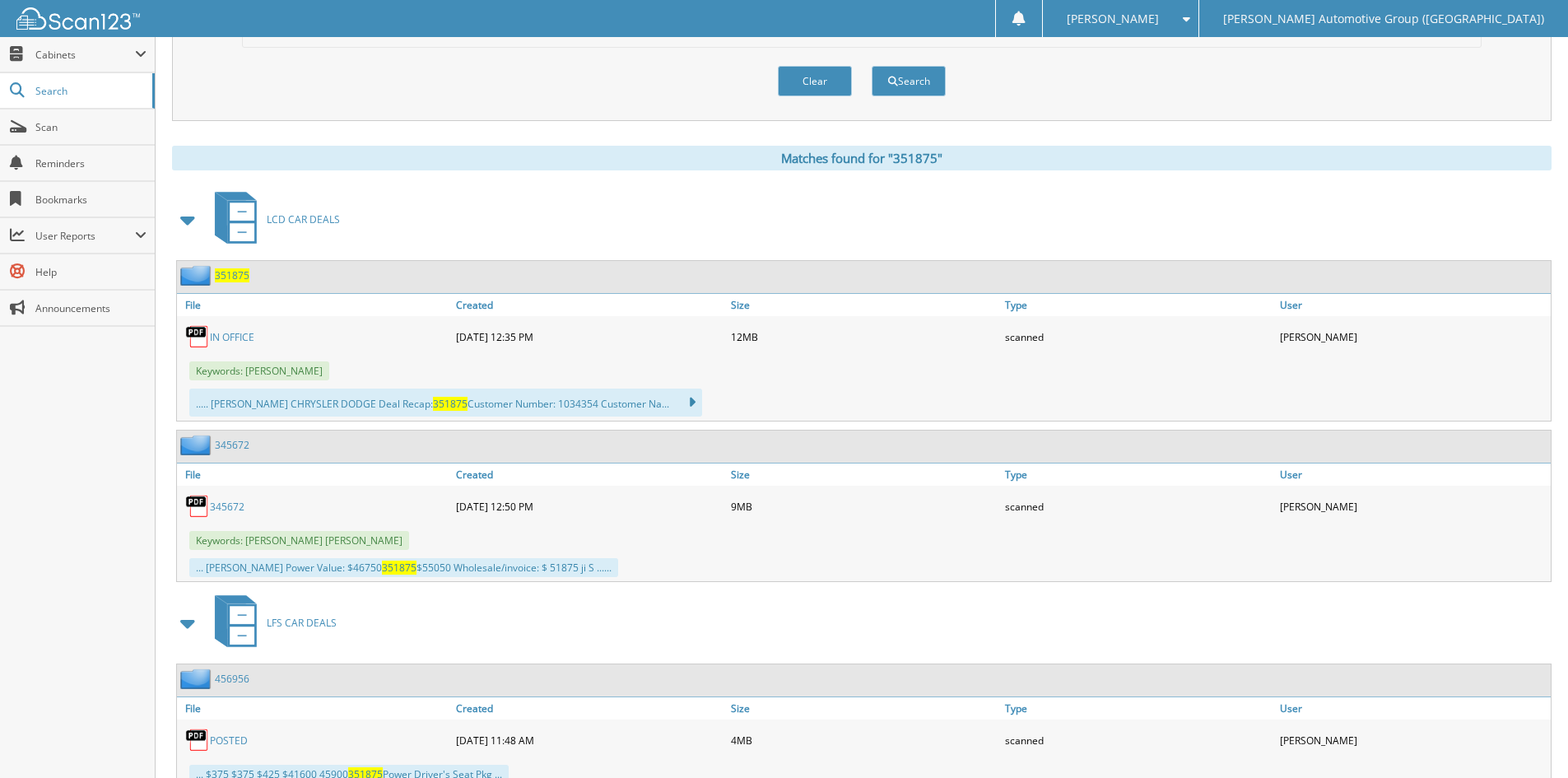
click at [238, 337] on link "IN OFFICE" at bounding box center [232, 337] width 44 height 14
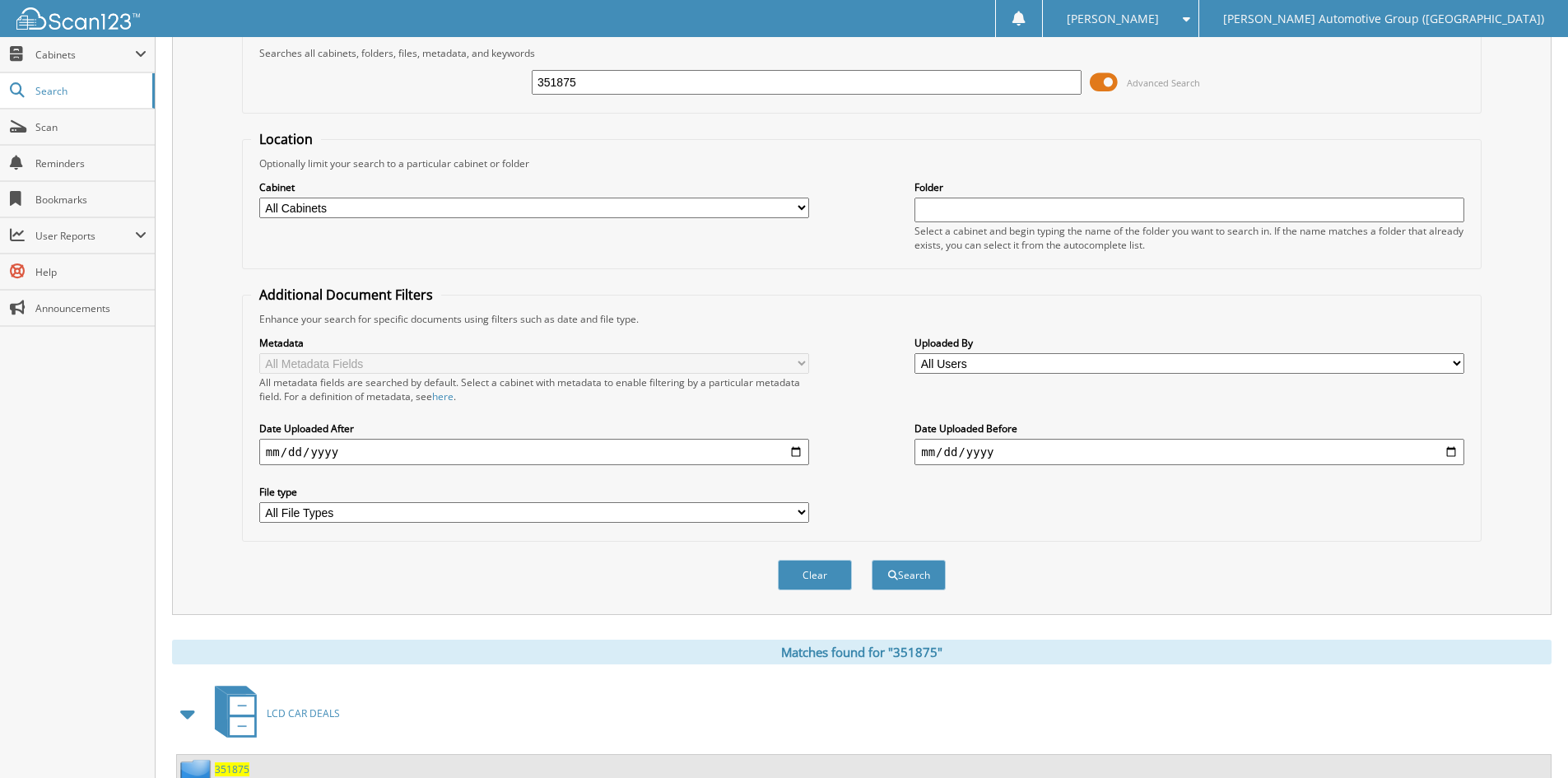
scroll to position [0, 0]
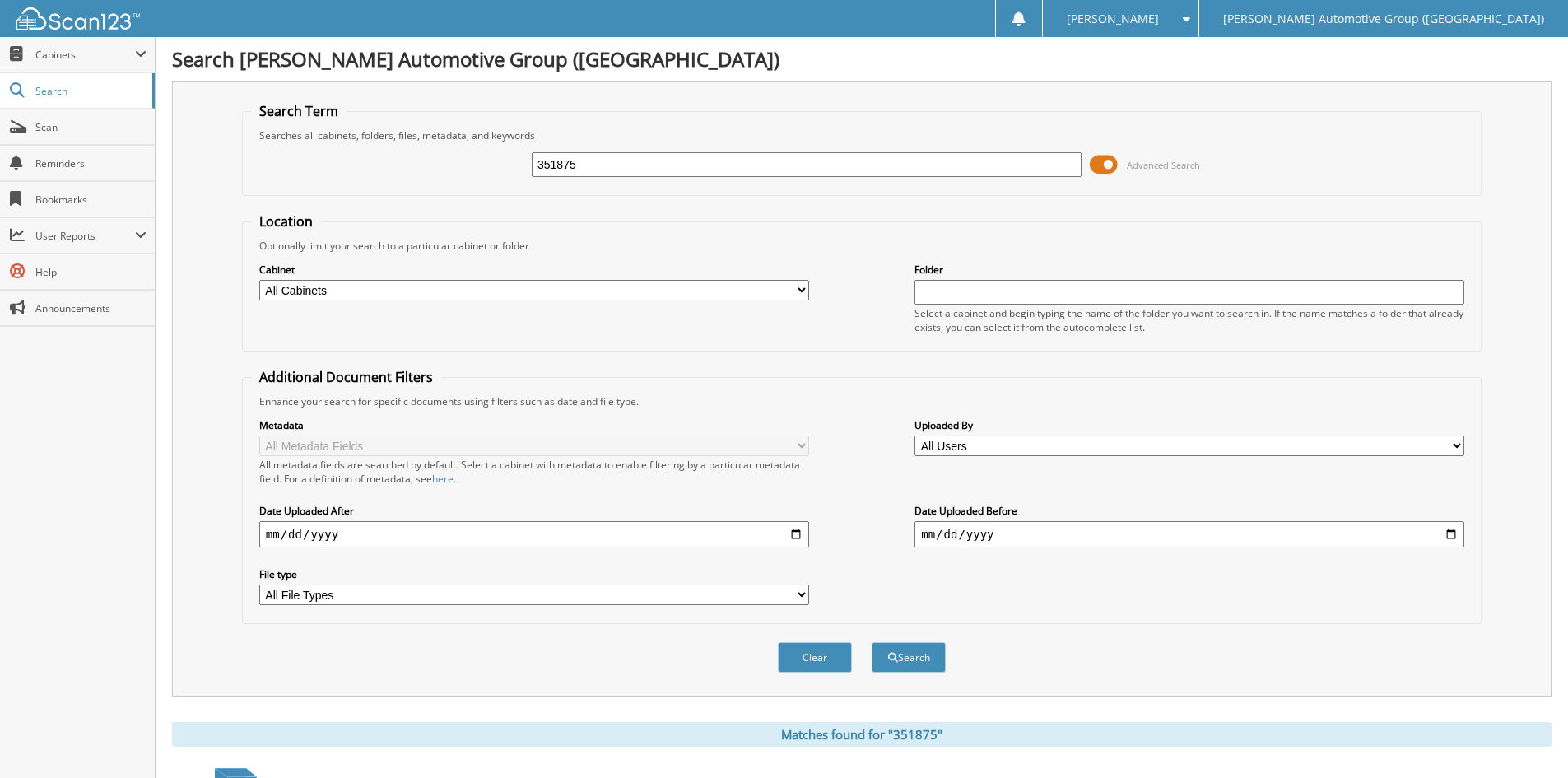
drag, startPoint x: 655, startPoint y: 161, endPoint x: 505, endPoint y: 179, distance: 151.1
click at [505, 179] on div "351875 Advanced Search" at bounding box center [862, 164] width 1221 height 44
type input "351884"
click at [917, 661] on button "Search" at bounding box center [908, 658] width 74 height 31
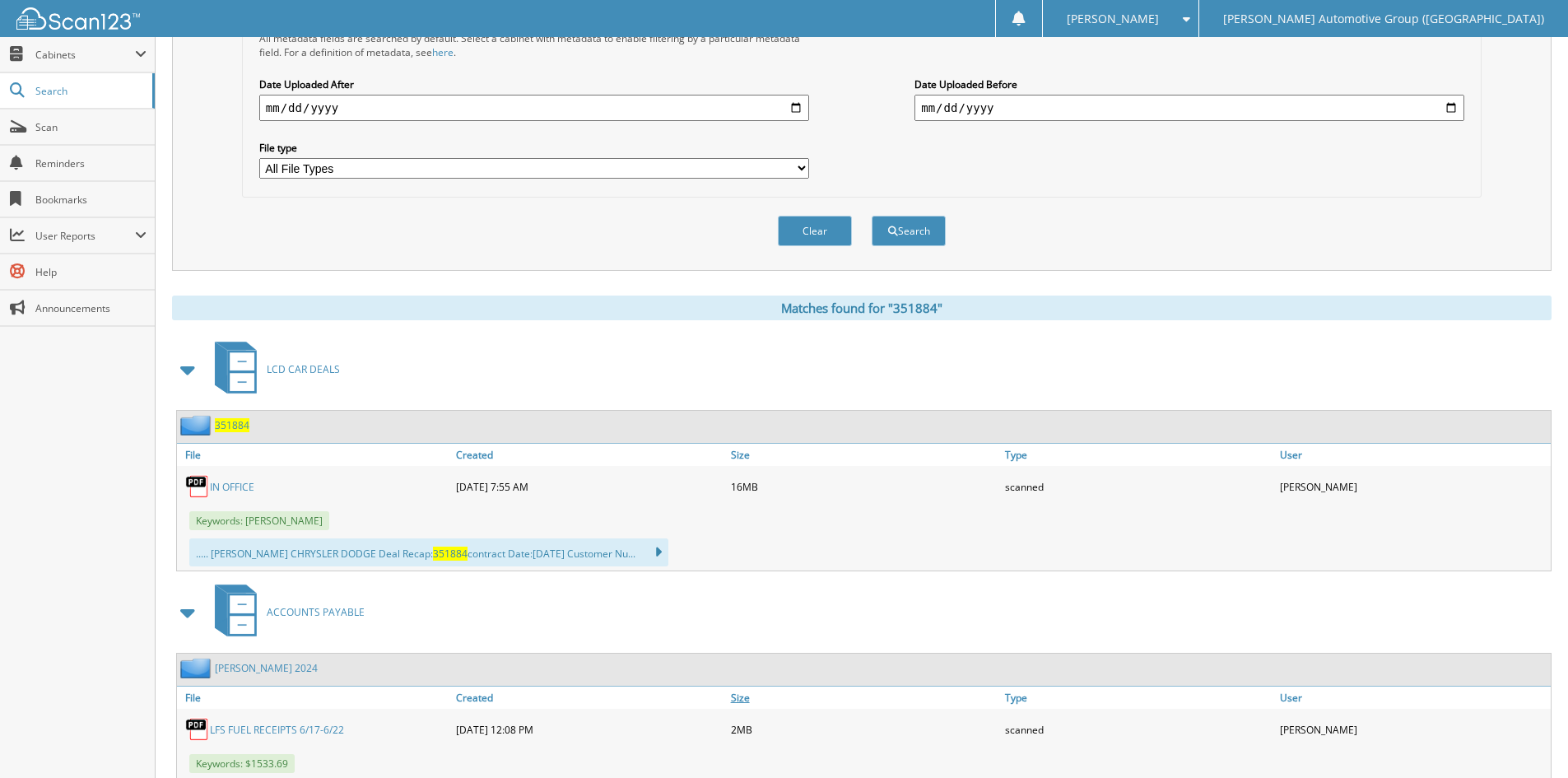
scroll to position [494, 0]
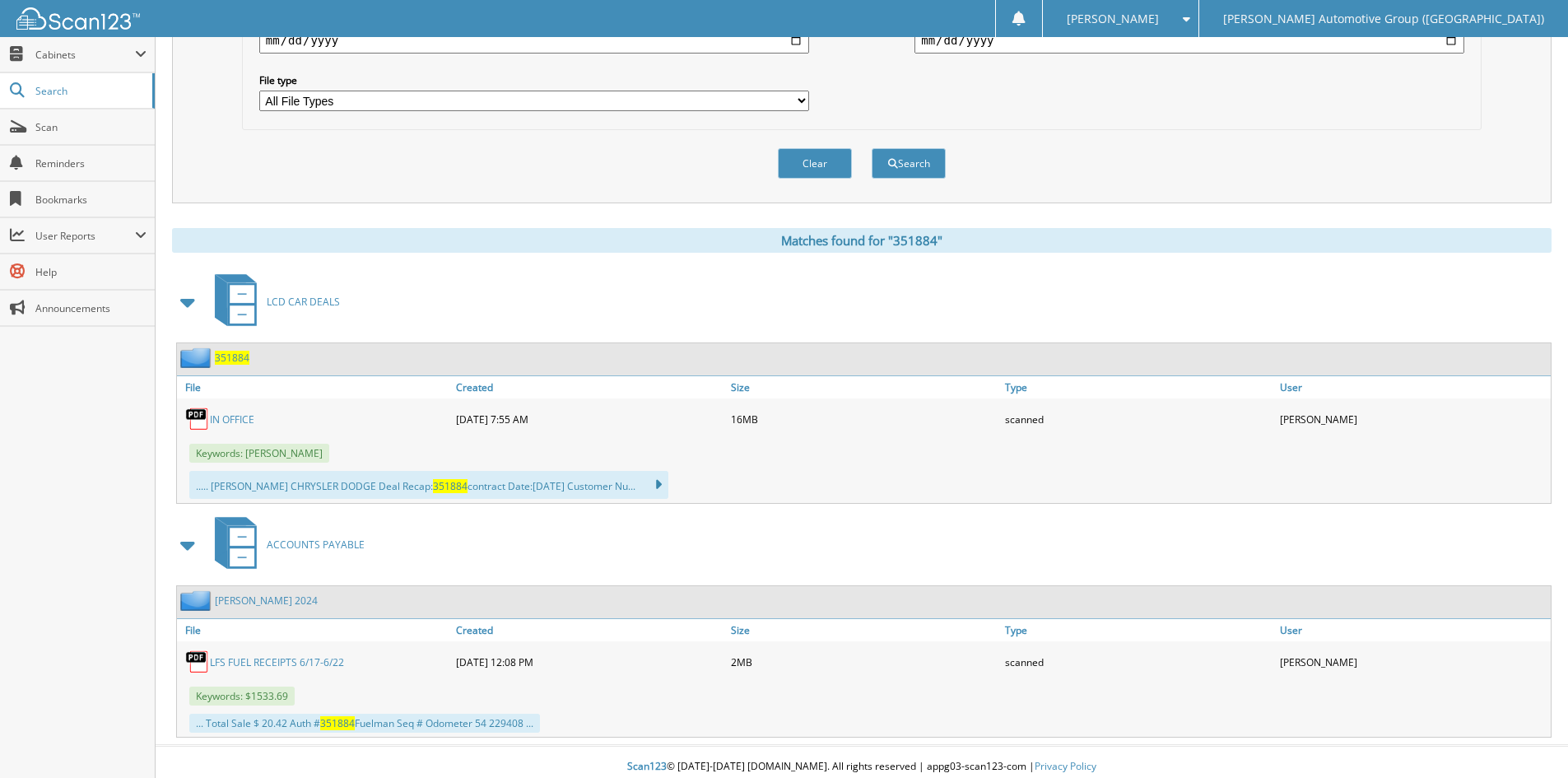
click at [236, 419] on link "IN OFFICE" at bounding box center [232, 419] width 44 height 14
